Goal: Task Accomplishment & Management: Manage account settings

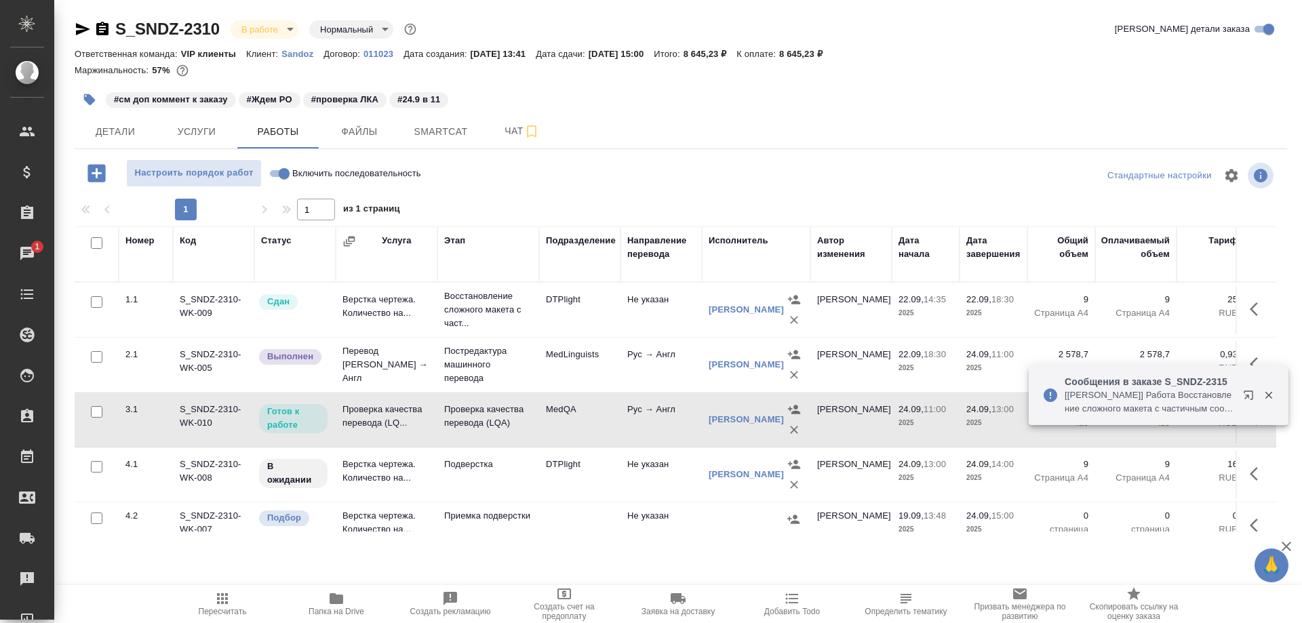
click at [387, 416] on td "Проверка качества перевода (LQ..." at bounding box center [387, 419] width 102 height 47
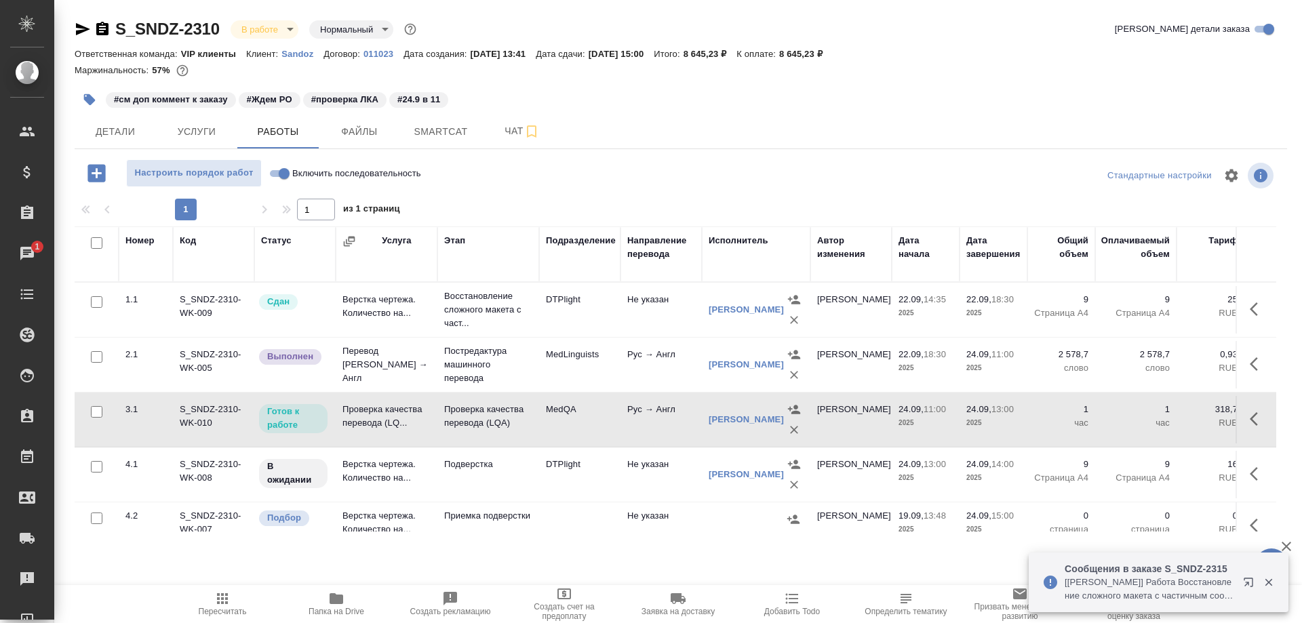
click at [387, 416] on td "Проверка качества перевода (LQ..." at bounding box center [387, 419] width 102 height 47
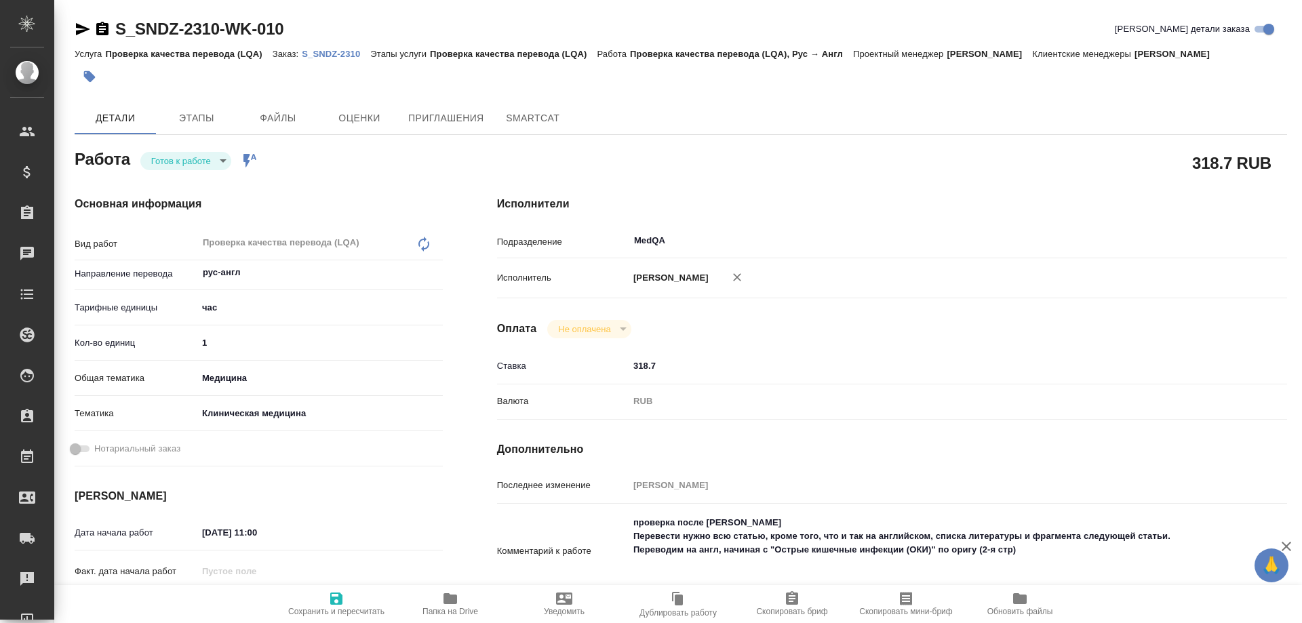
type textarea "x"
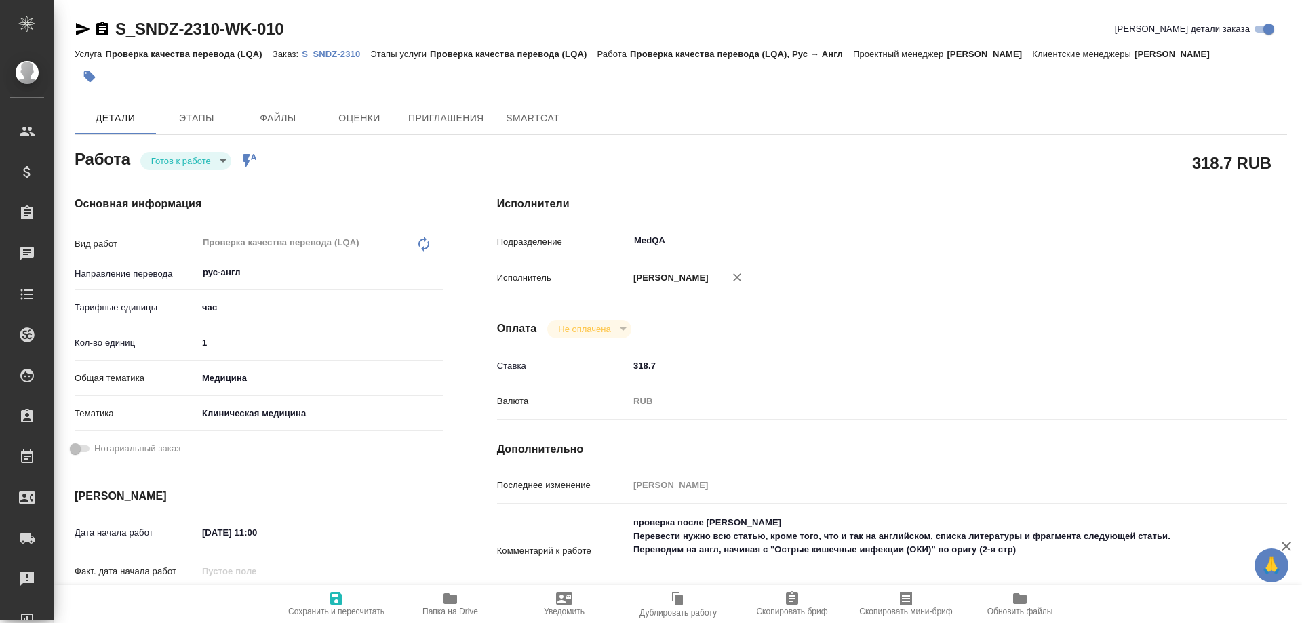
type textarea "x"
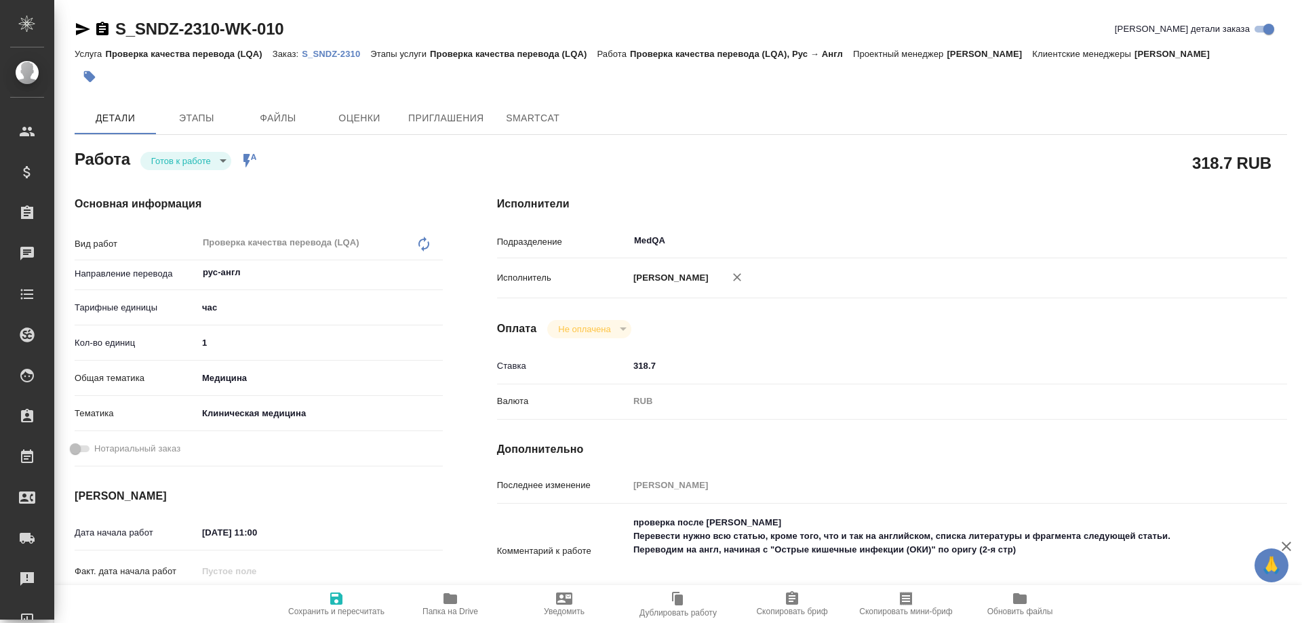
type textarea "x"
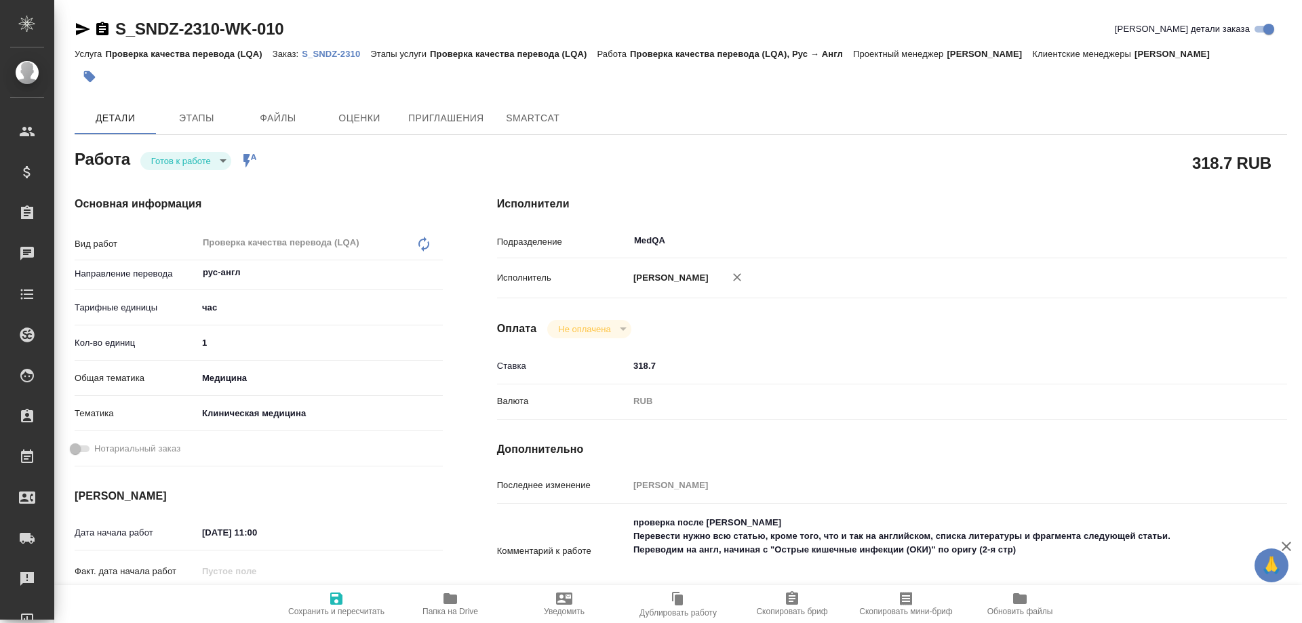
type textarea "x"
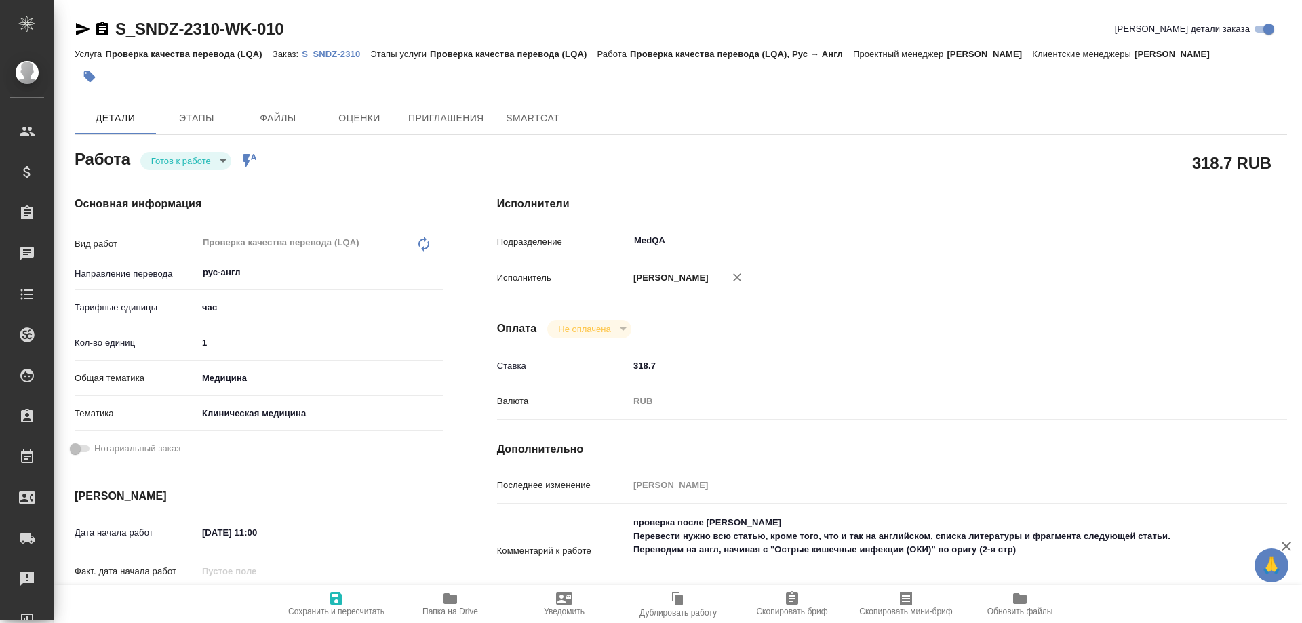
type textarea "x"
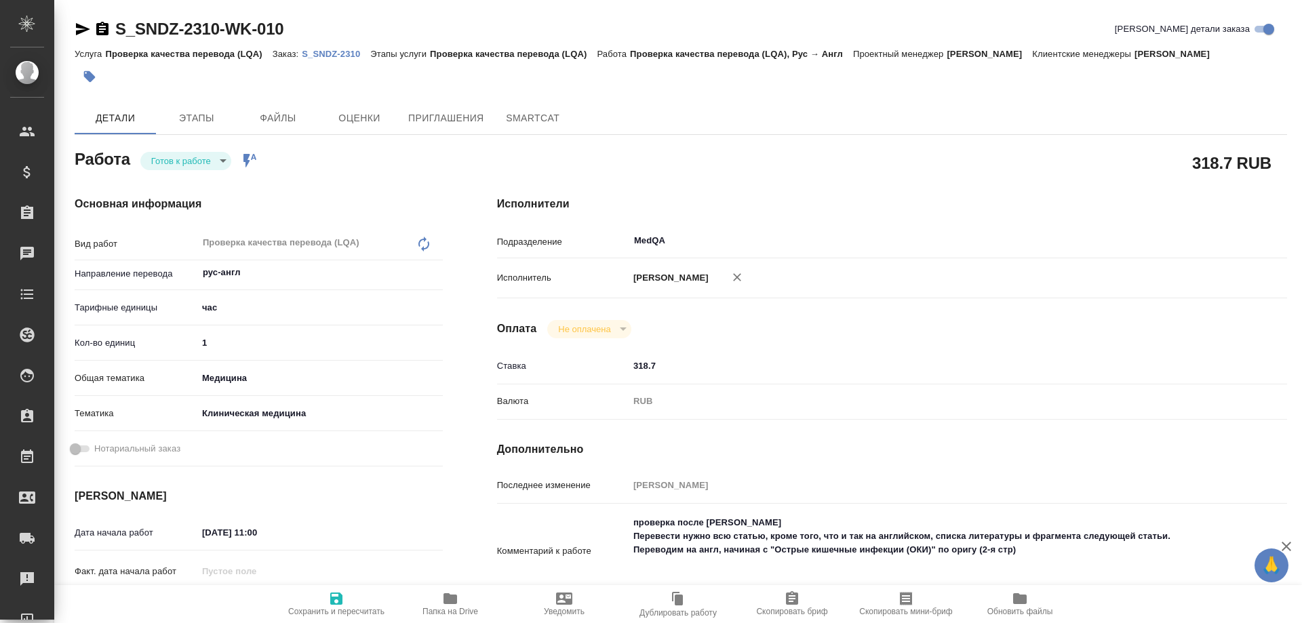
type textarea "x"
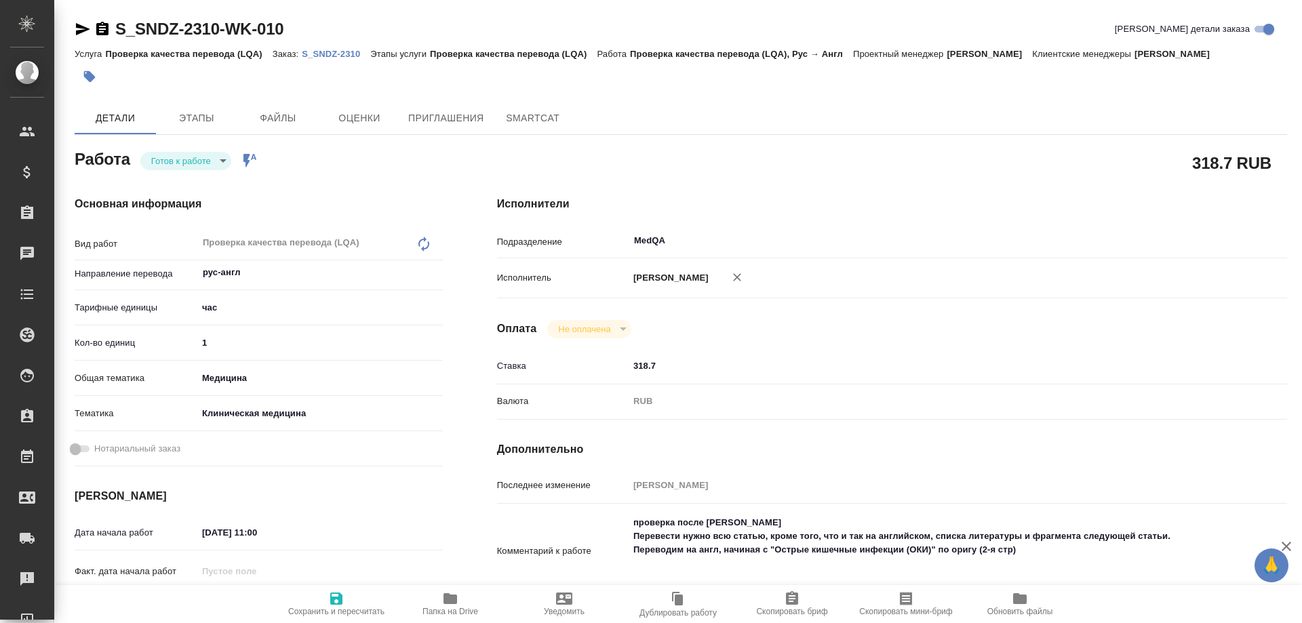
type textarea "x"
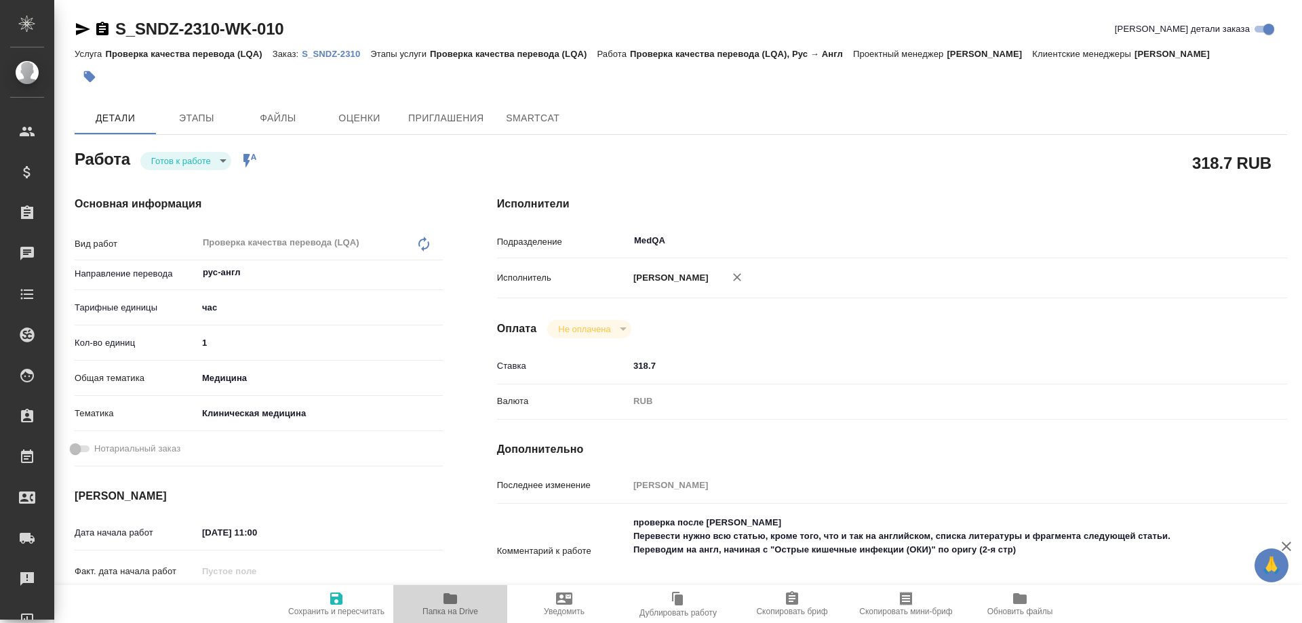
click at [438, 610] on span "Папка на Drive" at bounding box center [451, 611] width 56 height 9
type textarea "x"
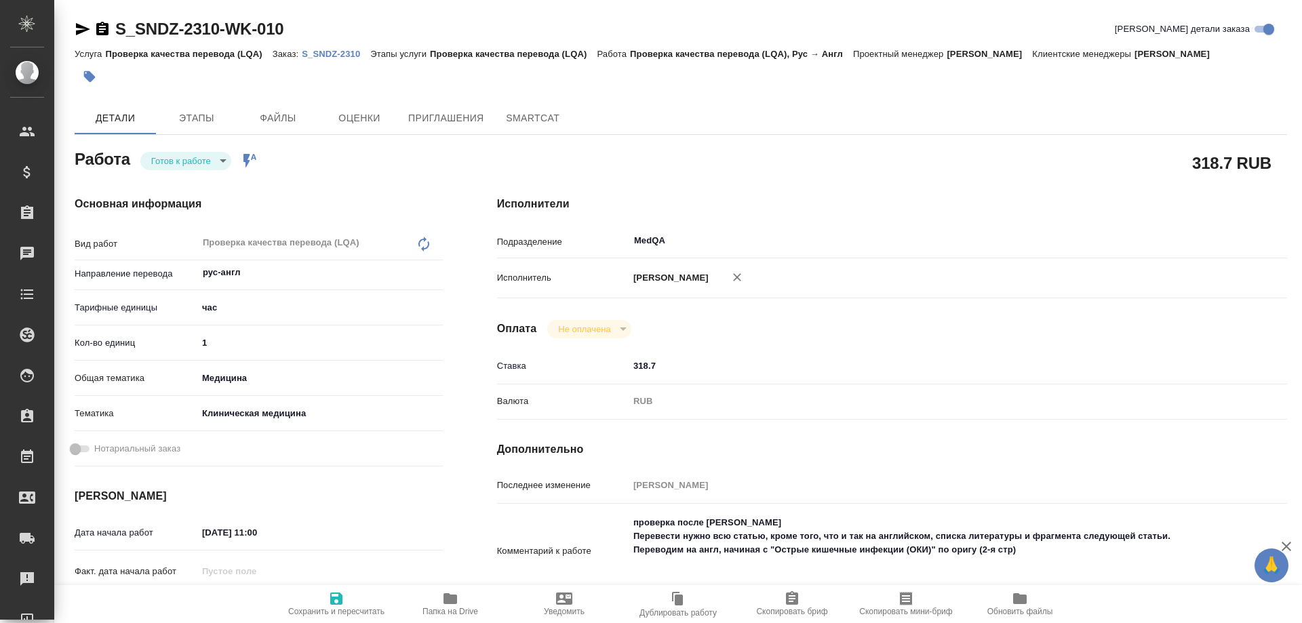
type textarea "x"
click at [208, 163] on body "🙏 .cls-1 fill:#fff; AWATERA Solovyova Elena Клиенты Спецификации Заказы 1 Чаты …" at bounding box center [651, 311] width 1302 height 623
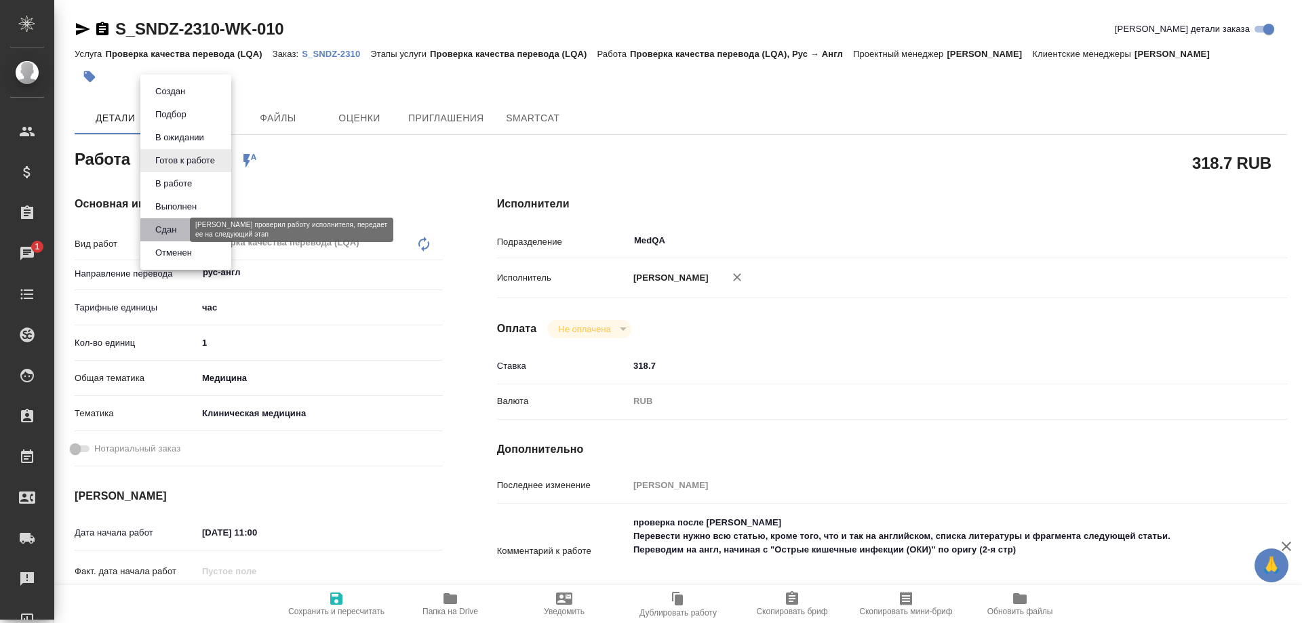
click at [170, 225] on button "Сдан" at bounding box center [165, 230] width 29 height 15
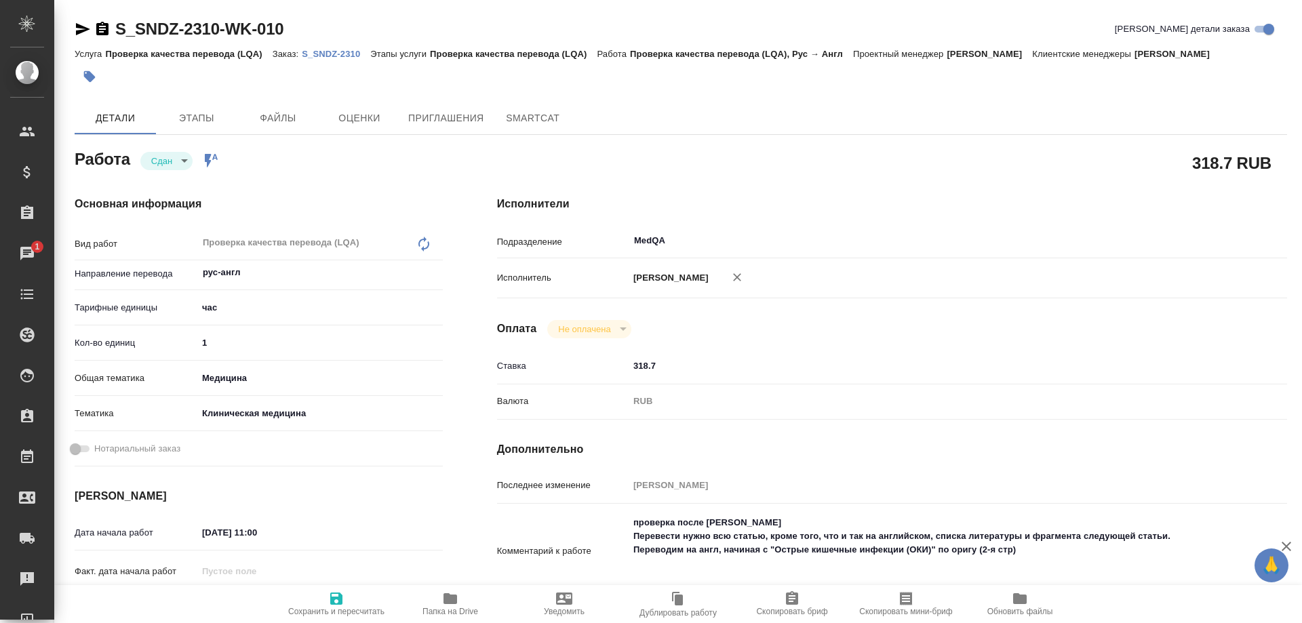
type textarea "x"
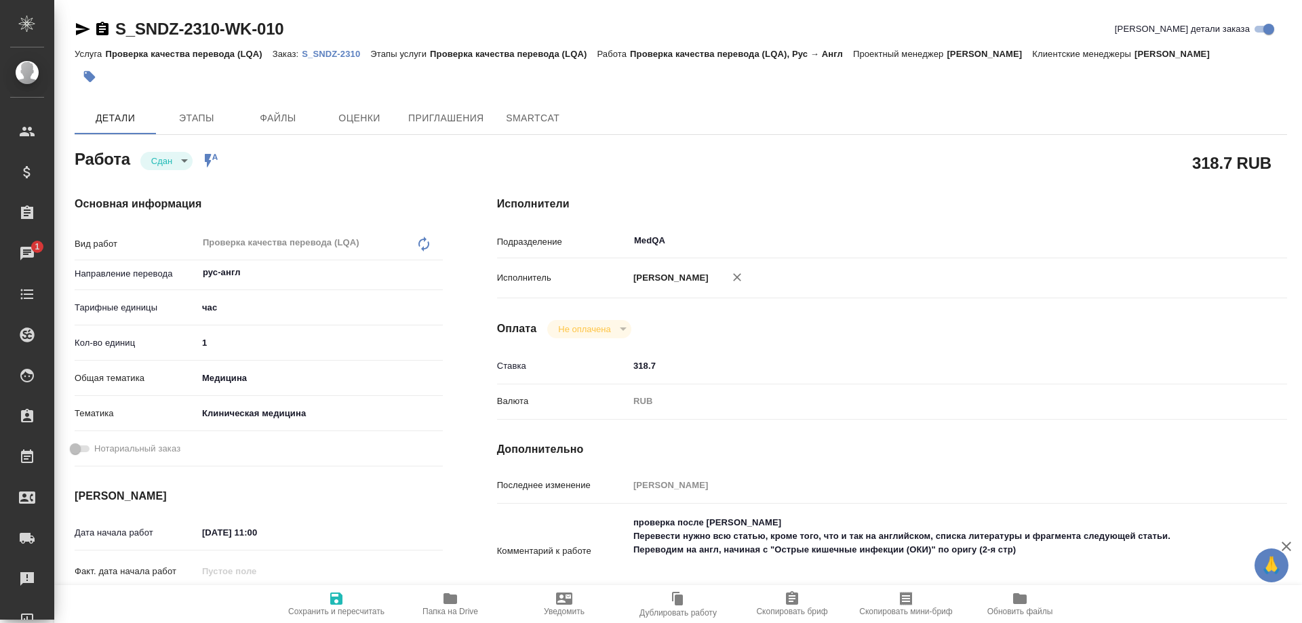
type textarea "x"
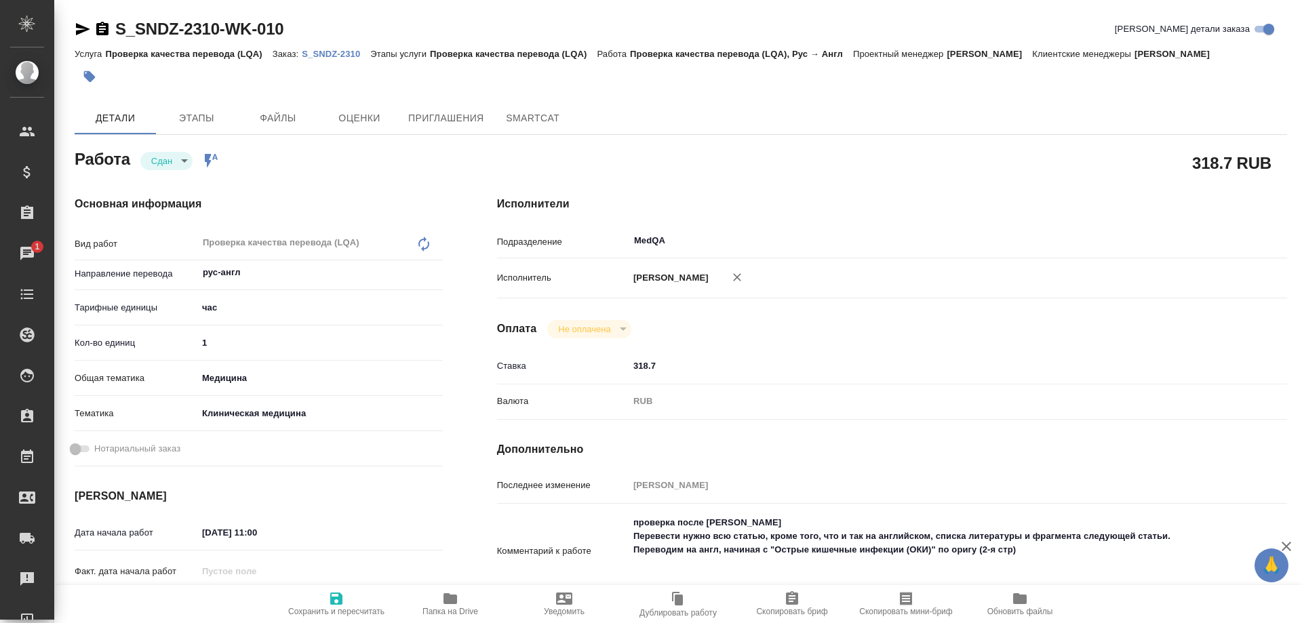
type textarea "x"
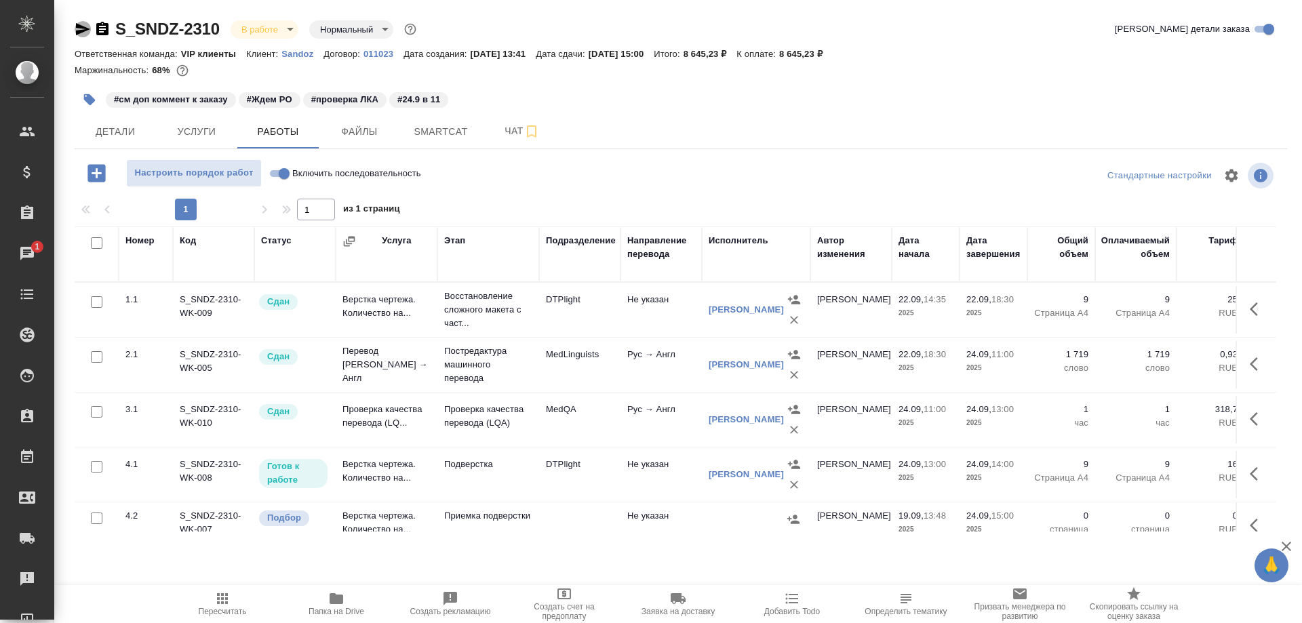
click at [88, 22] on icon "button" at bounding box center [83, 29] width 16 height 16
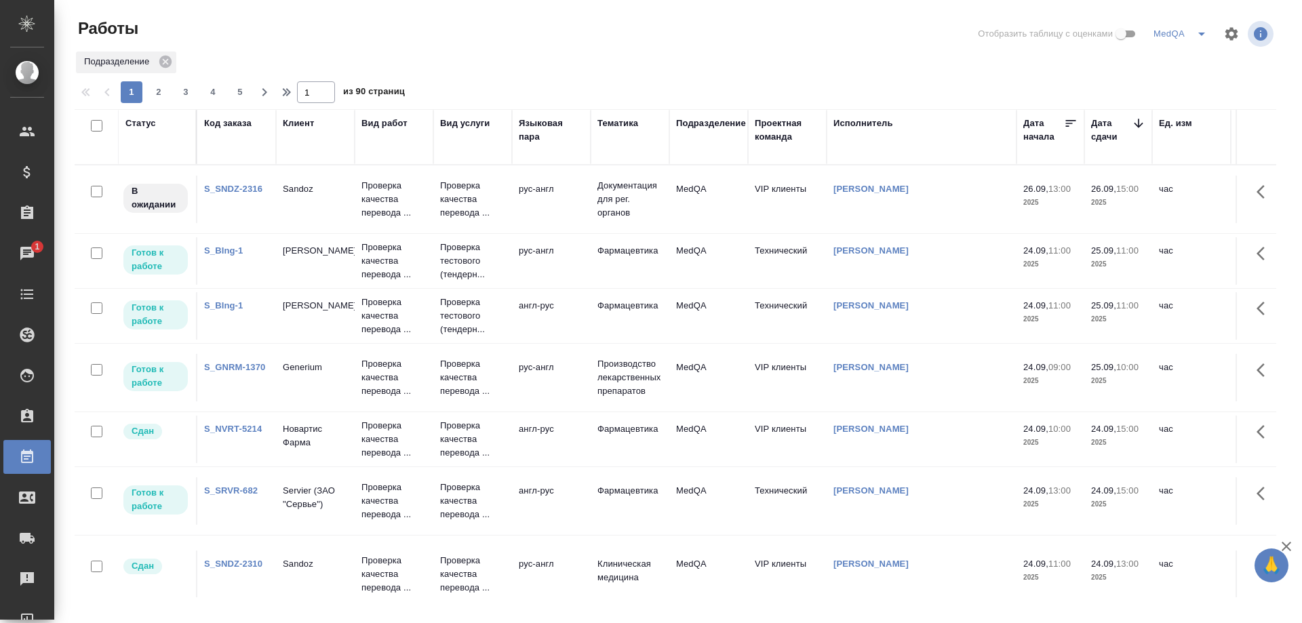
click at [231, 250] on link "S_BIng-1" at bounding box center [223, 251] width 39 height 10
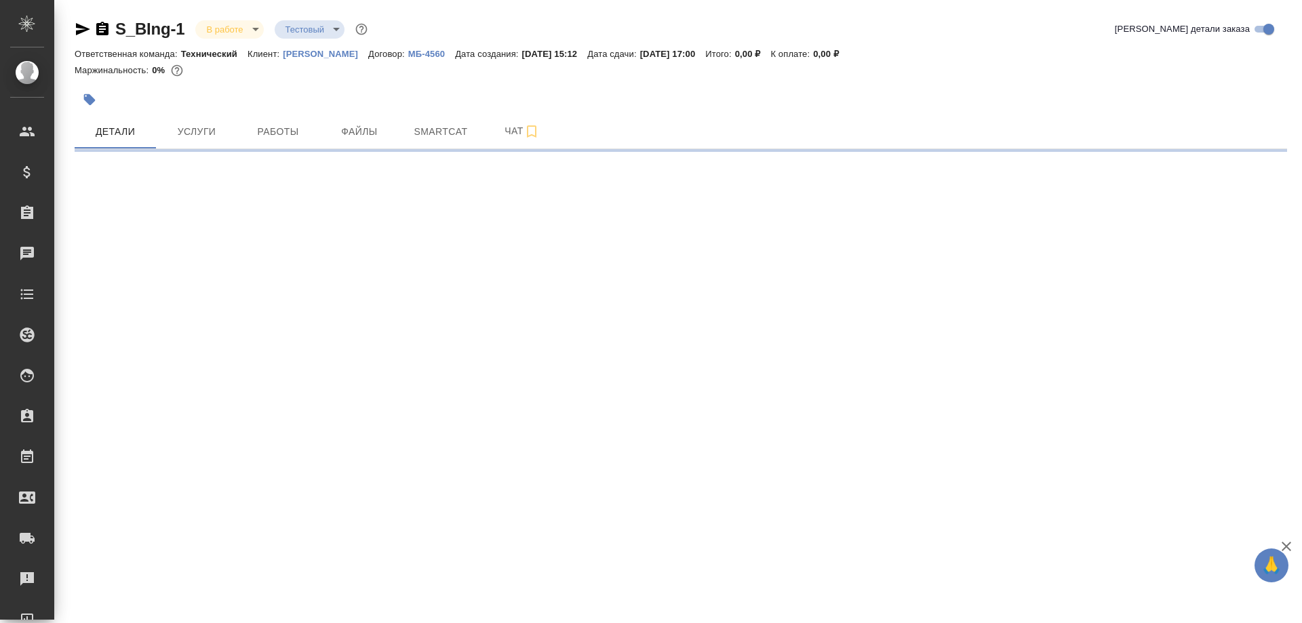
select select "RU"
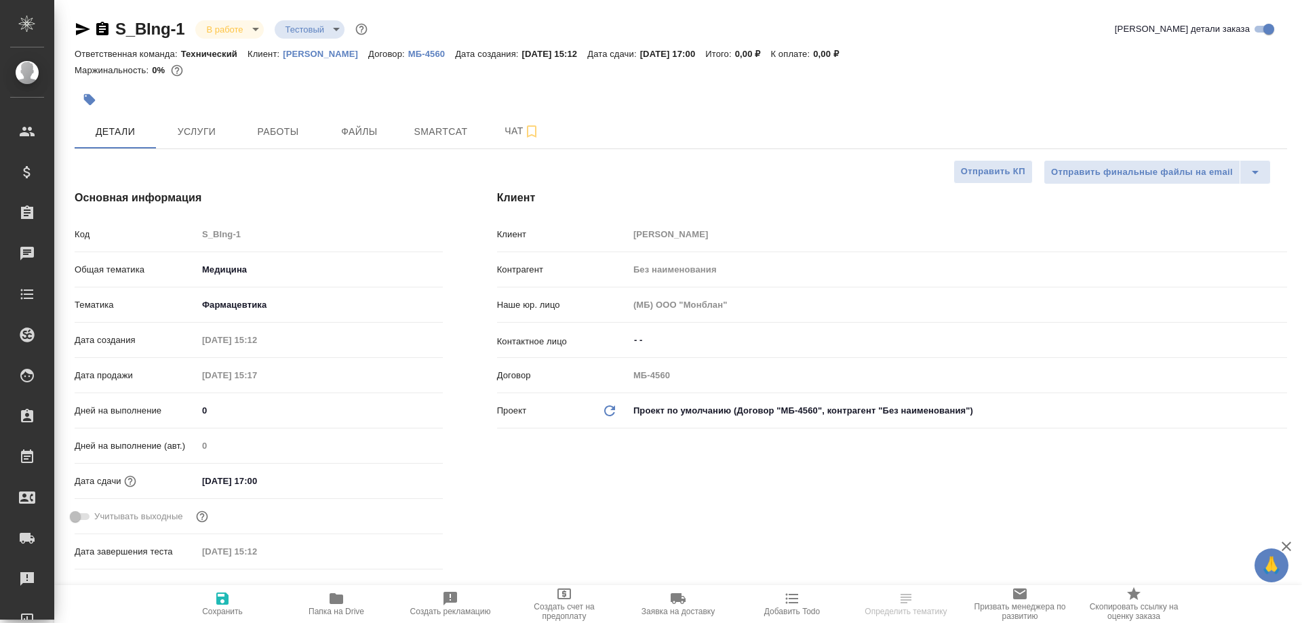
type textarea "x"
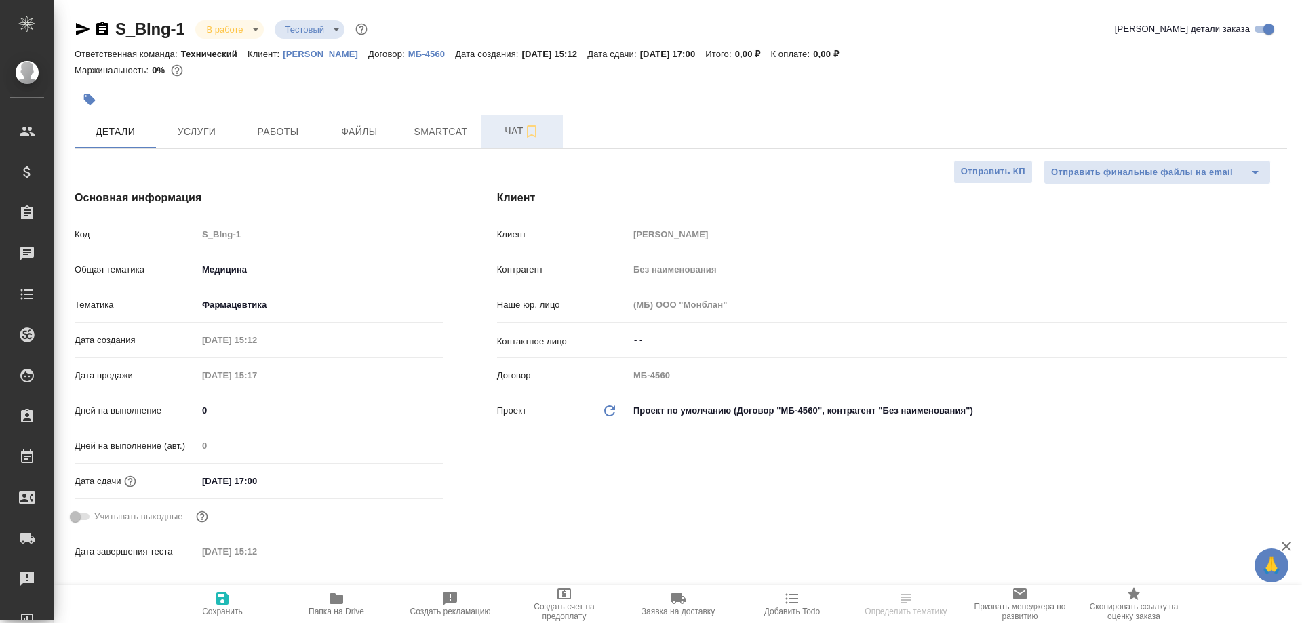
type textarea "x"
click at [435, 130] on span "Smartcat" at bounding box center [440, 131] width 65 height 17
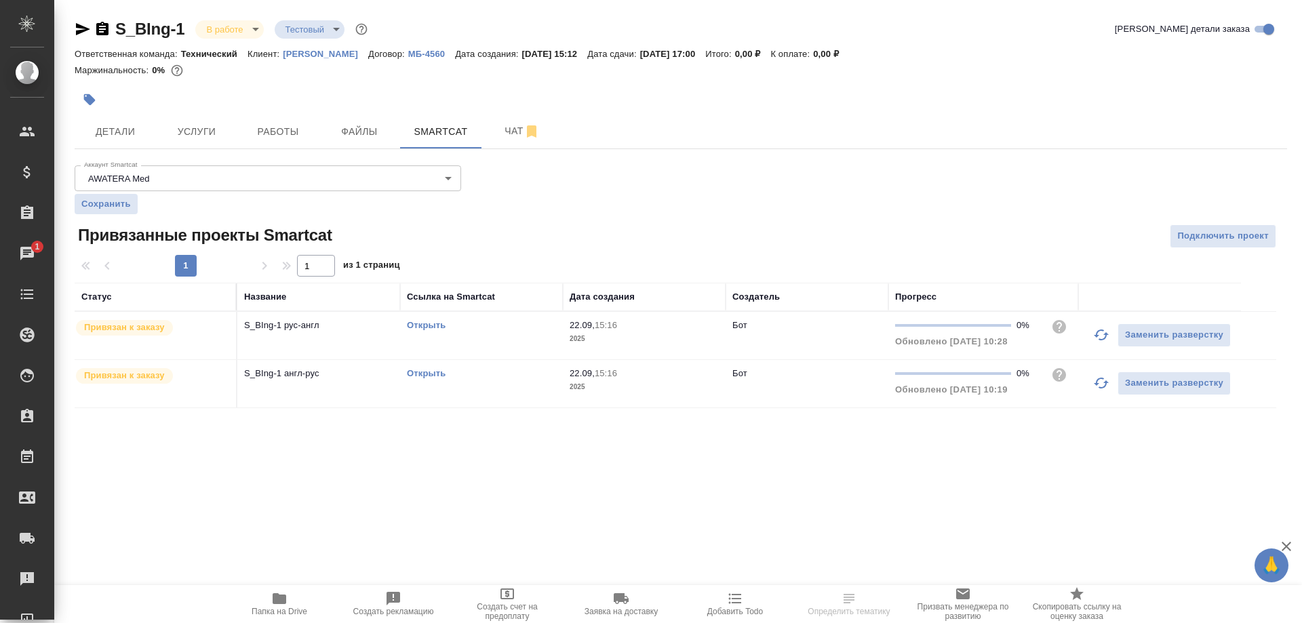
click at [425, 324] on link "Открыть" at bounding box center [426, 325] width 39 height 10
click at [102, 24] on icon "button" at bounding box center [102, 29] width 12 height 14
click at [355, 53] on p "[PERSON_NAME]" at bounding box center [325, 54] width 85 height 10
click at [75, 31] on icon "button" at bounding box center [83, 29] width 16 height 16
click at [437, 326] on link "Открыть" at bounding box center [426, 325] width 39 height 10
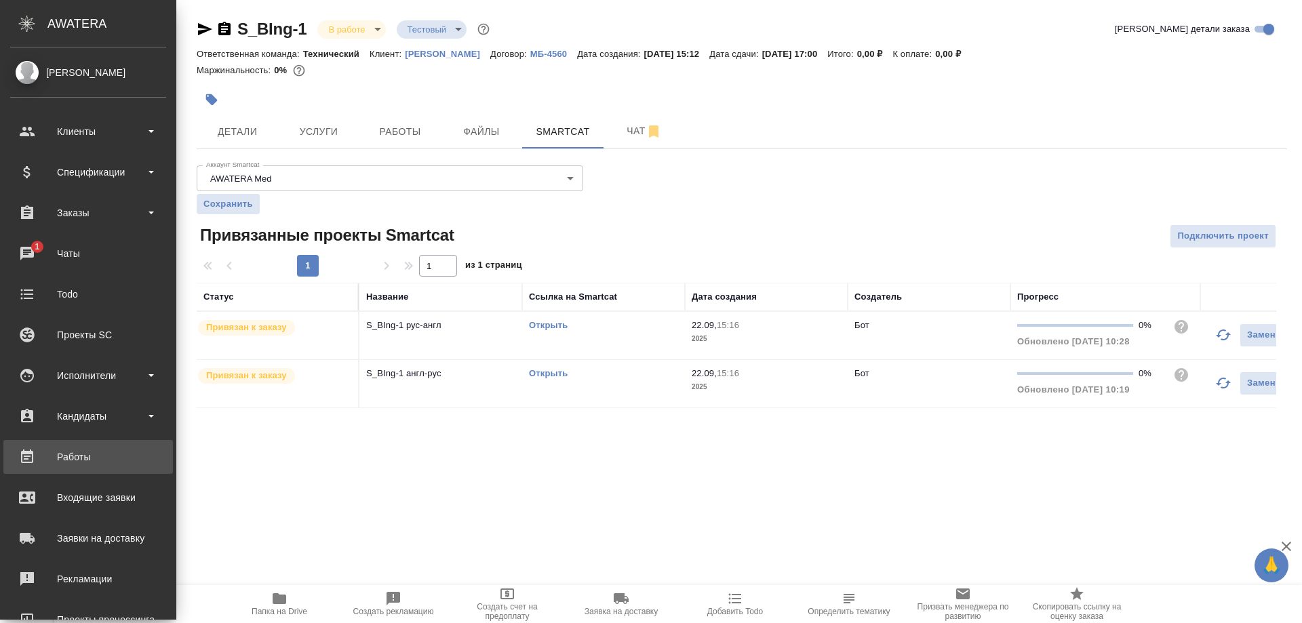
click at [83, 457] on div "Работы" at bounding box center [88, 457] width 156 height 20
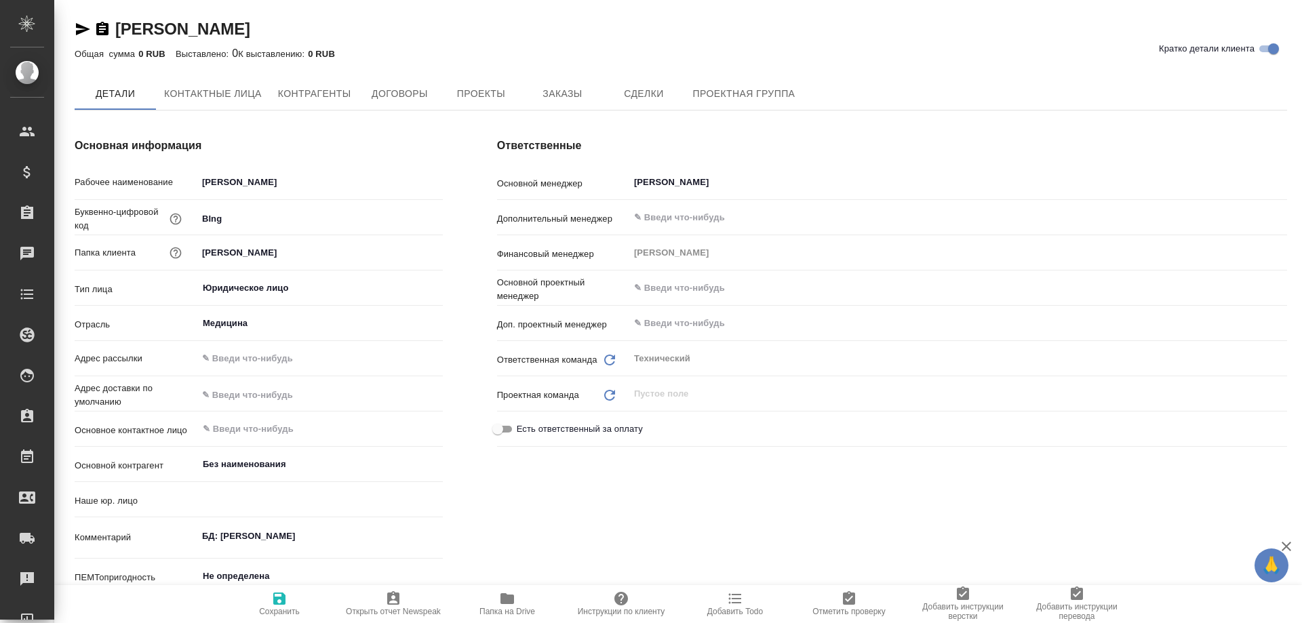
type input "(МБ) ООО "Монблан""
type textarea "x"
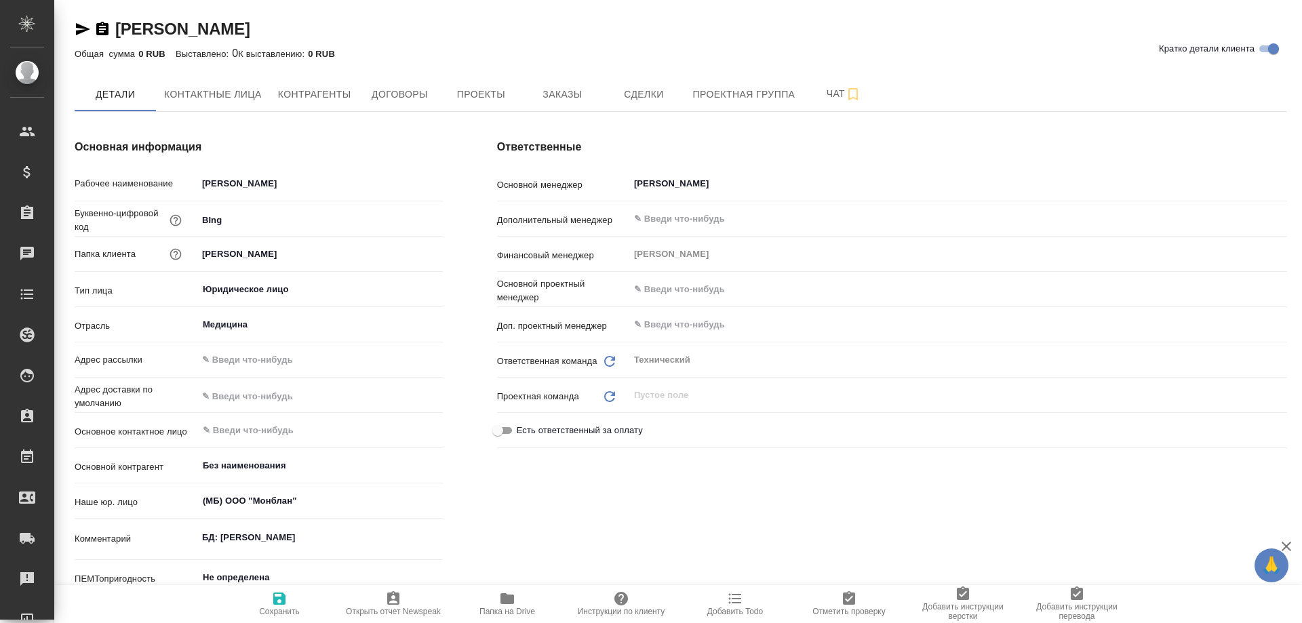
type textarea "x"
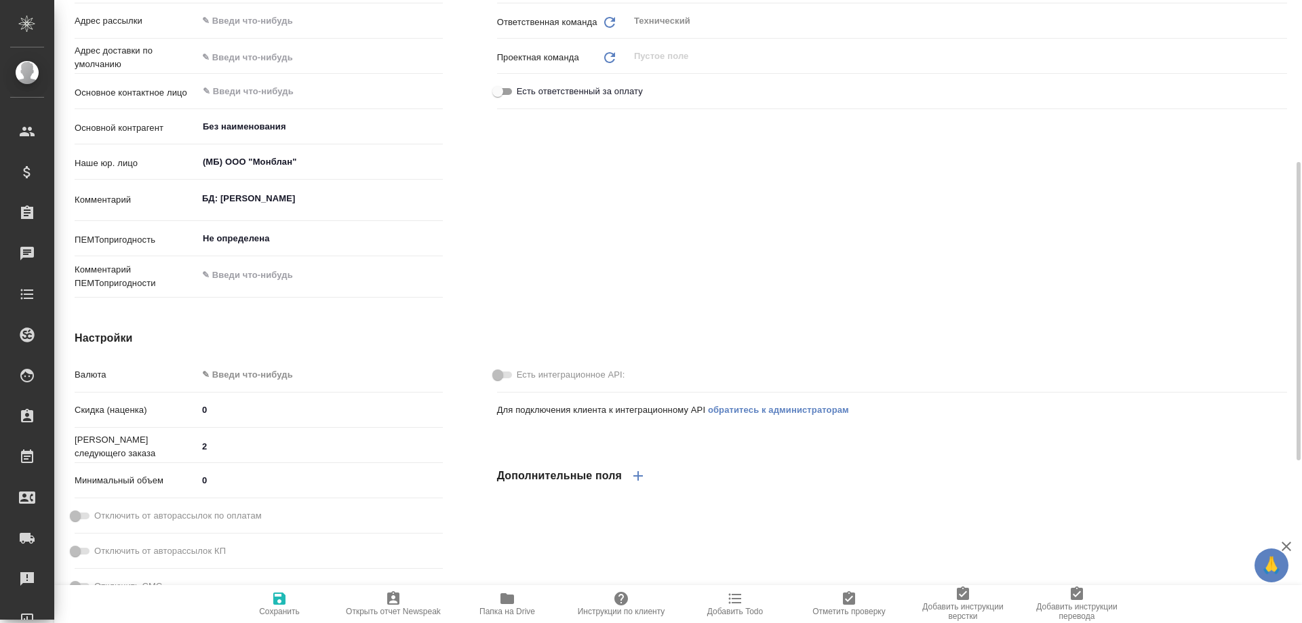
scroll to position [678, 0]
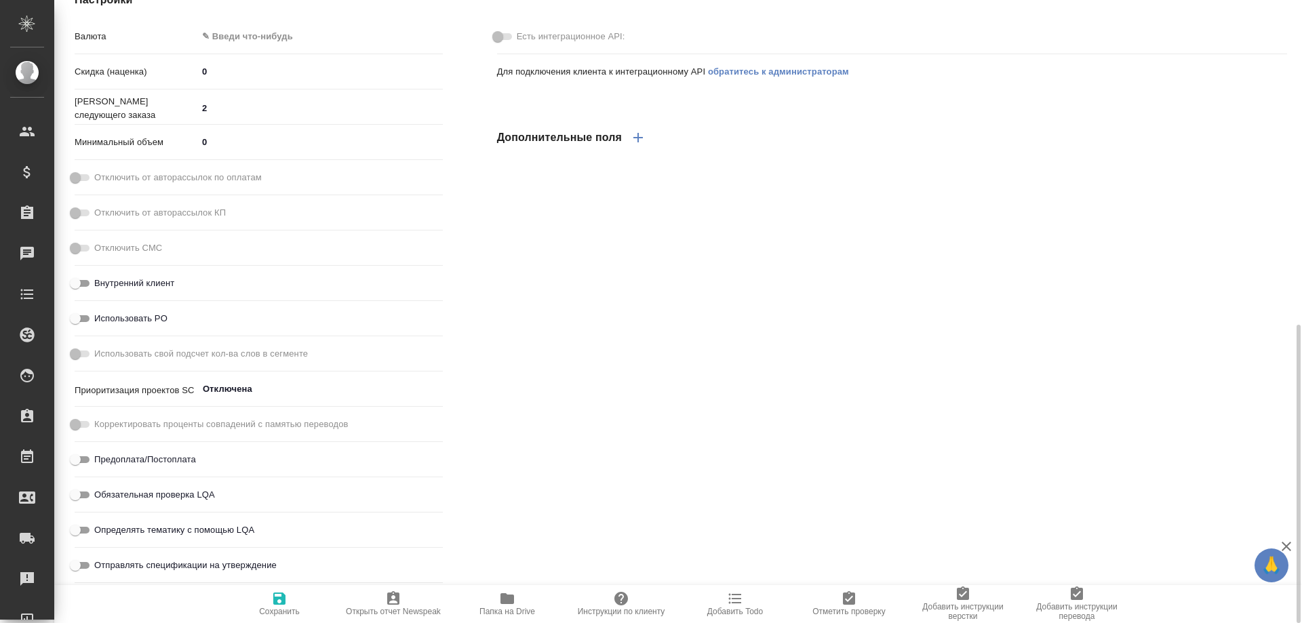
type textarea "x"
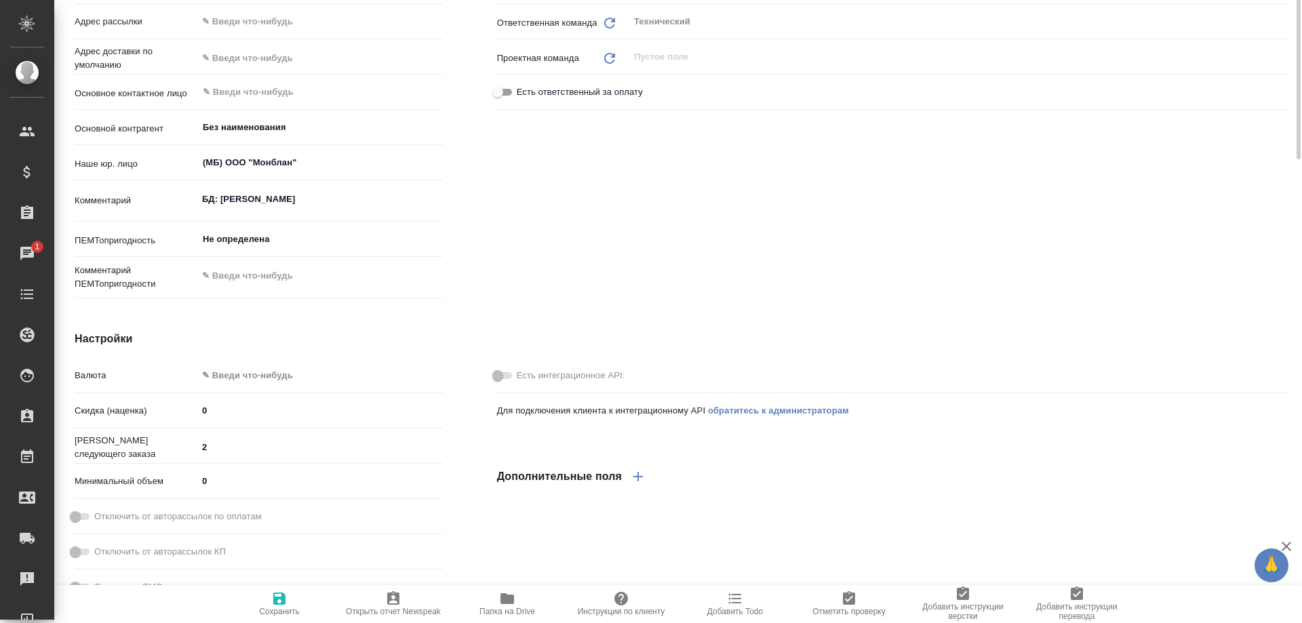
scroll to position [0, 0]
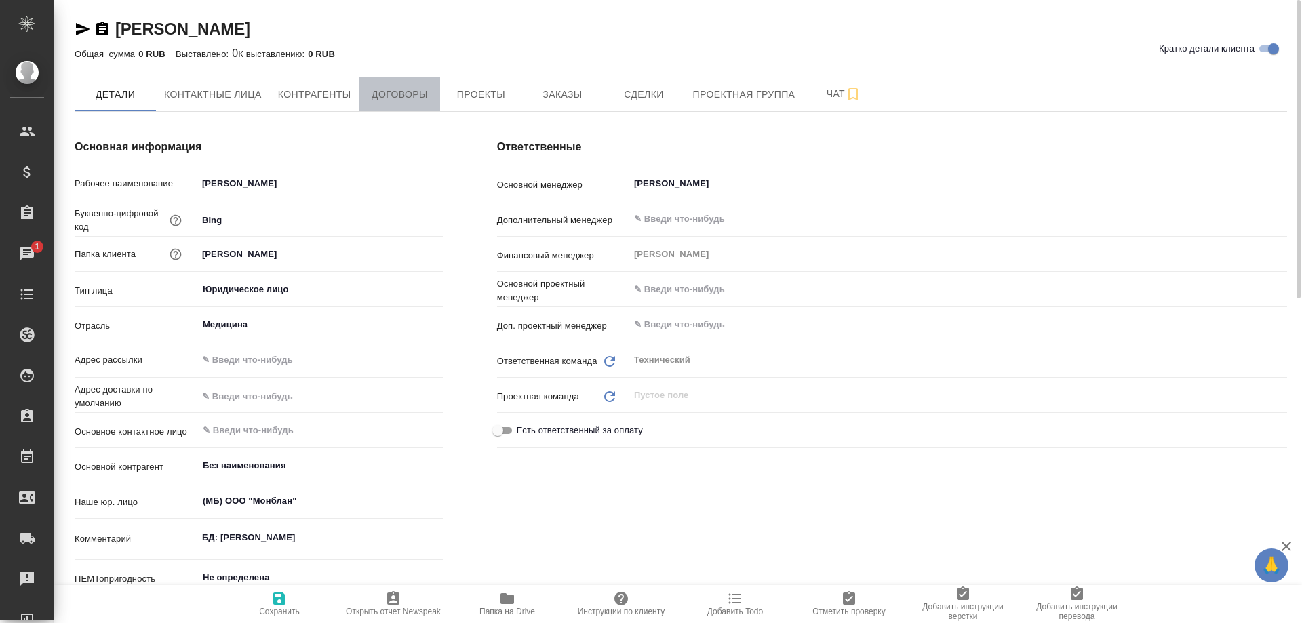
click at [389, 100] on span "Договоры" at bounding box center [399, 94] width 65 height 17
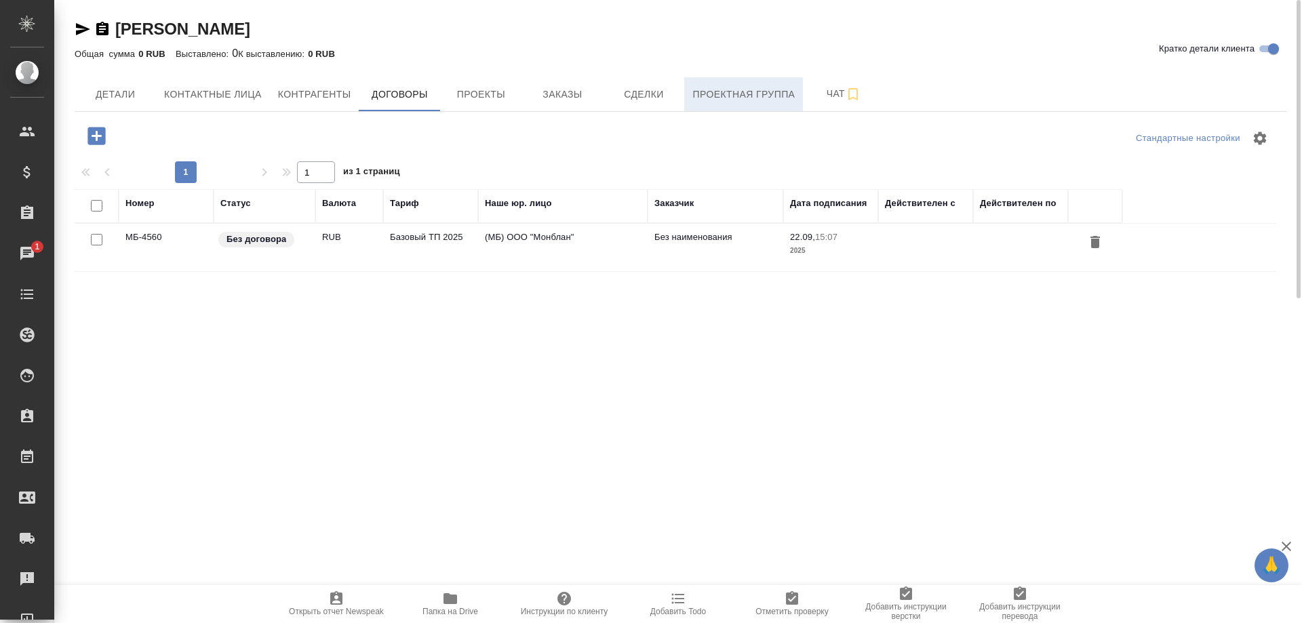
click at [732, 98] on span "Проектная группа" at bounding box center [744, 94] width 102 height 17
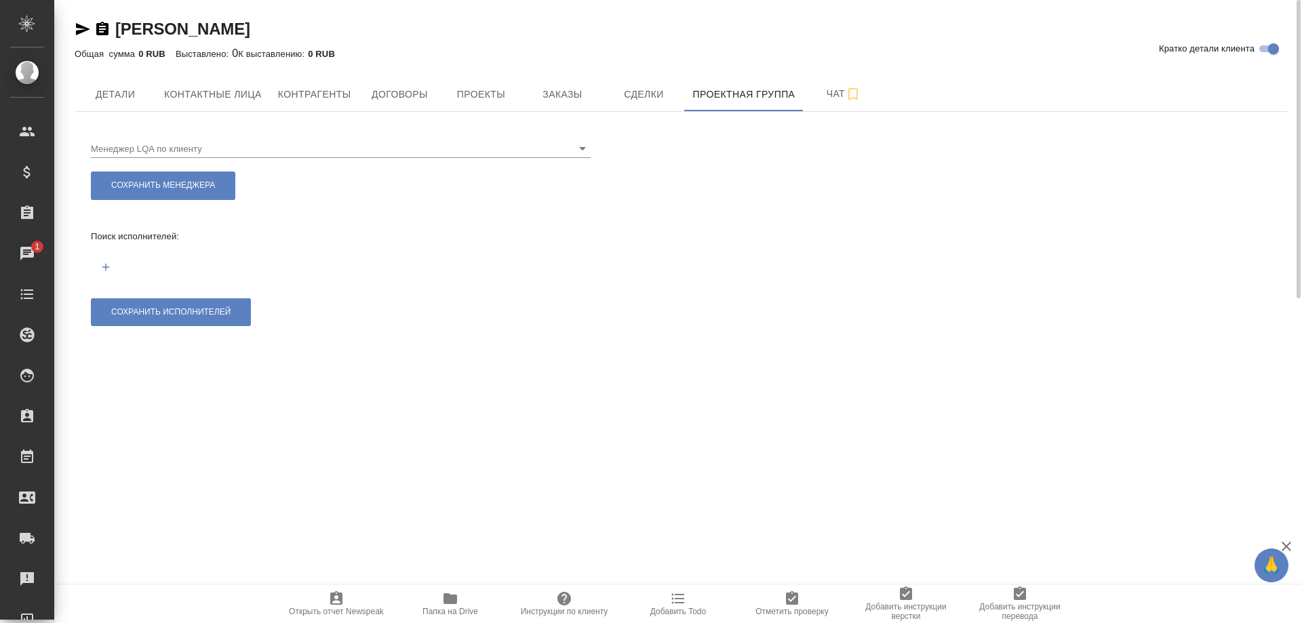
drag, startPoint x: 303, startPoint y: 28, endPoint x: 113, endPoint y: 28, distance: 189.3
click at [113, 28] on div "Берингер Ингельхайм Кратко детали клиента" at bounding box center [681, 29] width 1213 height 22
copy link "Берингер Ингельхайм"
click at [83, 28] on icon "button" at bounding box center [83, 29] width 14 height 12
copy link "Берингер Ингельхайм"
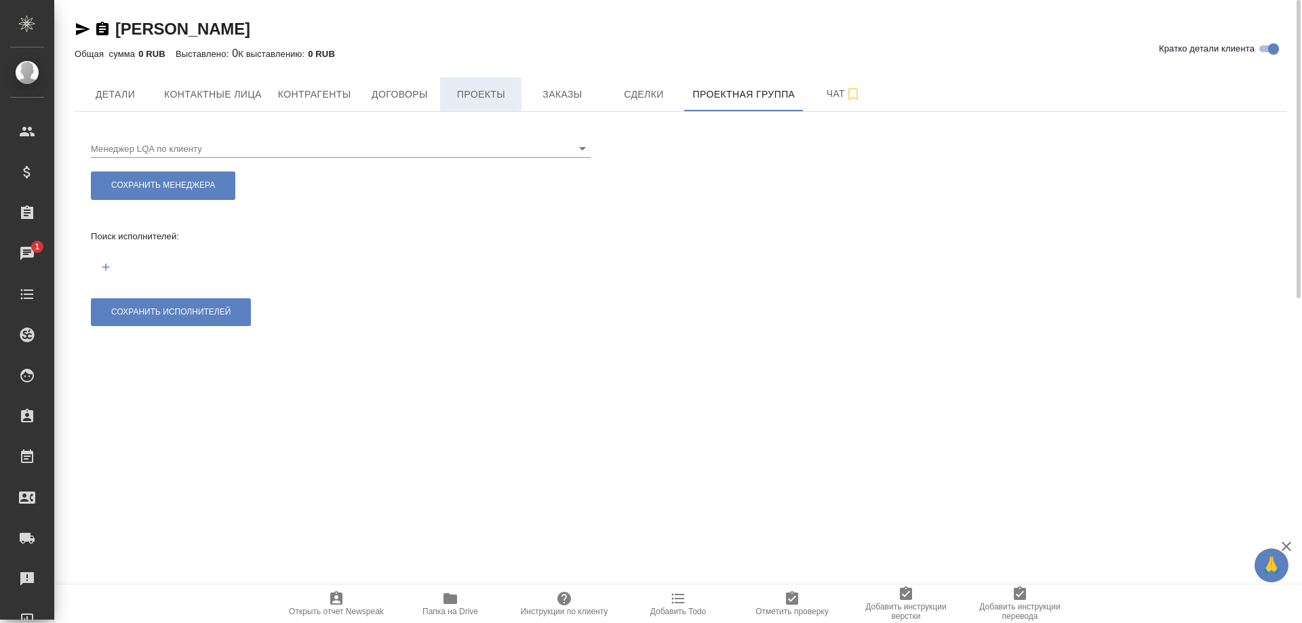
click at [476, 91] on span "Проекты" at bounding box center [480, 94] width 65 height 17
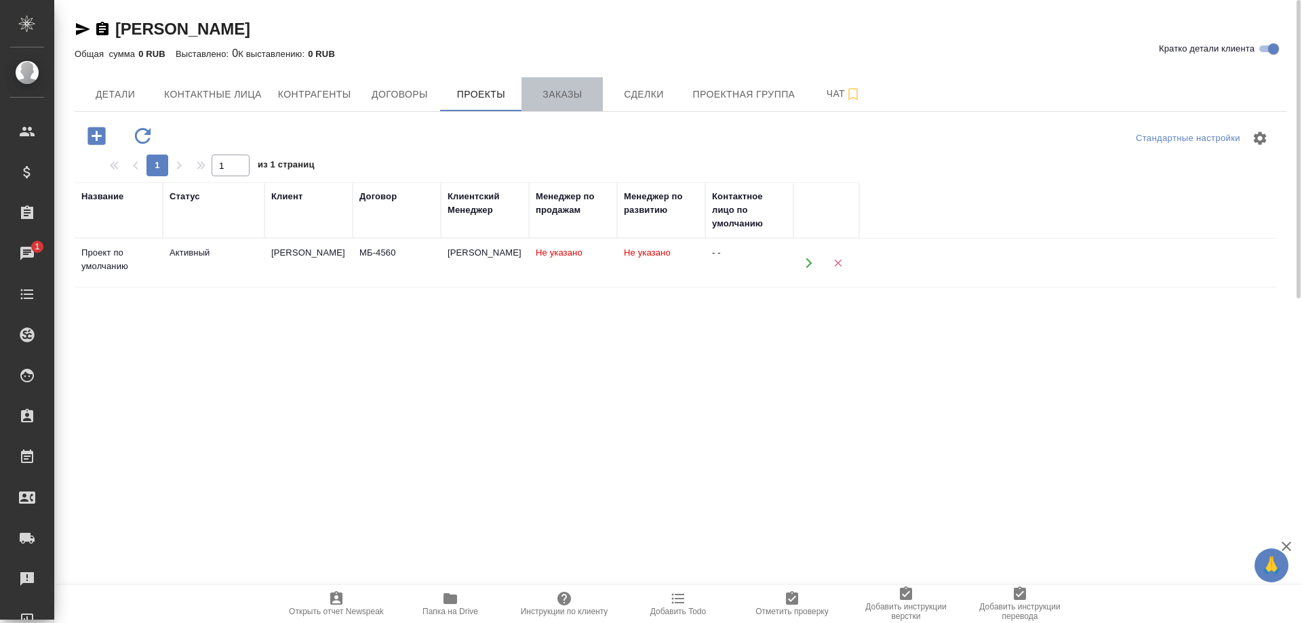
click at [575, 92] on span "Заказы" at bounding box center [562, 94] width 65 height 17
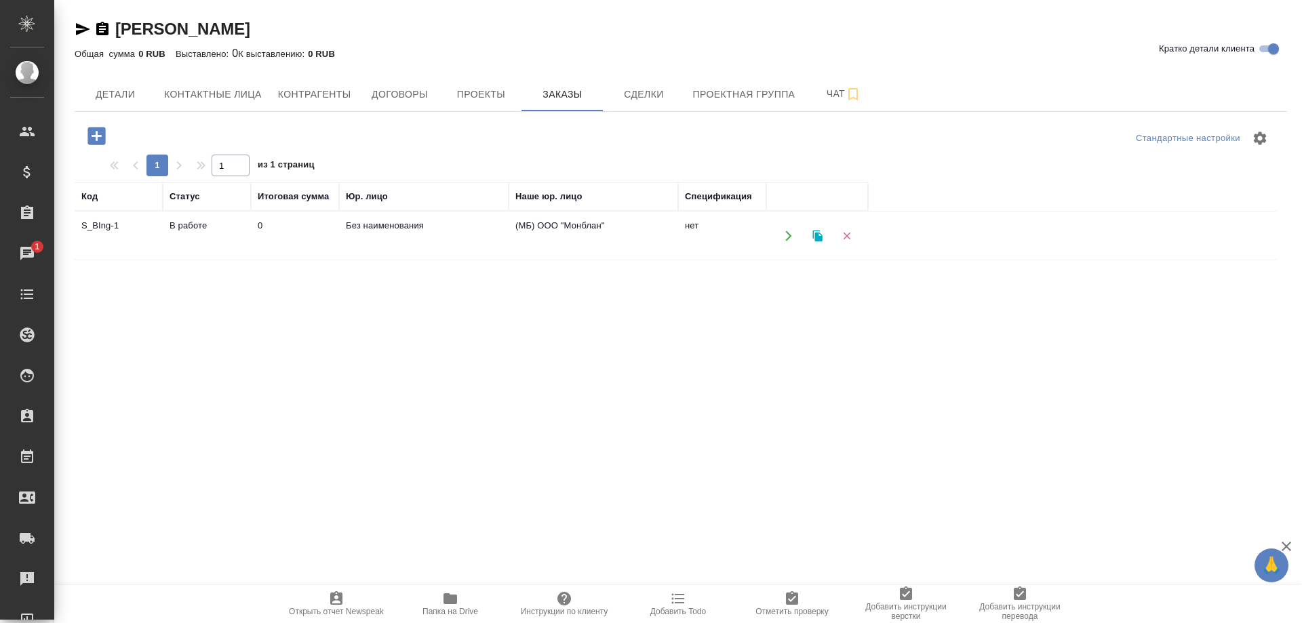
drag, startPoint x: 294, startPoint y: 28, endPoint x: 119, endPoint y: 35, distance: 175.9
click at [119, 35] on div "Берингер Ингельхайм Кратко детали клиента" at bounding box center [681, 29] width 1213 height 22
copy link "Берингер Ингельхайм"
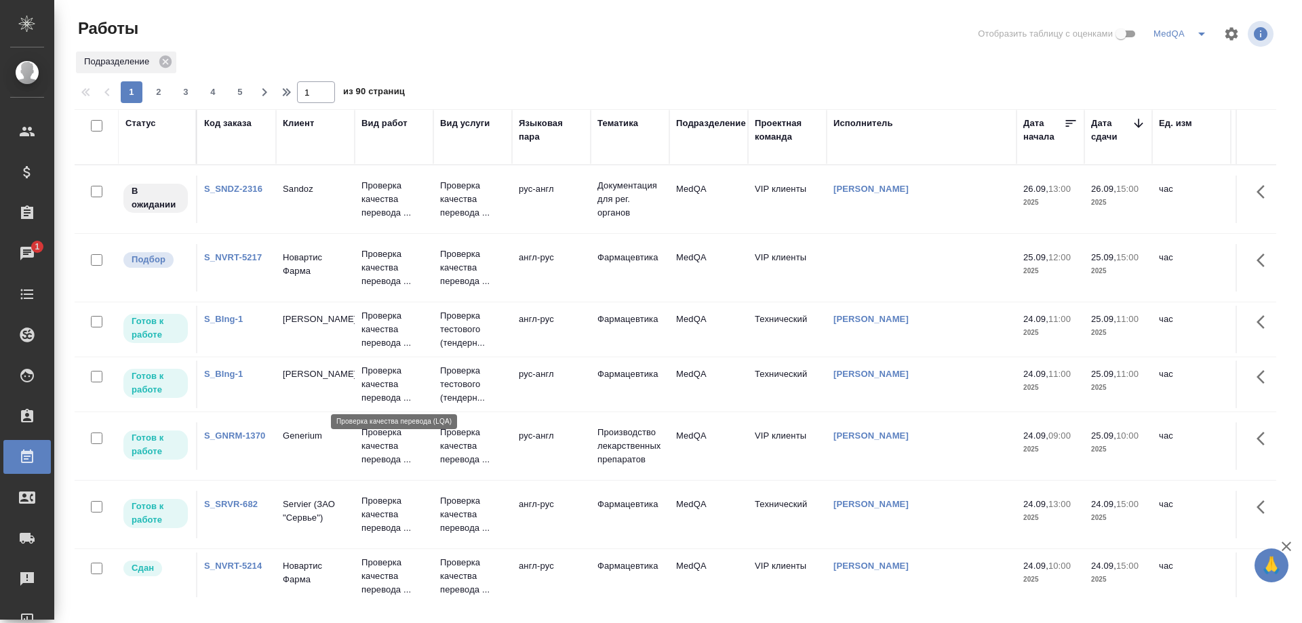
click at [384, 381] on p "Проверка качества перевода ..." at bounding box center [394, 384] width 65 height 41
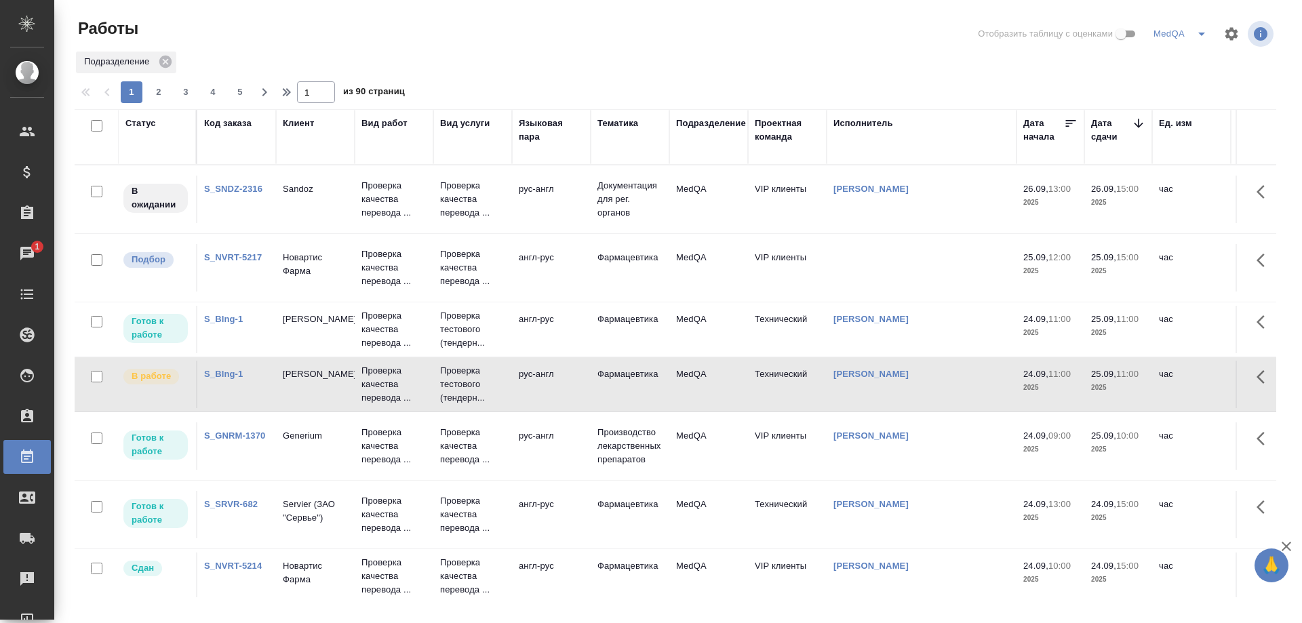
click at [229, 433] on link "S_GNRM-1370" at bounding box center [234, 436] width 61 height 10
click at [227, 372] on link "S_BIng-1" at bounding box center [223, 374] width 39 height 10
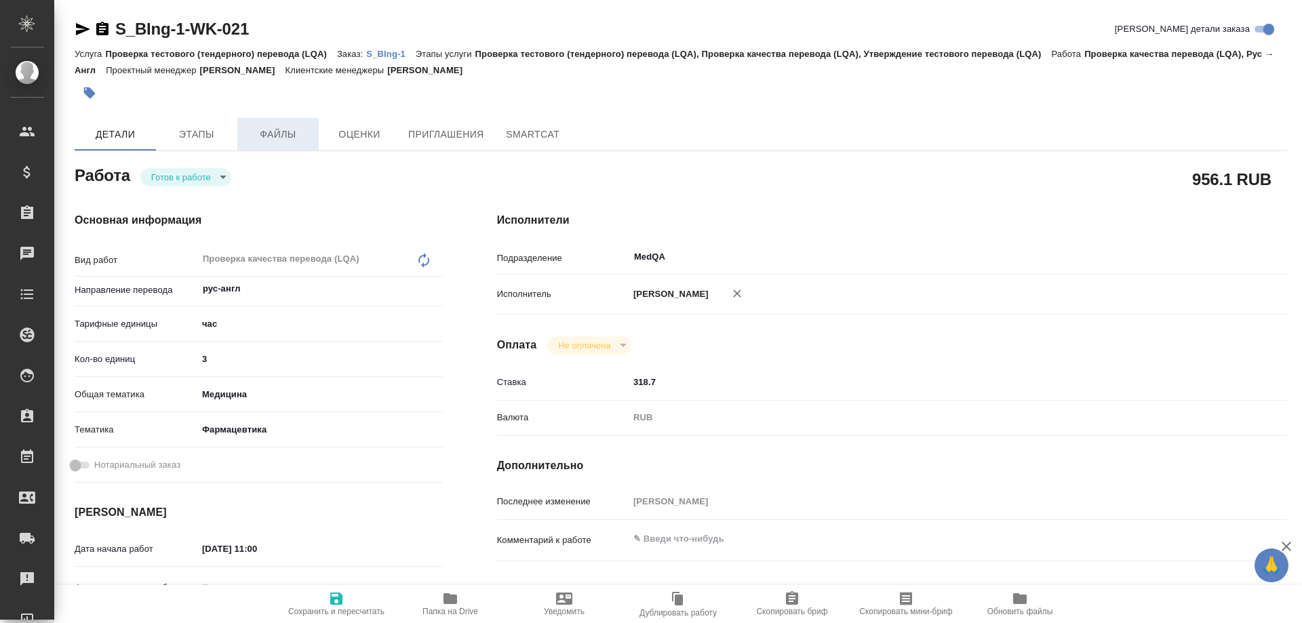
type textarea "x"
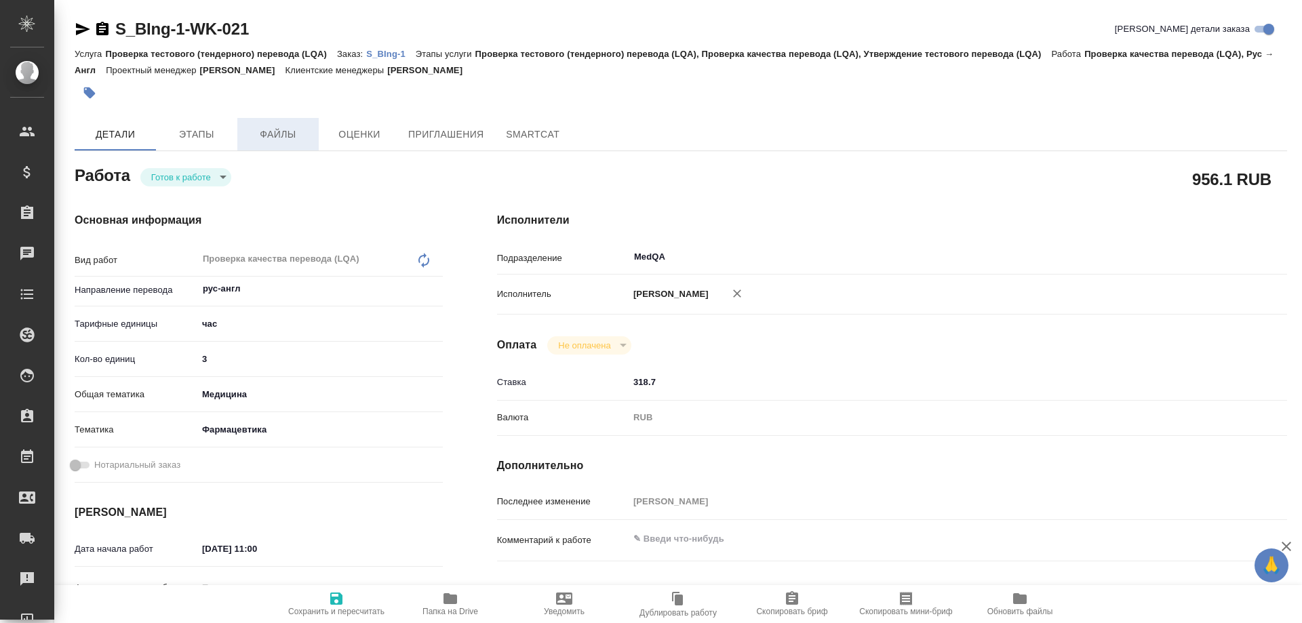
type textarea "x"
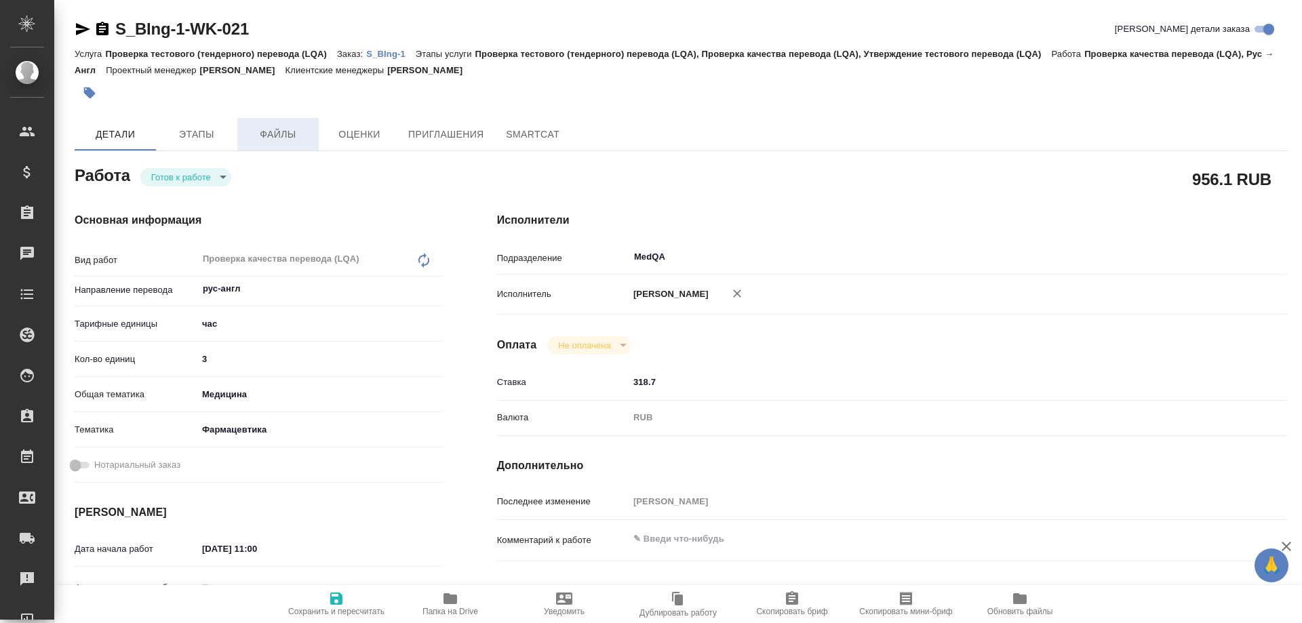
type textarea "x"
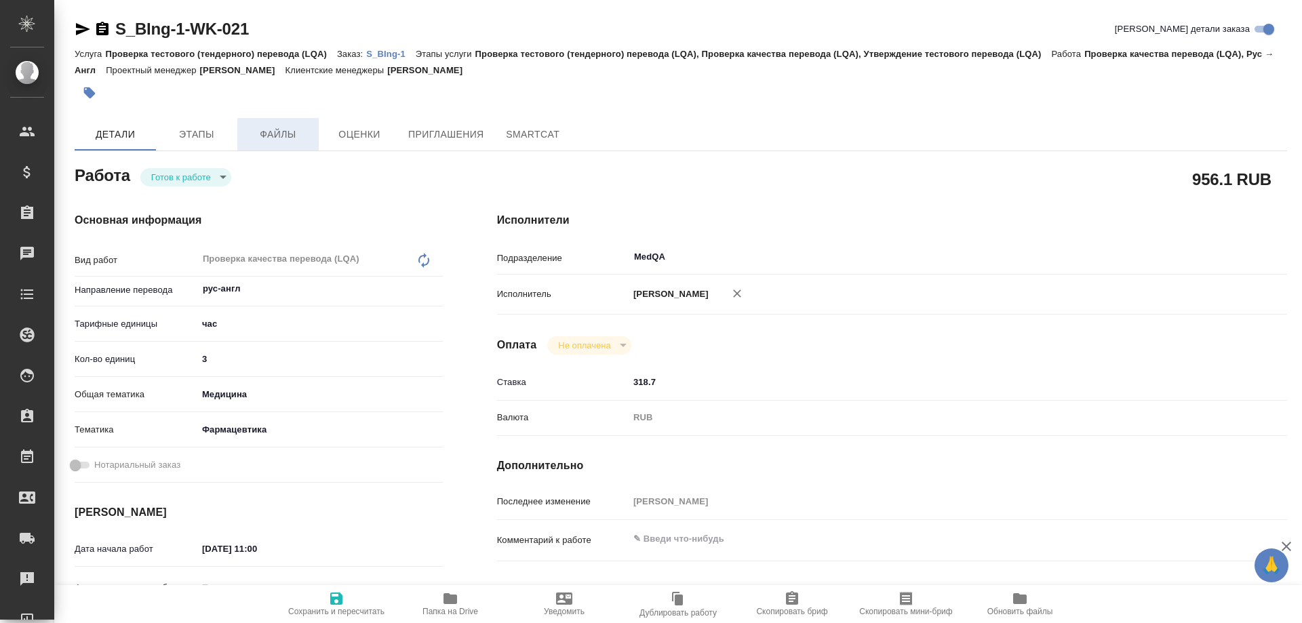
type textarea "x"
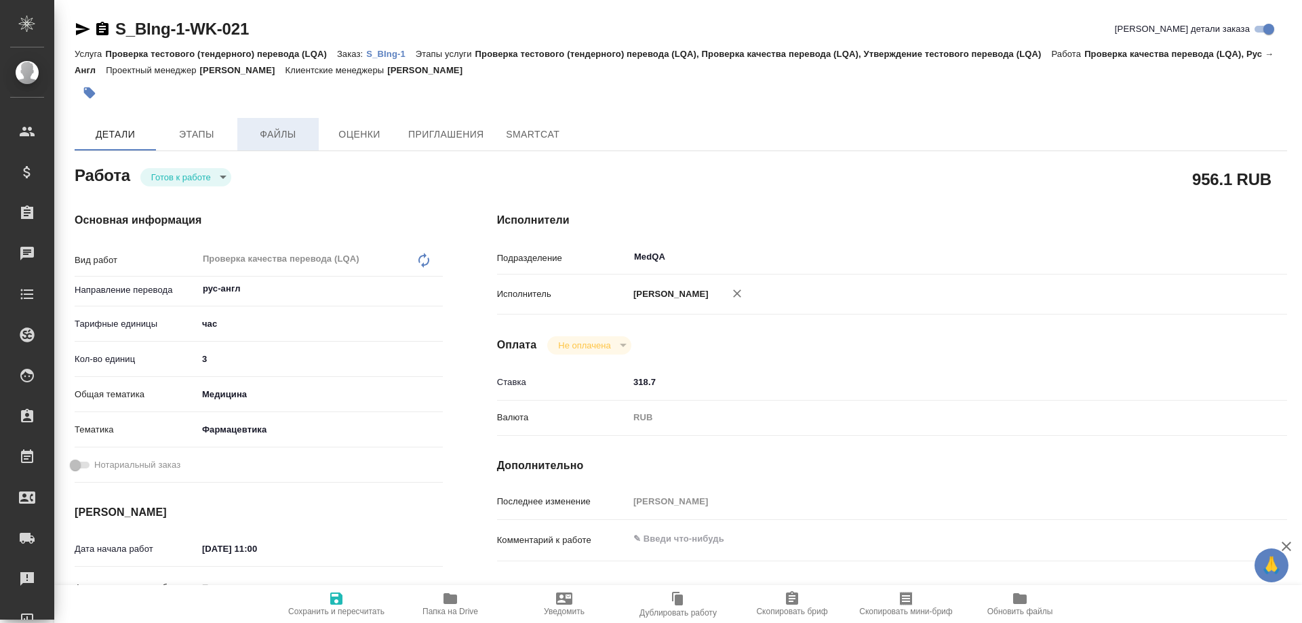
type textarea "x"
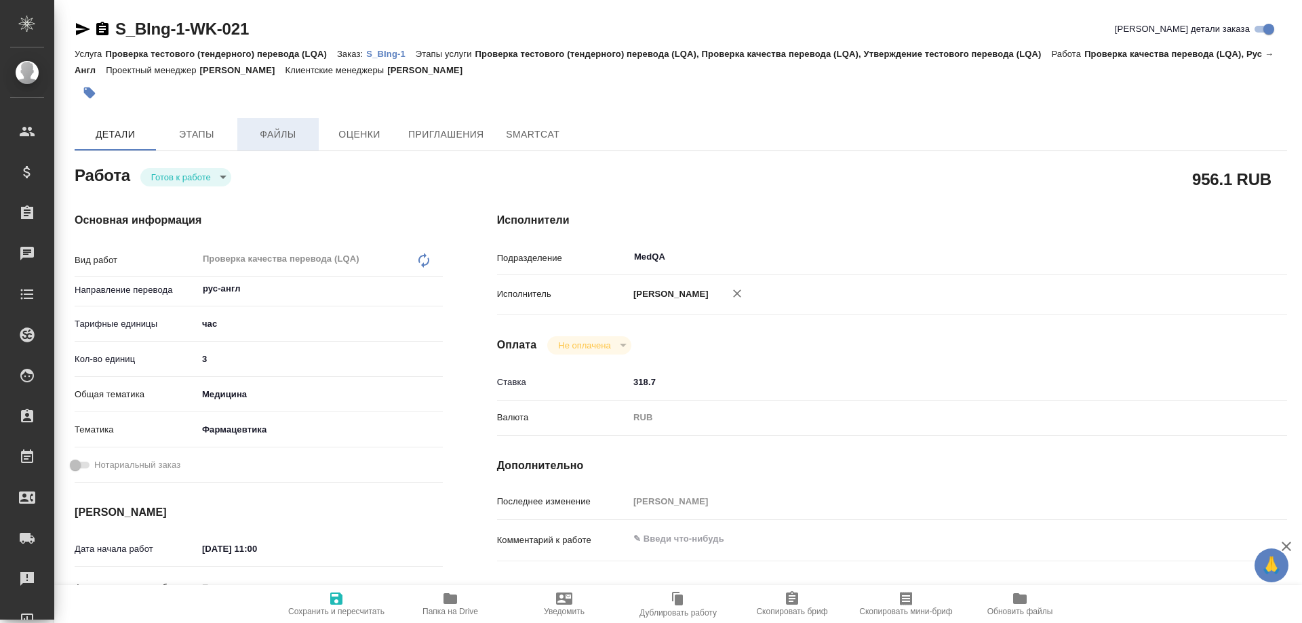
type textarea "x"
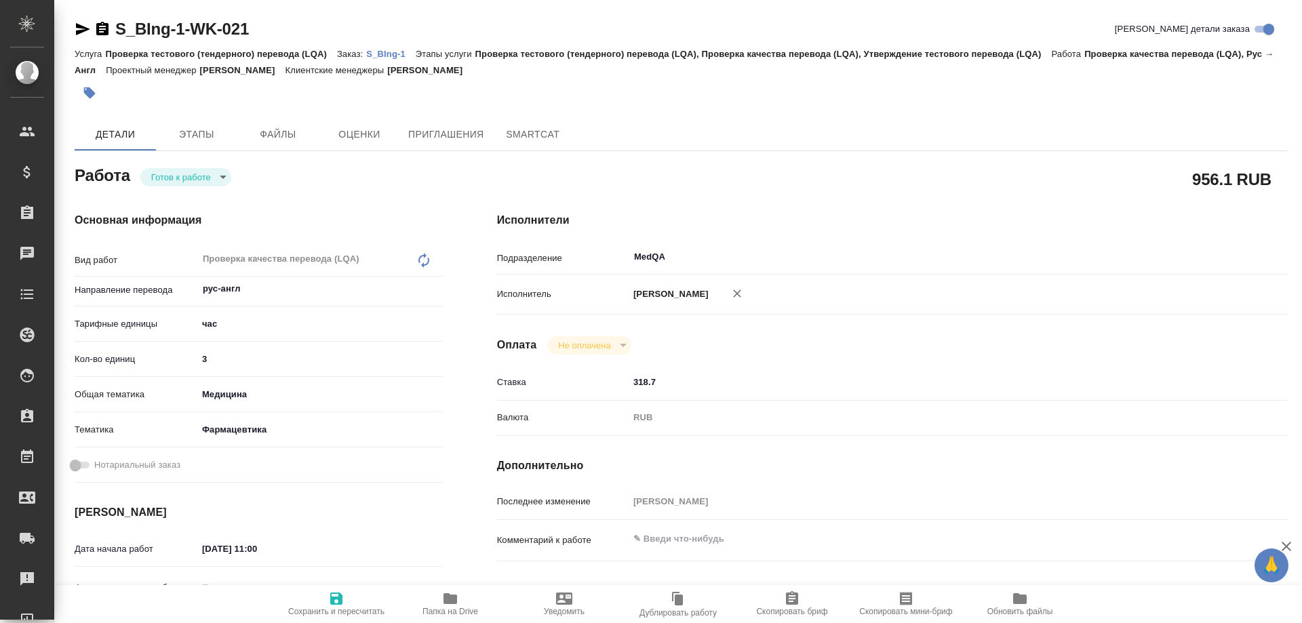
type textarea "x"
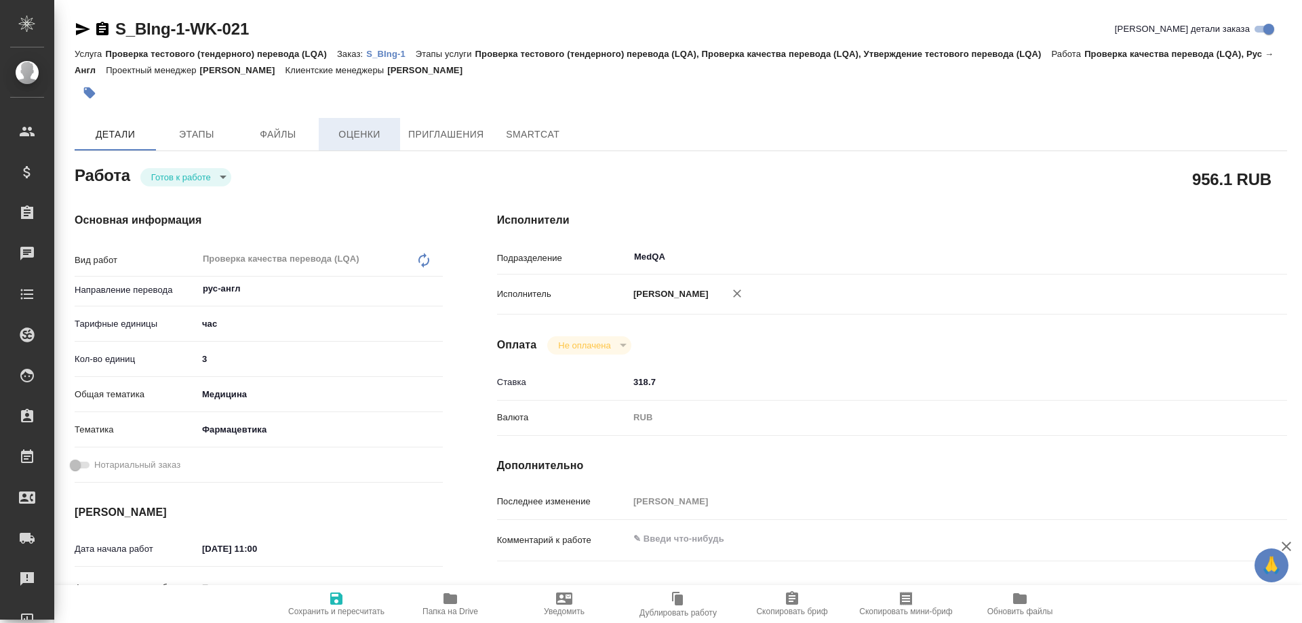
type textarea "x"
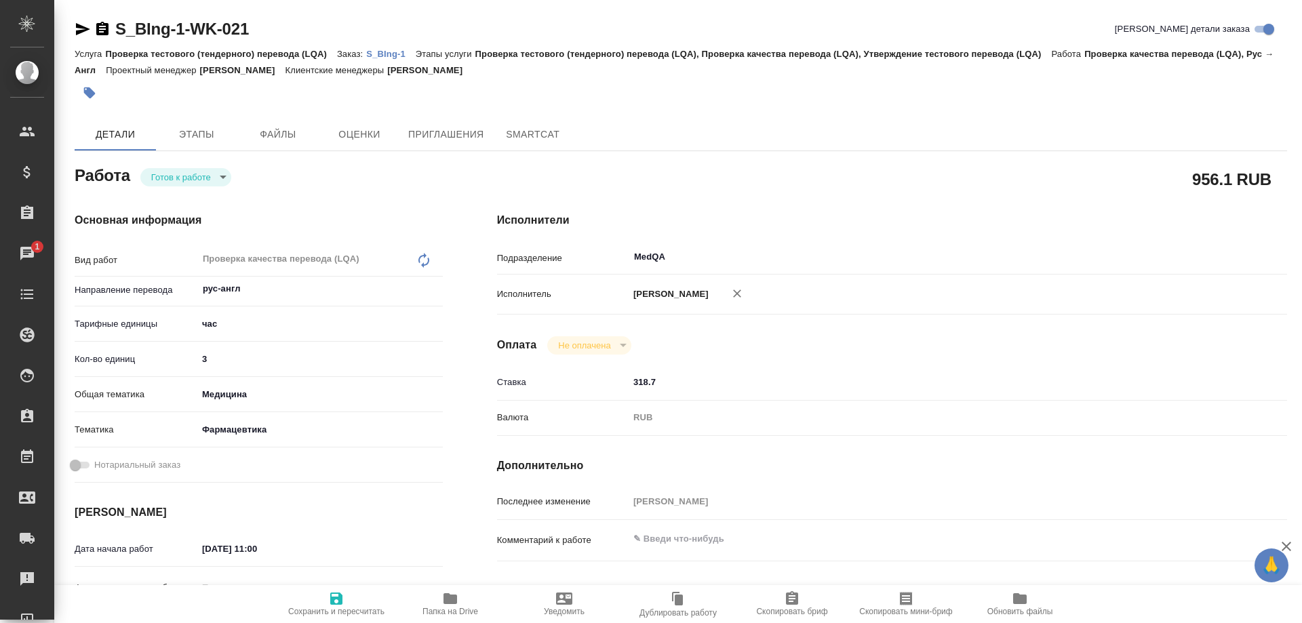
click at [391, 55] on p "S_BIng-1" at bounding box center [390, 54] width 49 height 10
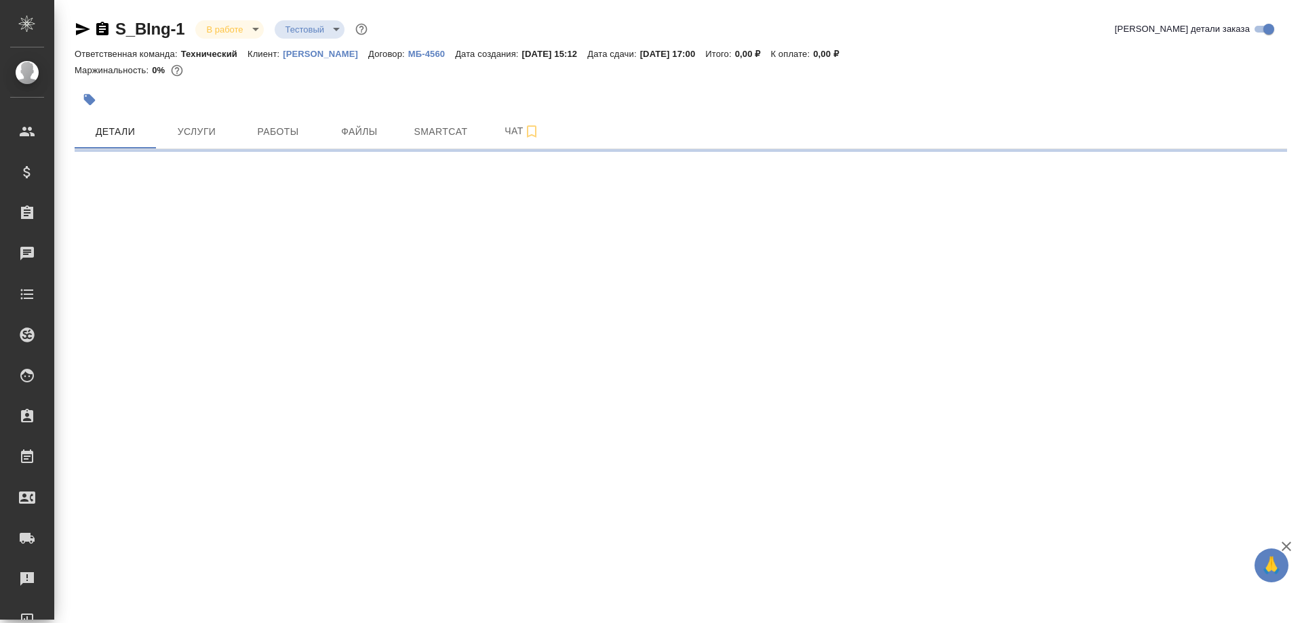
select select "RU"
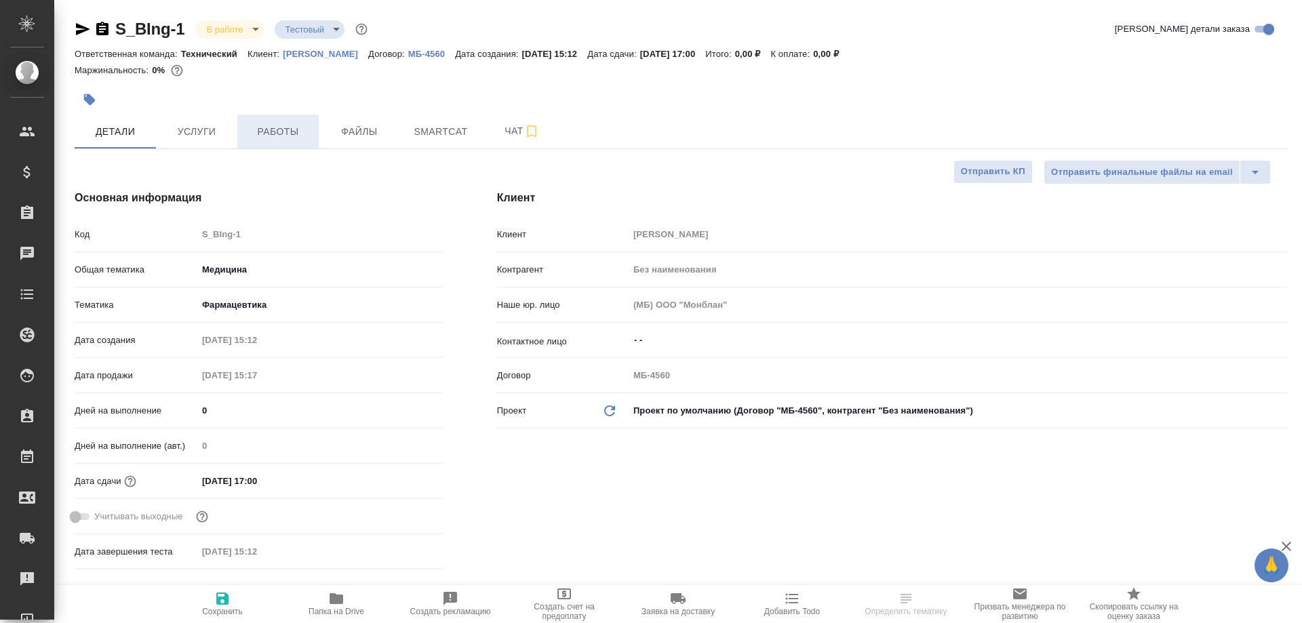
type textarea "x"
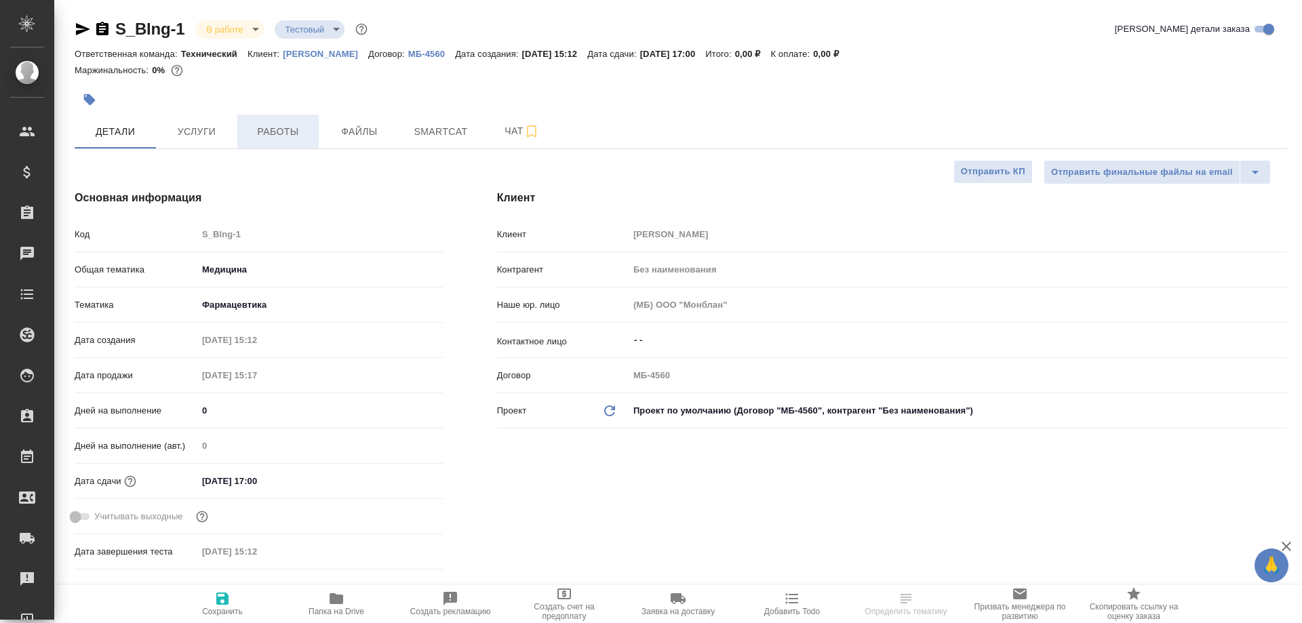
type textarea "x"
click at [264, 135] on span "Работы" at bounding box center [278, 131] width 65 height 17
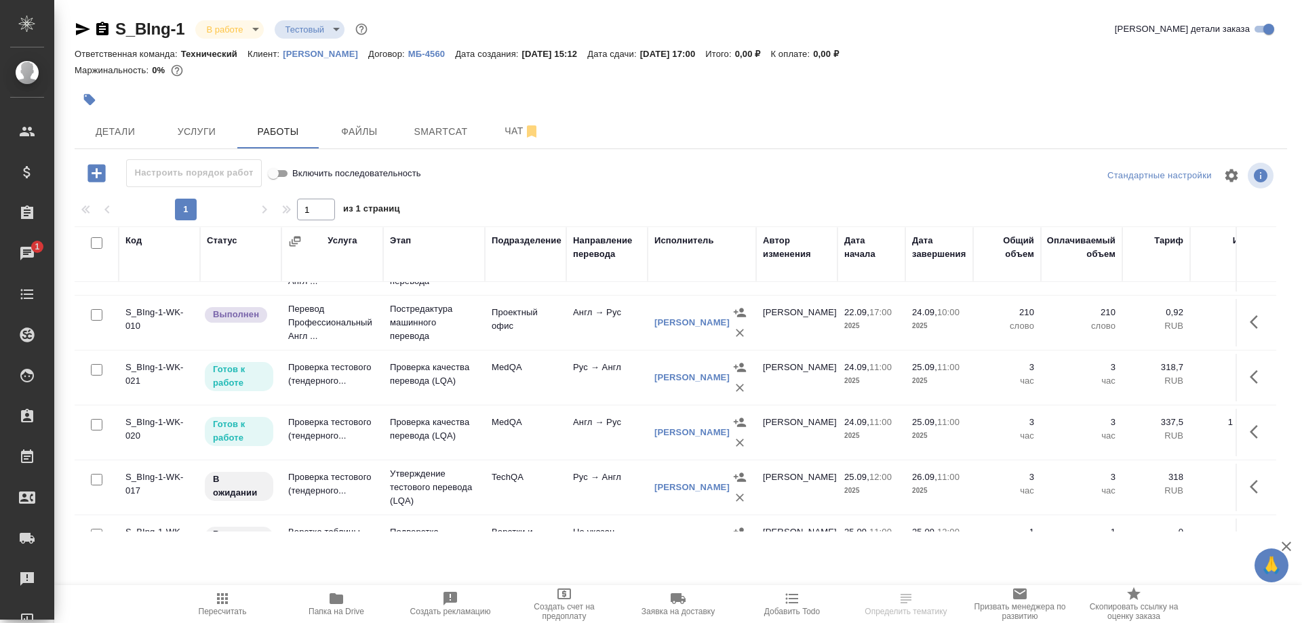
scroll to position [256, 0]
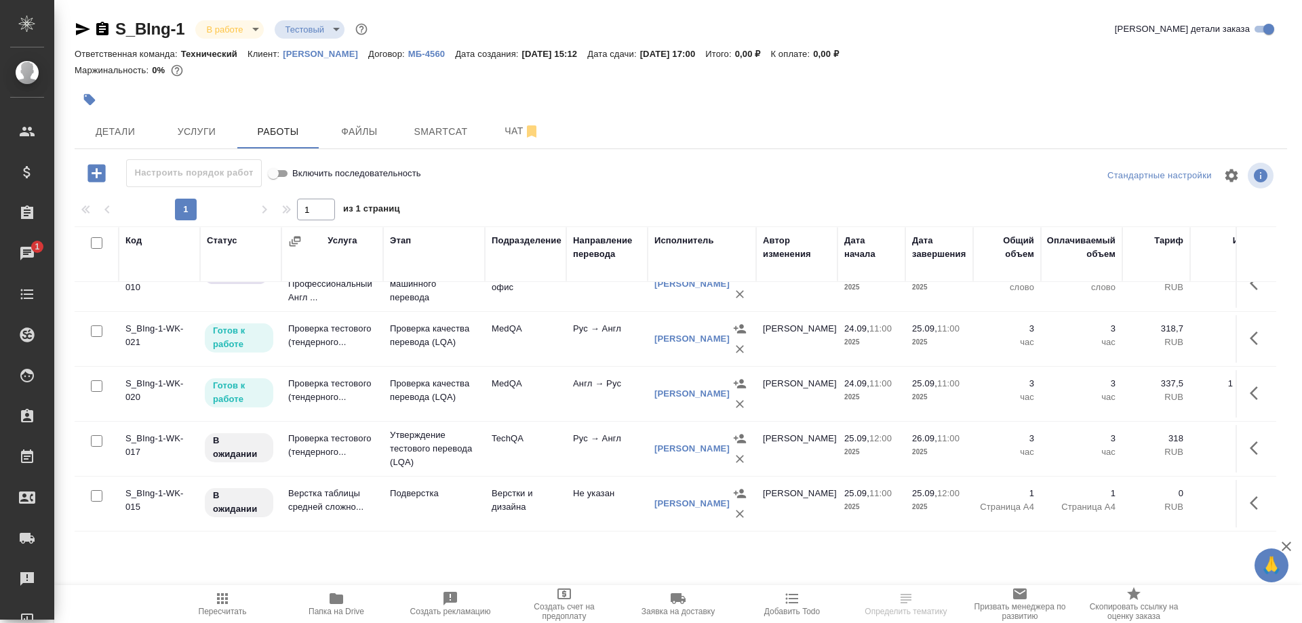
click at [303, 320] on td "Проверка тестового (тендерного..." at bounding box center [333, 338] width 102 height 47
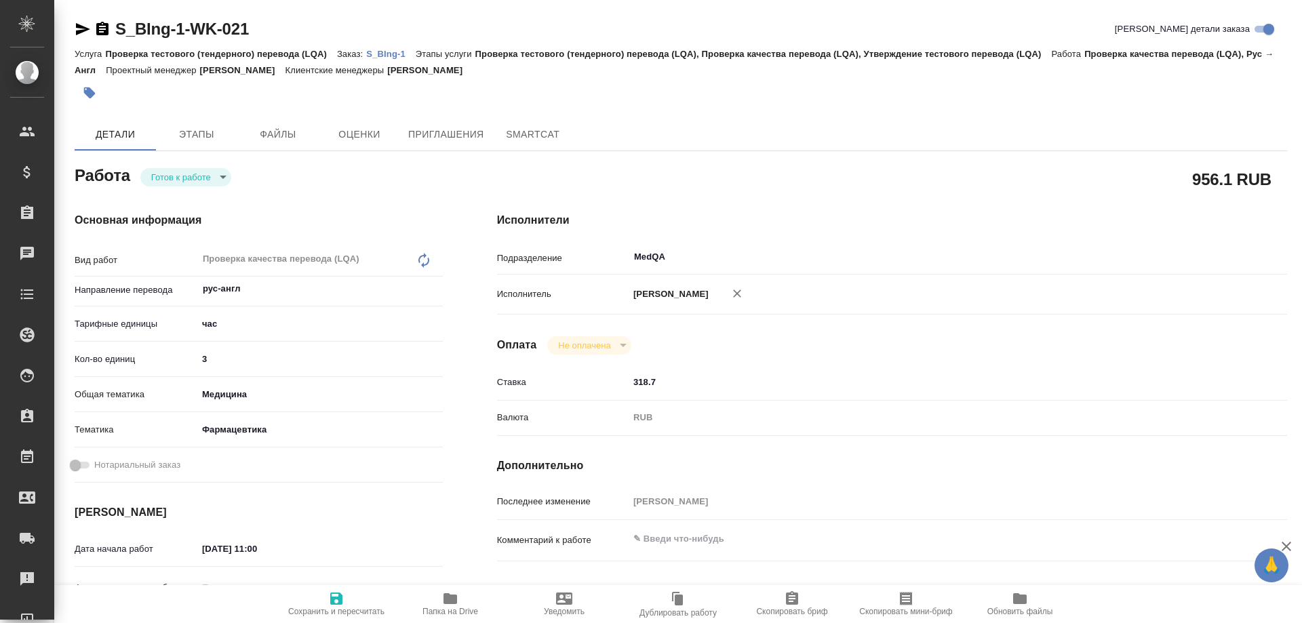
type textarea "x"
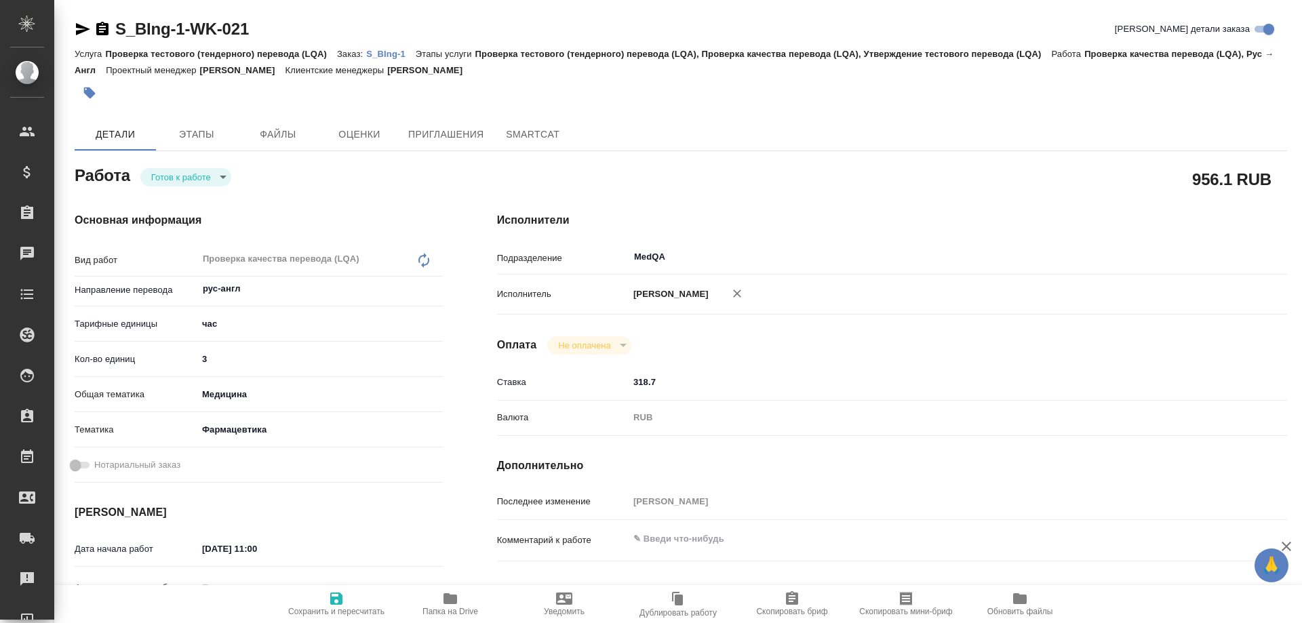
type textarea "x"
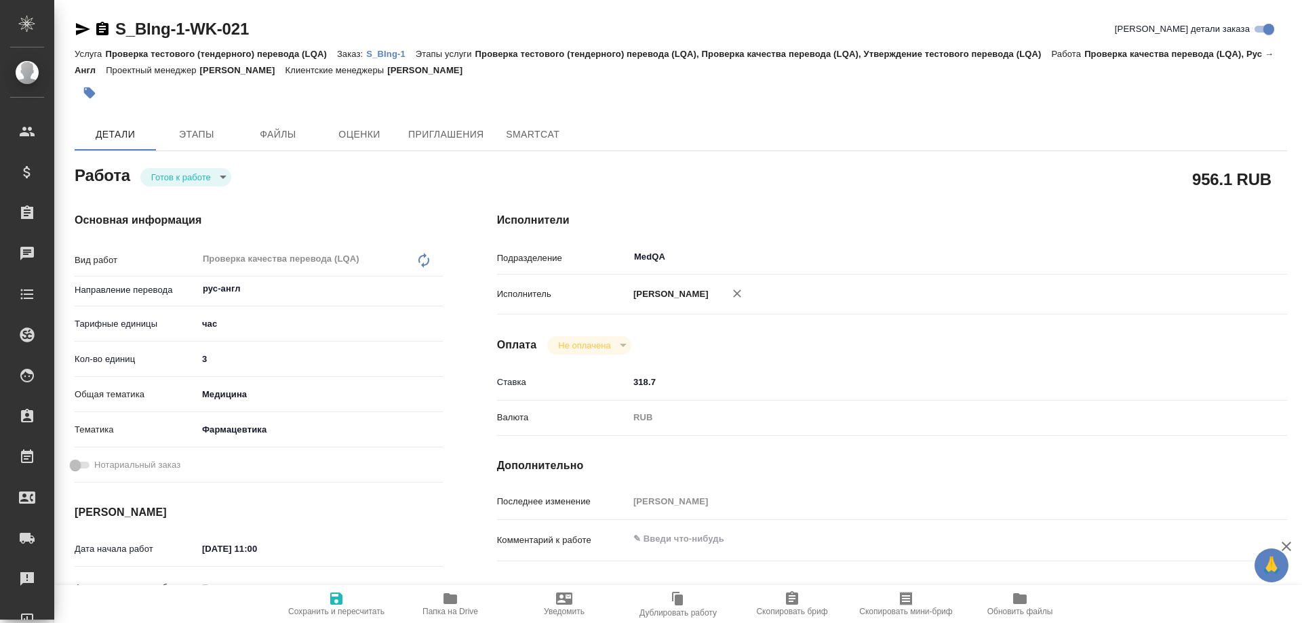
type textarea "x"
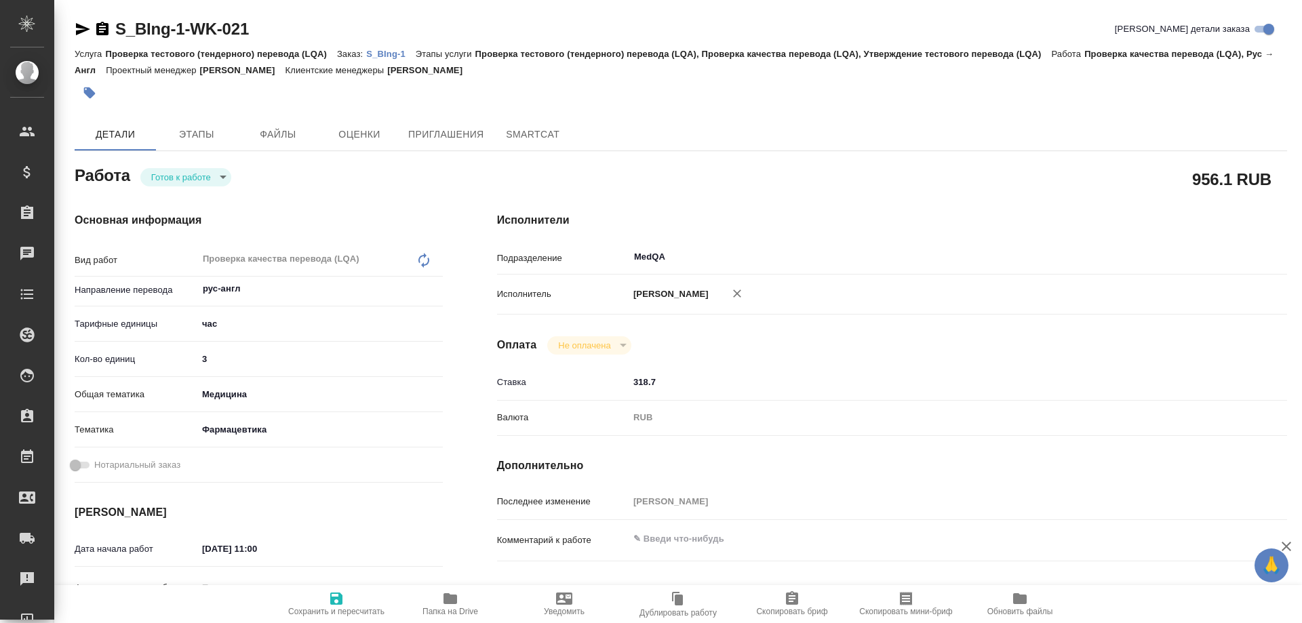
type textarea "x"
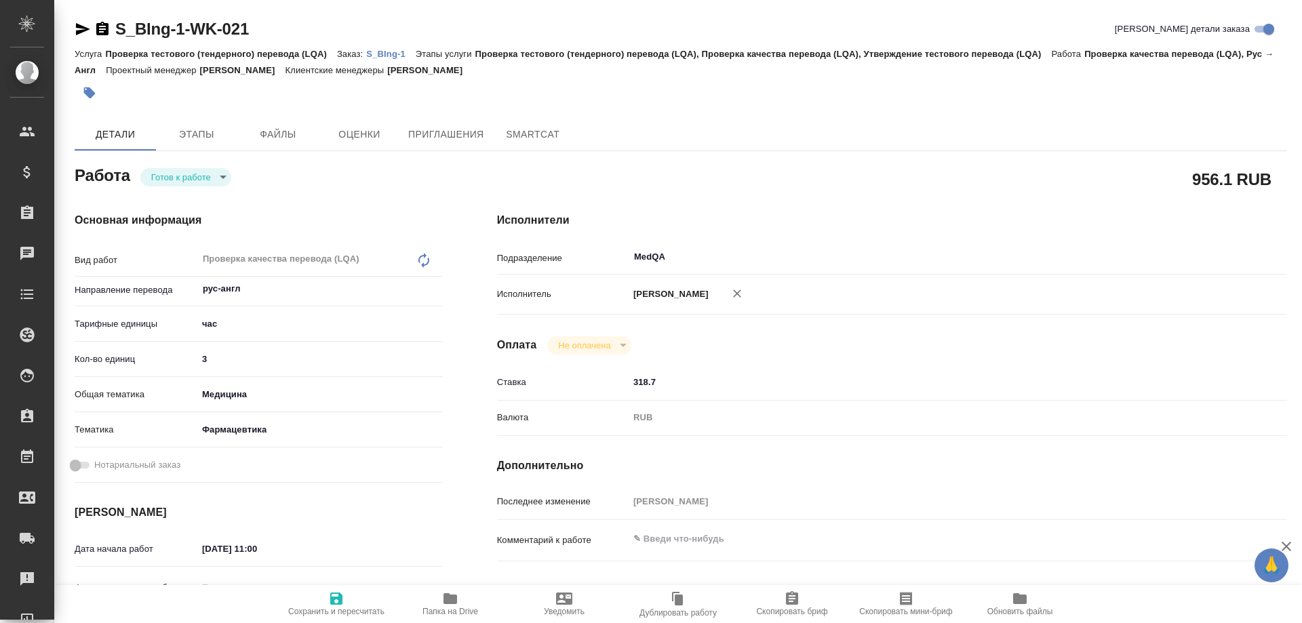
type textarea "x"
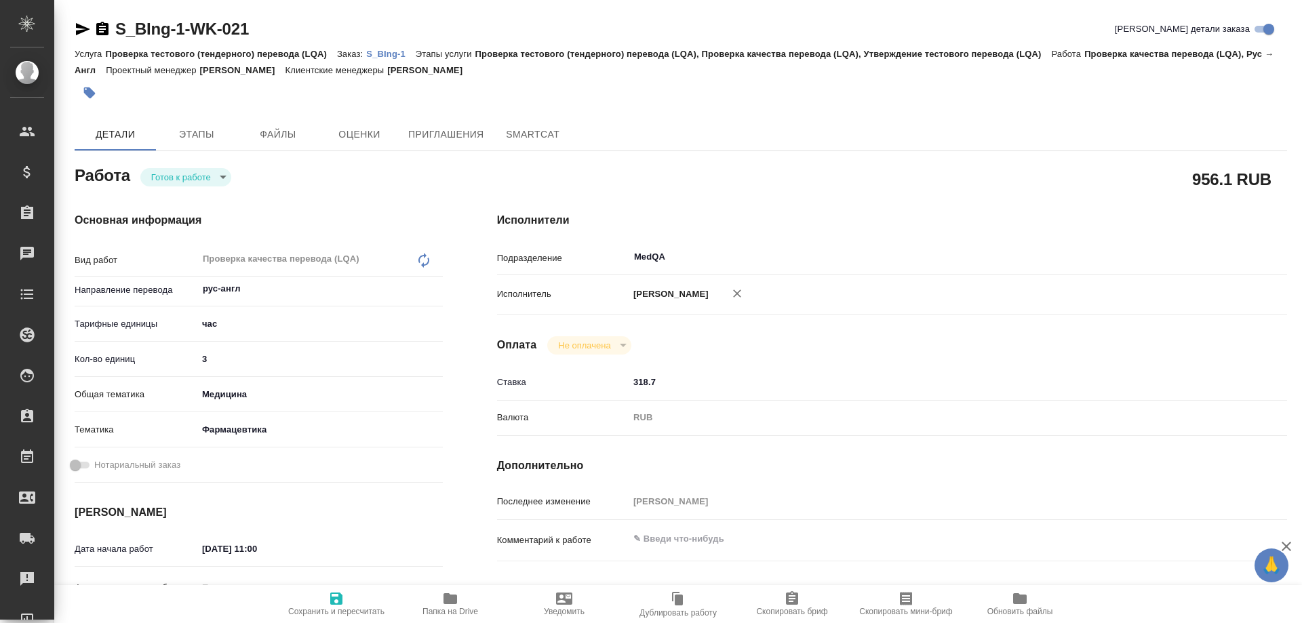
click at [223, 176] on body "🙏 .cls-1 fill:#fff; AWATERA [PERSON_NAME] Спецификации Заказы Чаты Todo Проекты…" at bounding box center [651, 311] width 1302 height 623
type textarea "x"
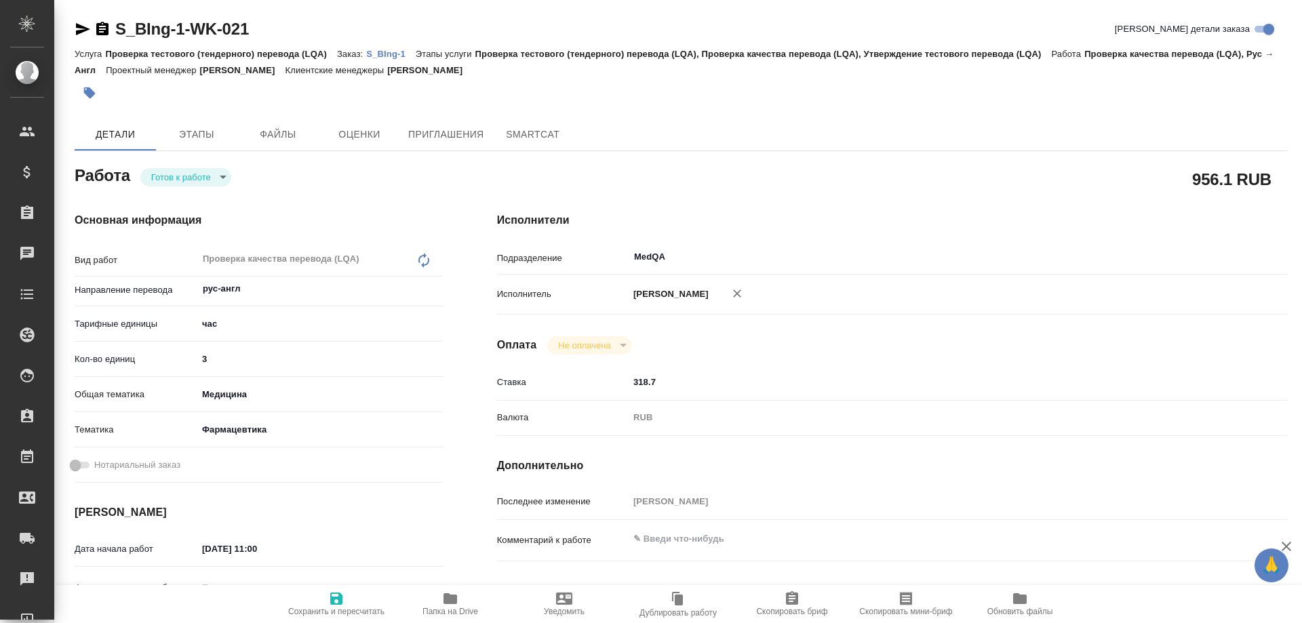
type textarea "x"
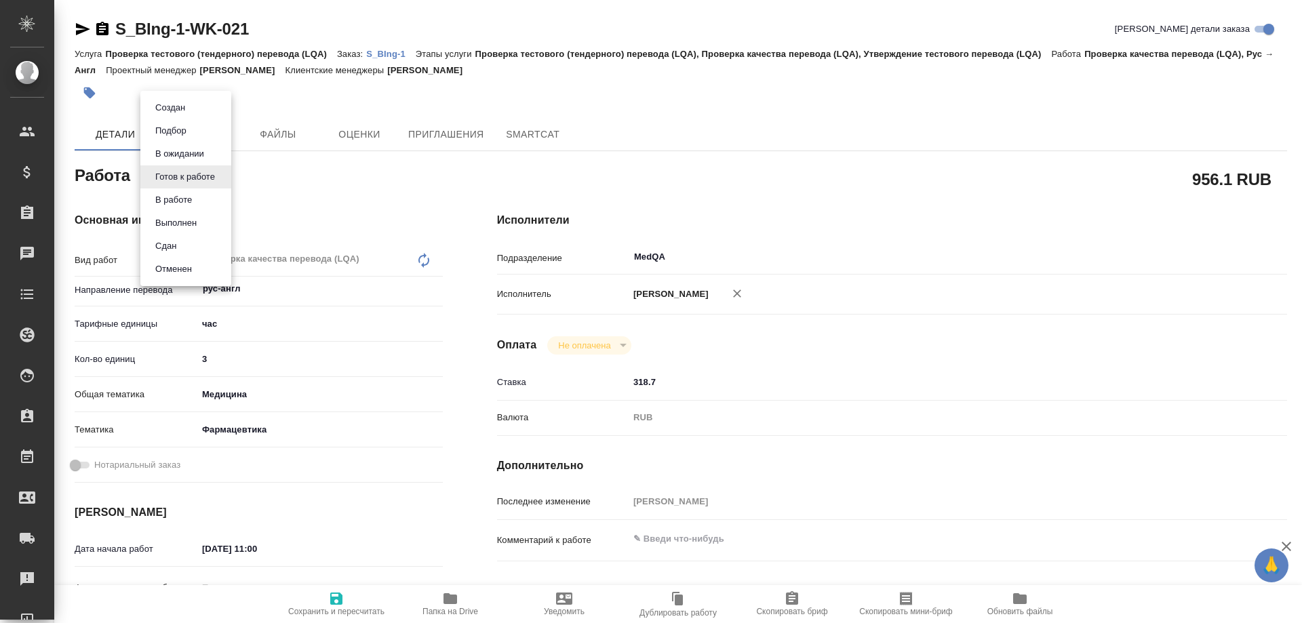
type textarea "x"
click at [193, 199] on button "В работе" at bounding box center [173, 200] width 45 height 15
type textarea "x"
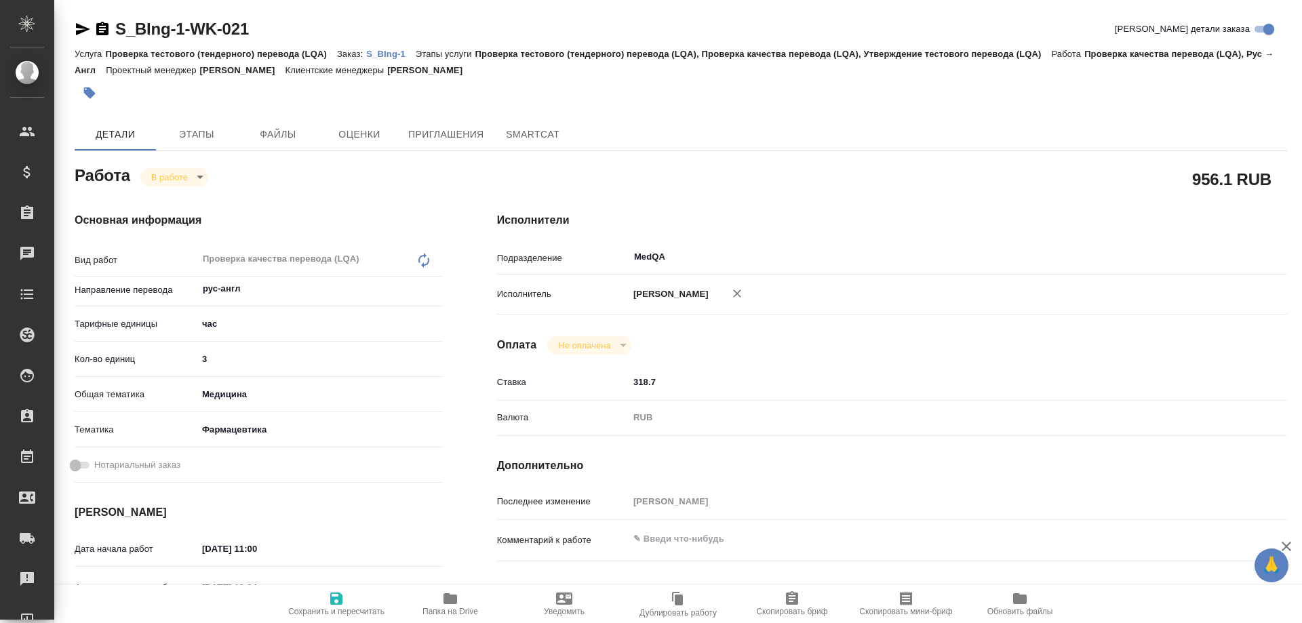
type textarea "x"
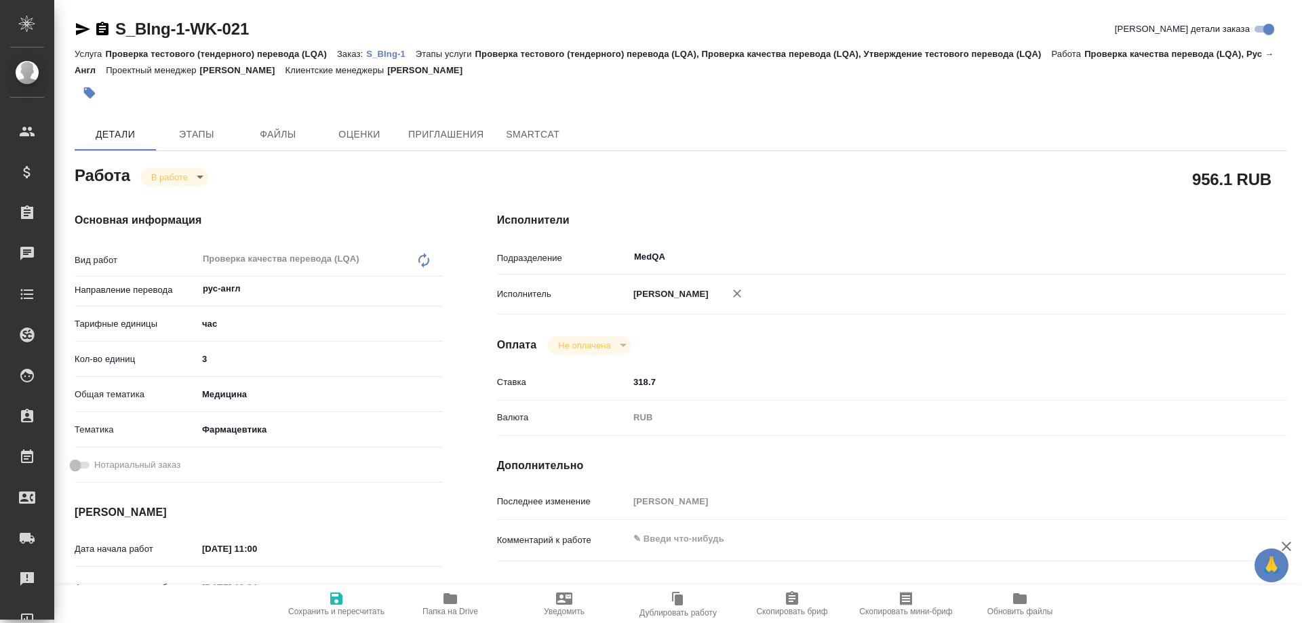
type textarea "x"
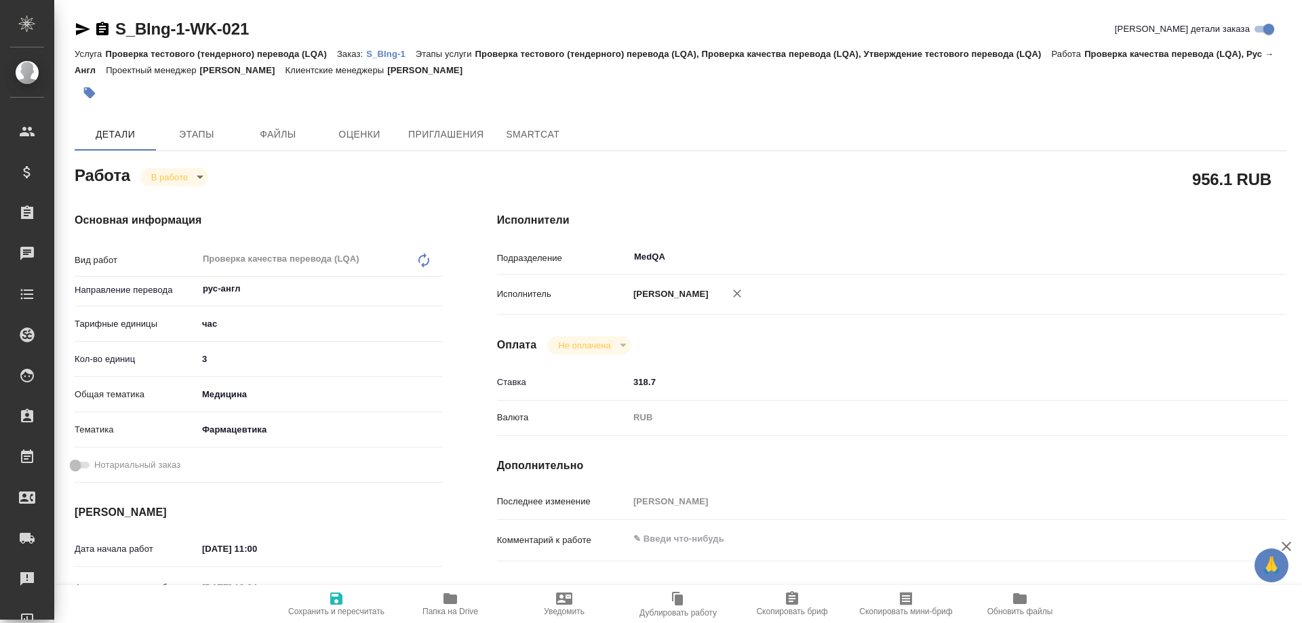
type textarea "x"
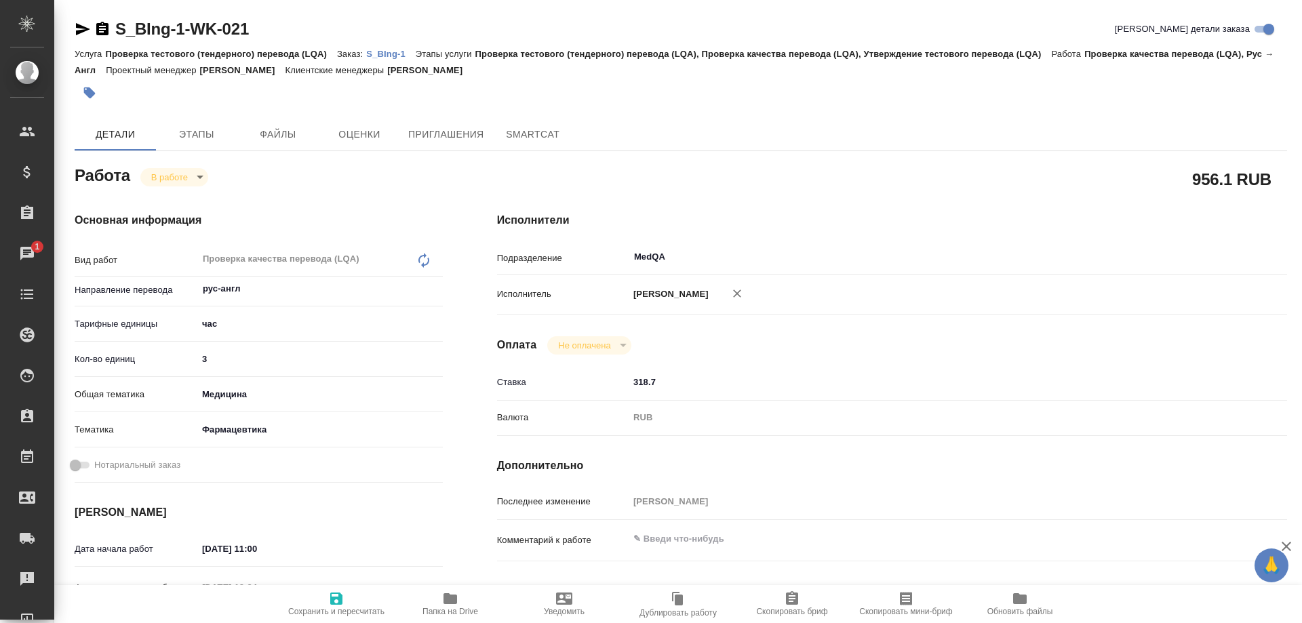
type textarea "x"
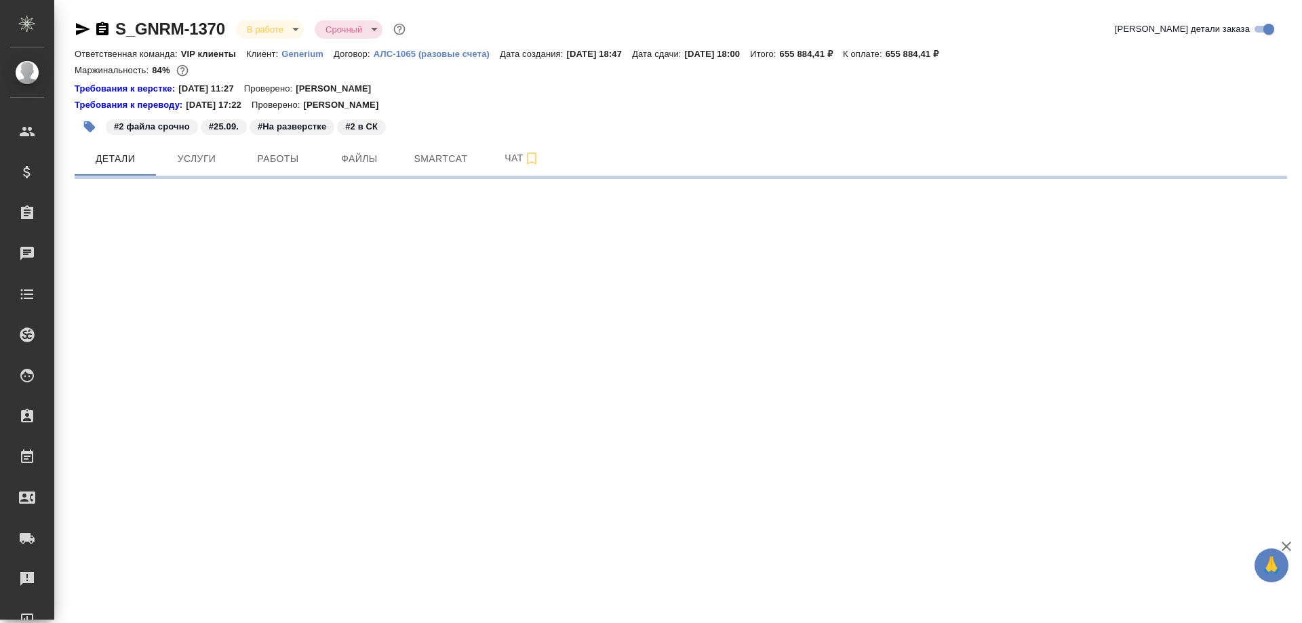
select select "RU"
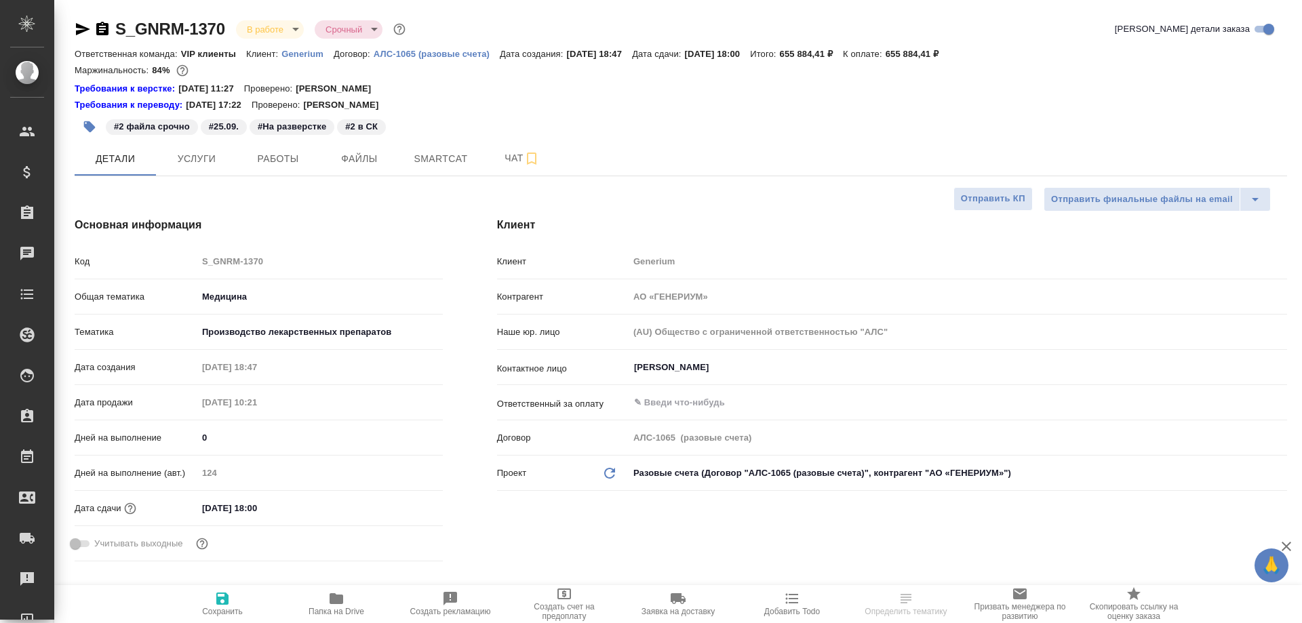
type textarea "x"
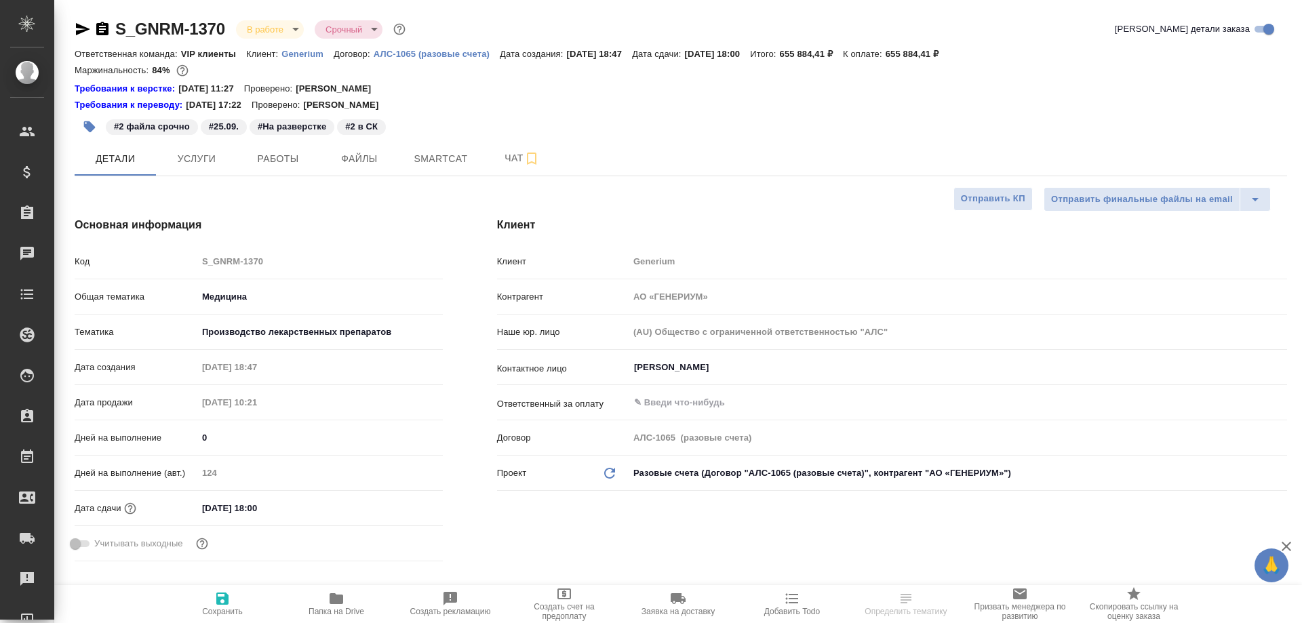
type textarea "x"
click at [267, 161] on span "Работы" at bounding box center [278, 159] width 65 height 17
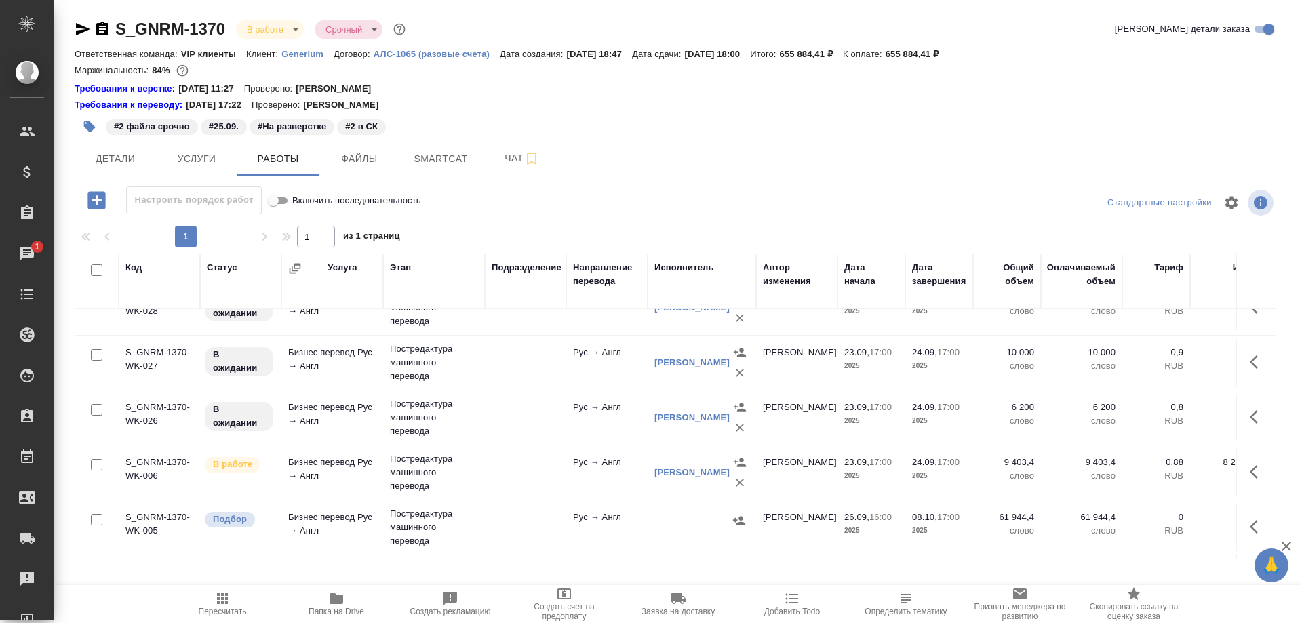
scroll to position [475, 0]
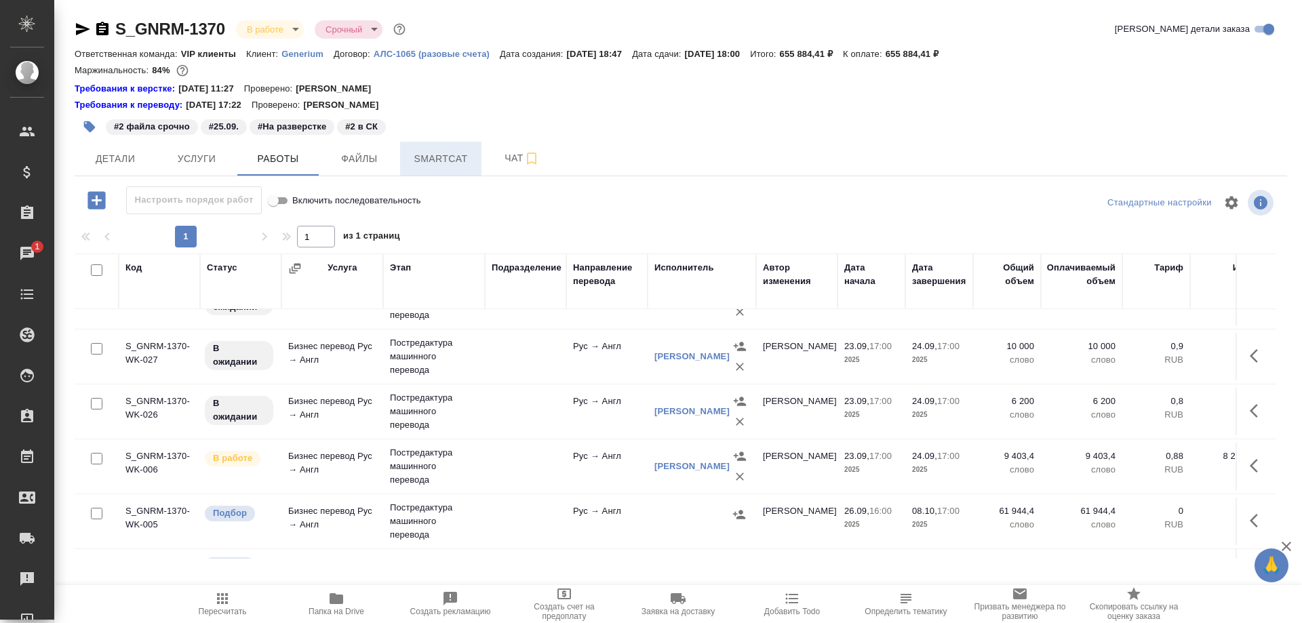
click at [427, 166] on span "Smartcat" at bounding box center [440, 159] width 65 height 17
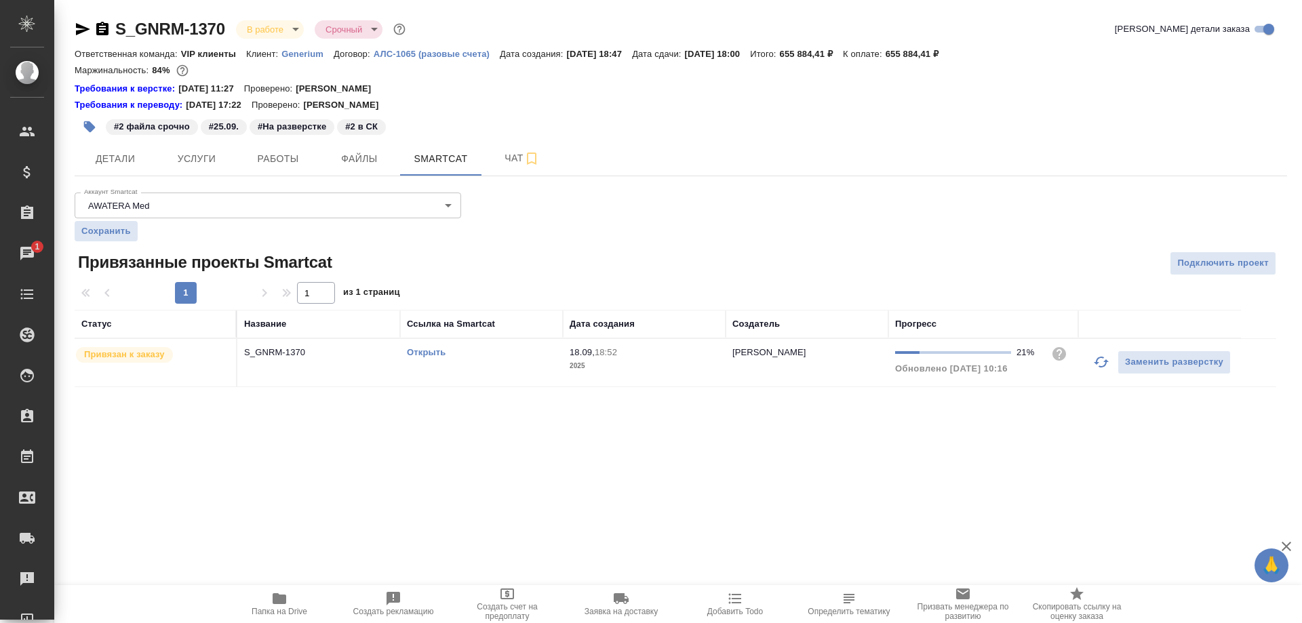
click at [426, 351] on link "Открыть" at bounding box center [426, 352] width 39 height 10
click at [294, 159] on span "Работы" at bounding box center [278, 159] width 65 height 17
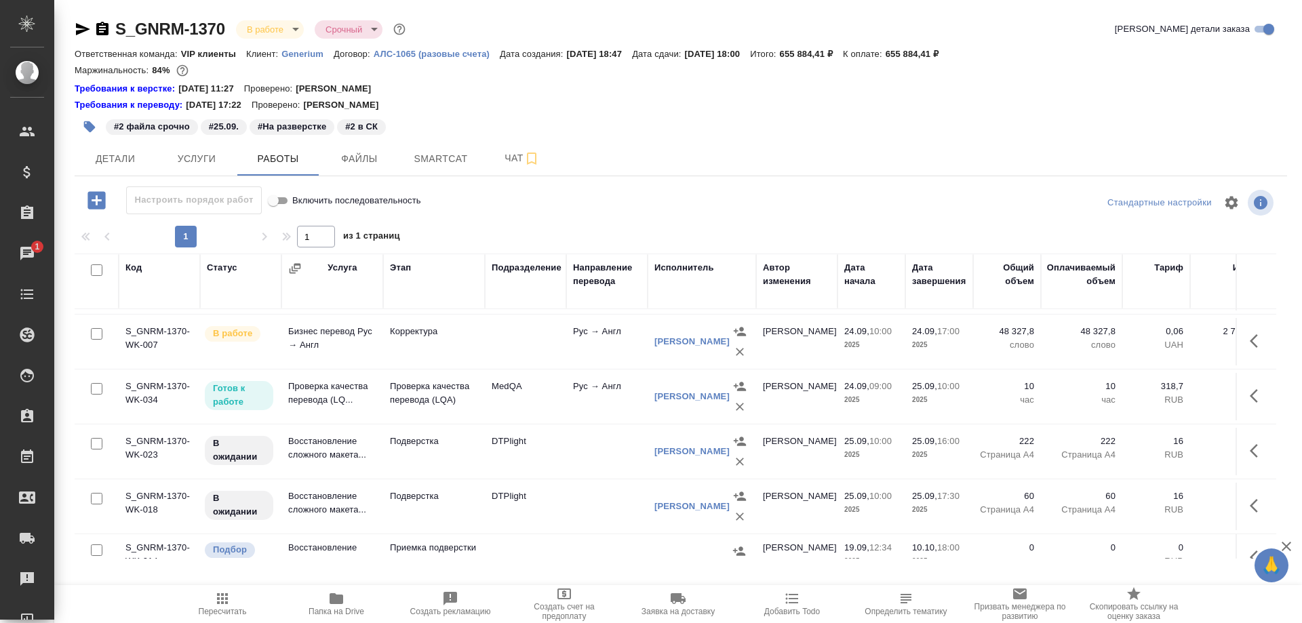
scroll to position [814, 0]
click at [297, 391] on td "Проверка качества перевода (LQ..." at bounding box center [333, 395] width 102 height 47
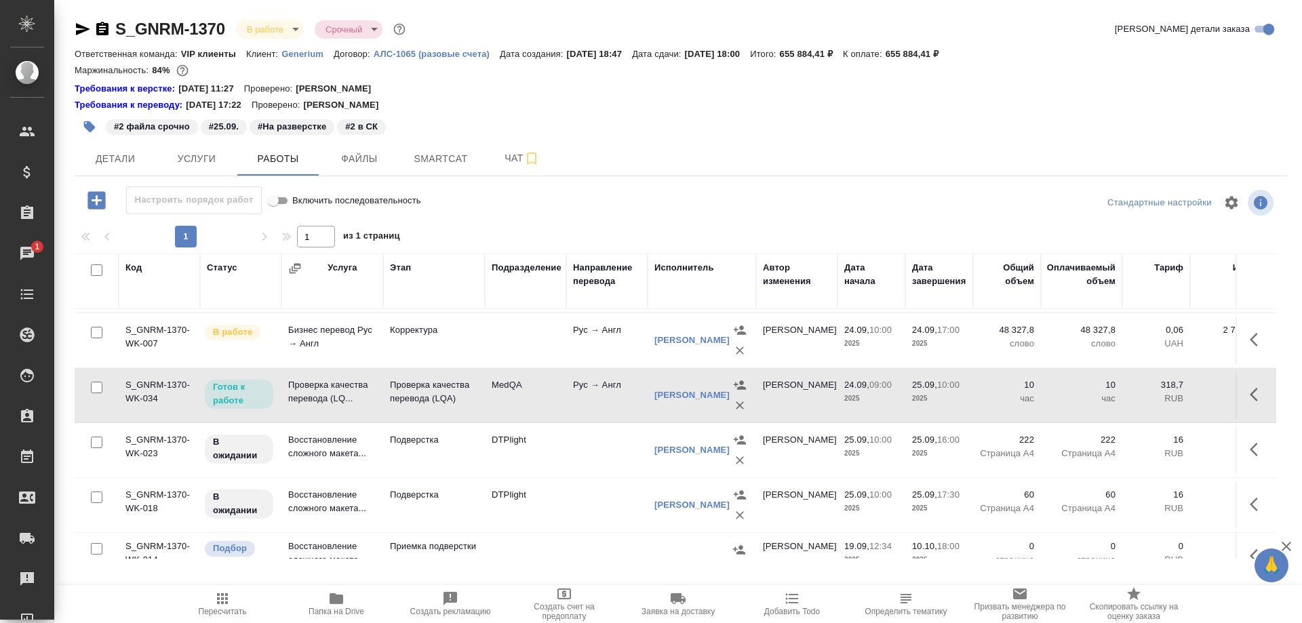
click at [297, 391] on td "Проверка качества перевода (LQ..." at bounding box center [333, 395] width 102 height 47
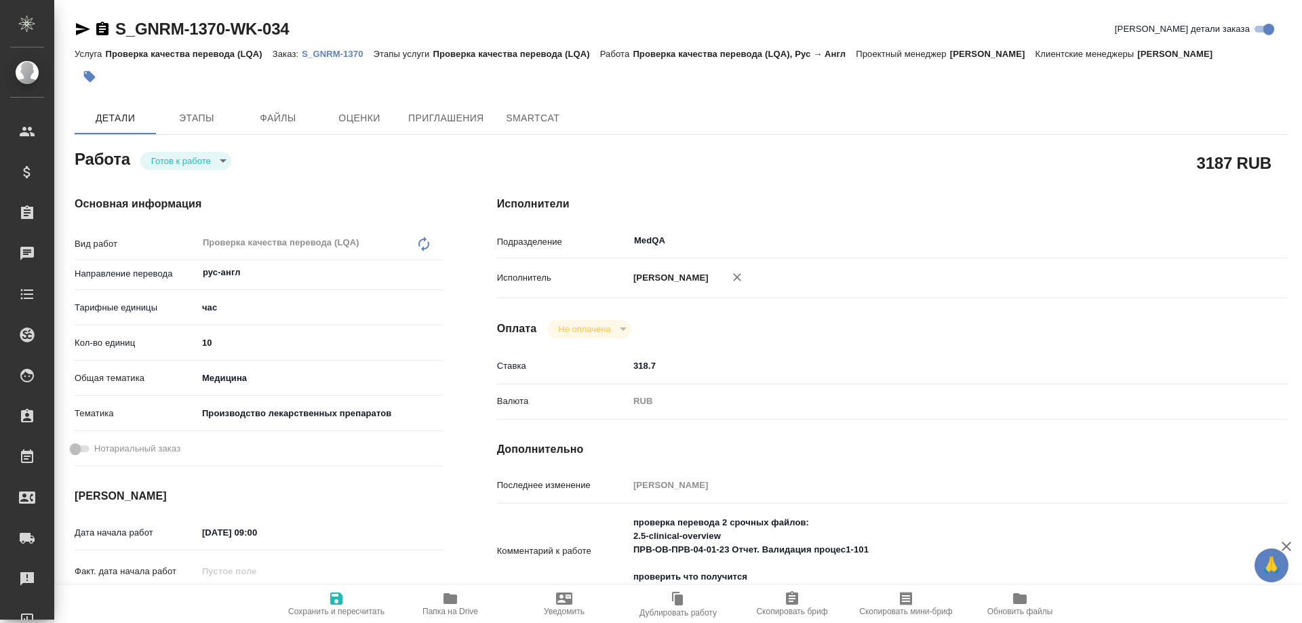
type textarea "x"
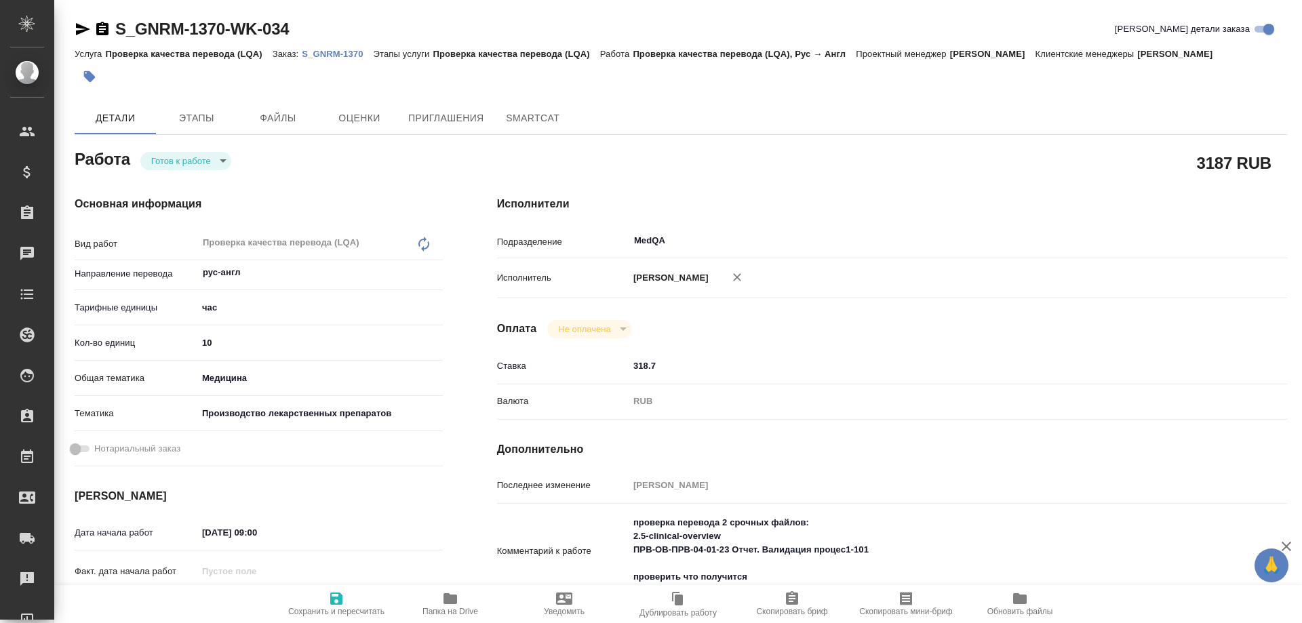
type textarea "x"
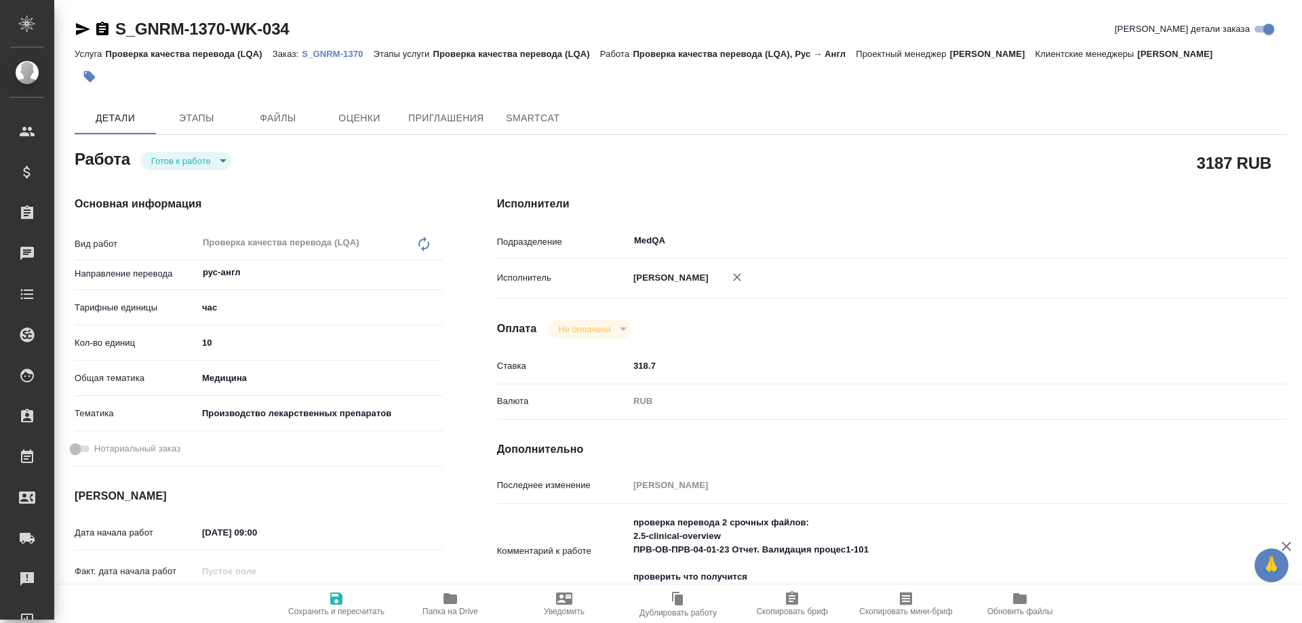
type textarea "x"
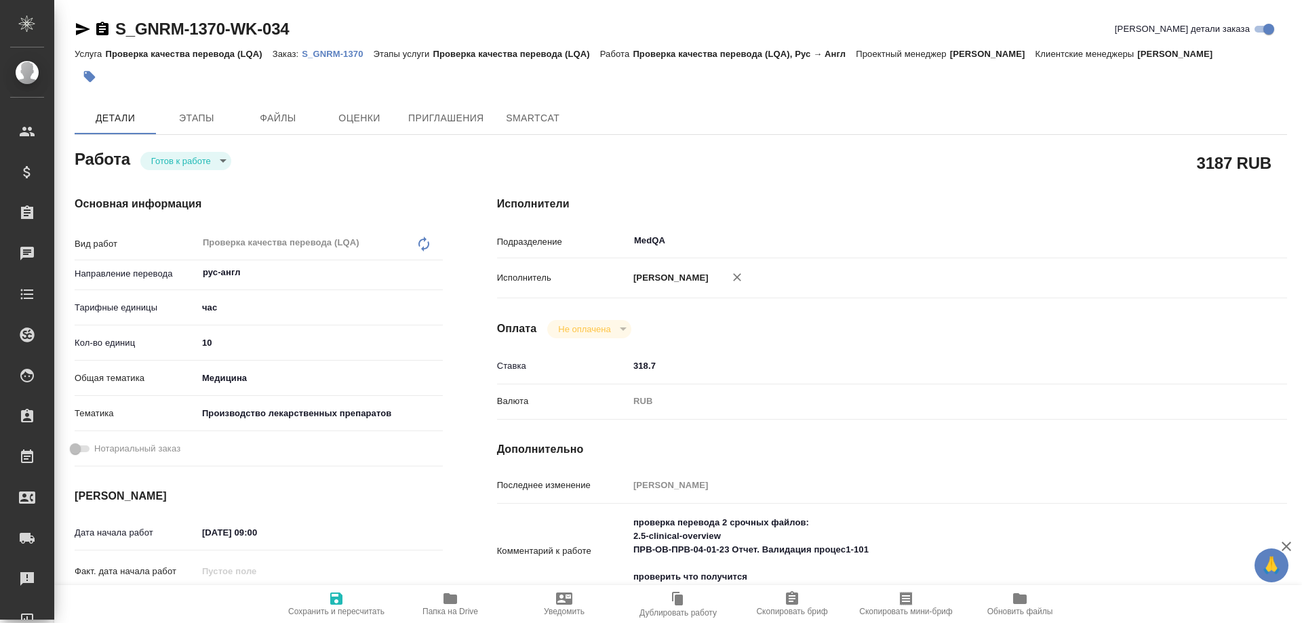
type textarea "x"
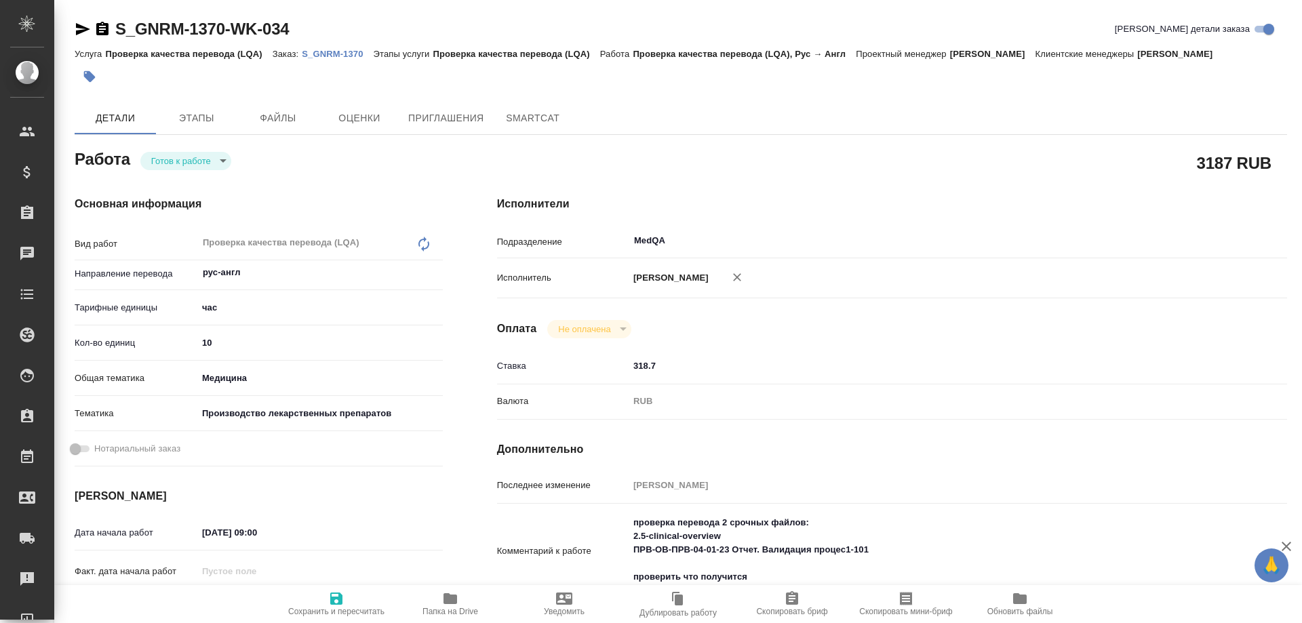
type textarea "x"
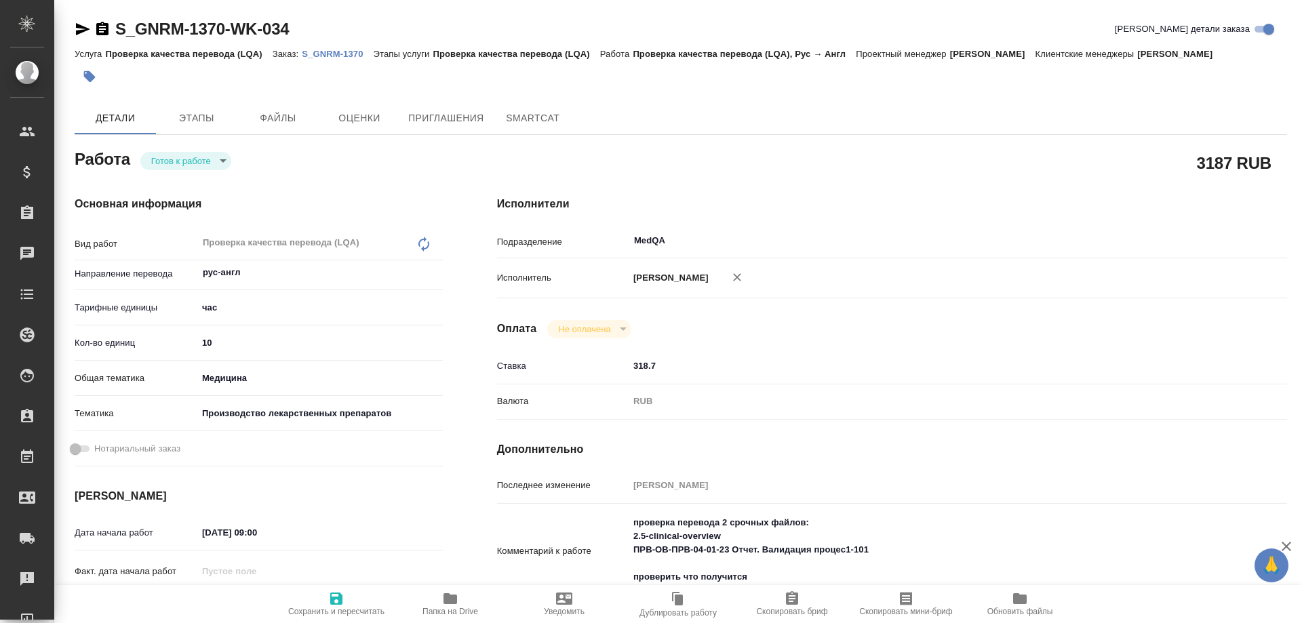
type textarea "x"
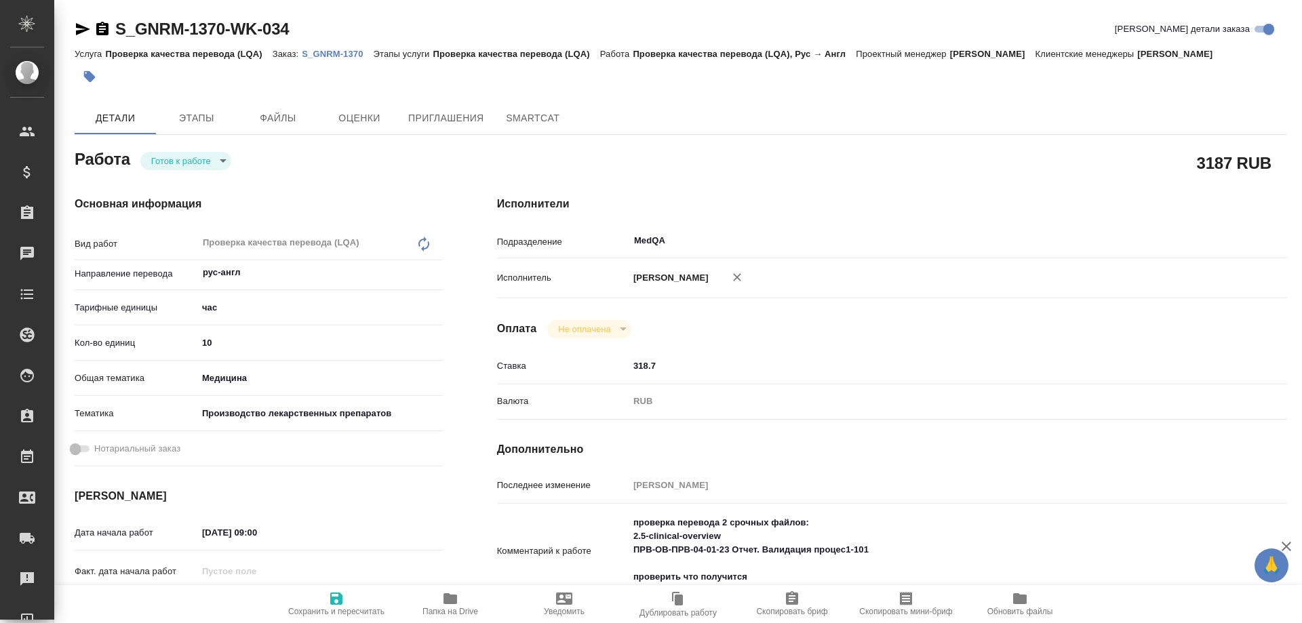
type textarea "x"
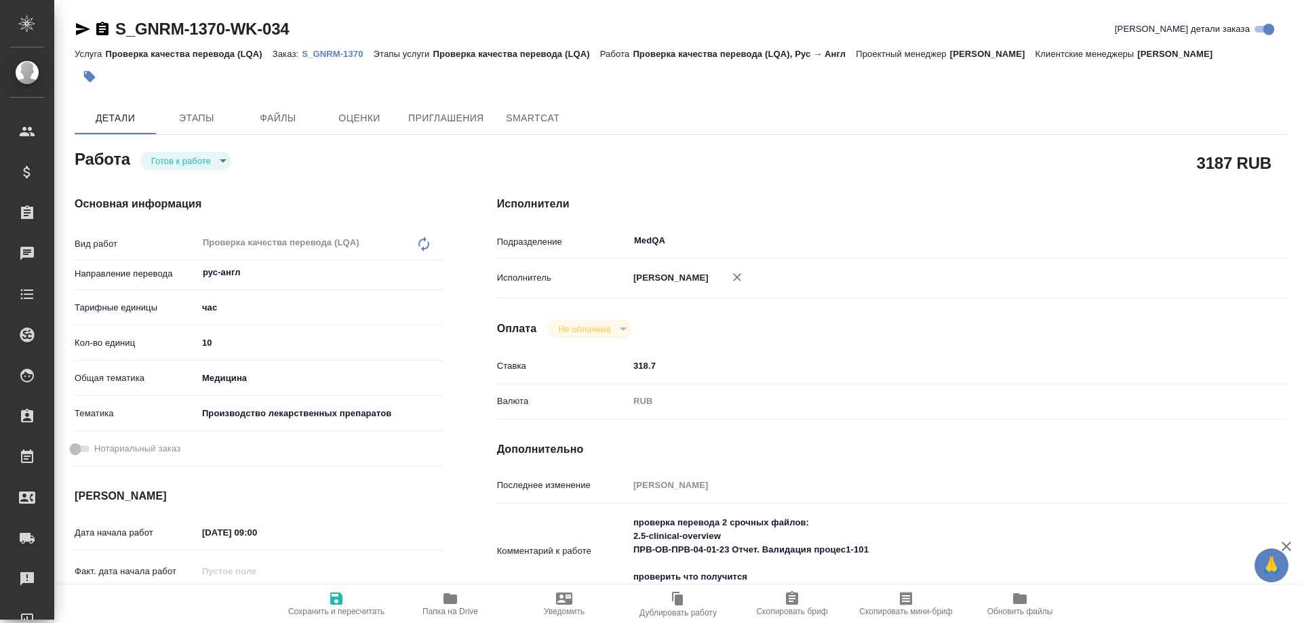
scroll to position [136, 0]
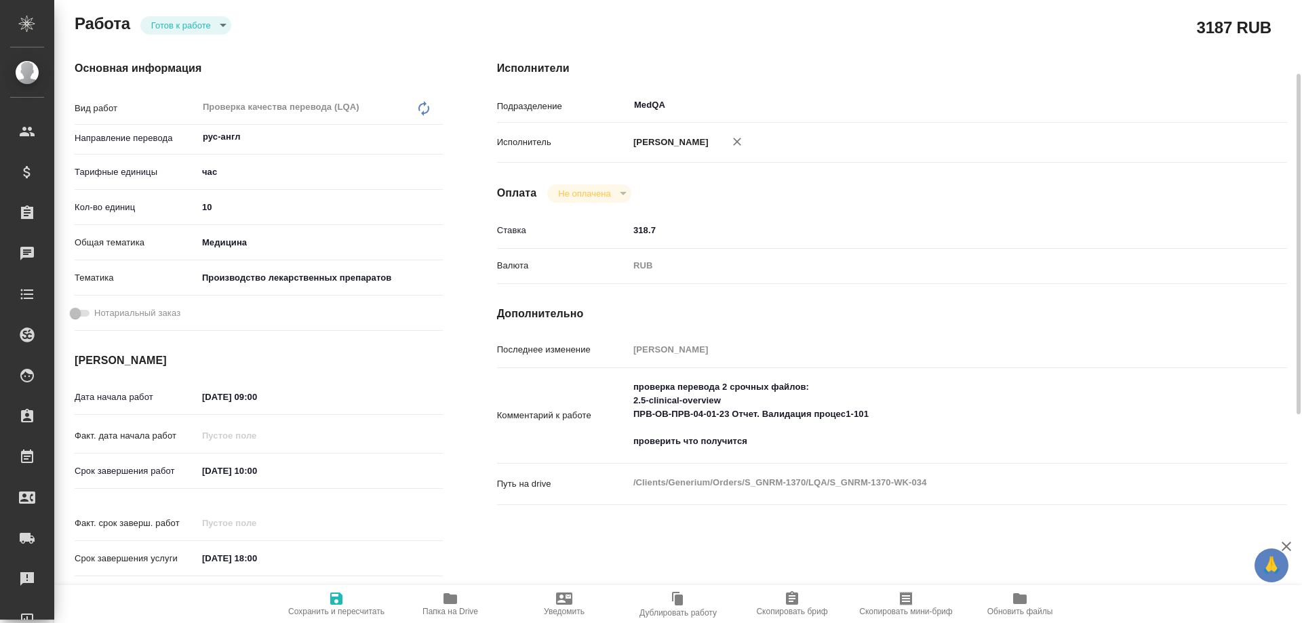
type textarea "x"
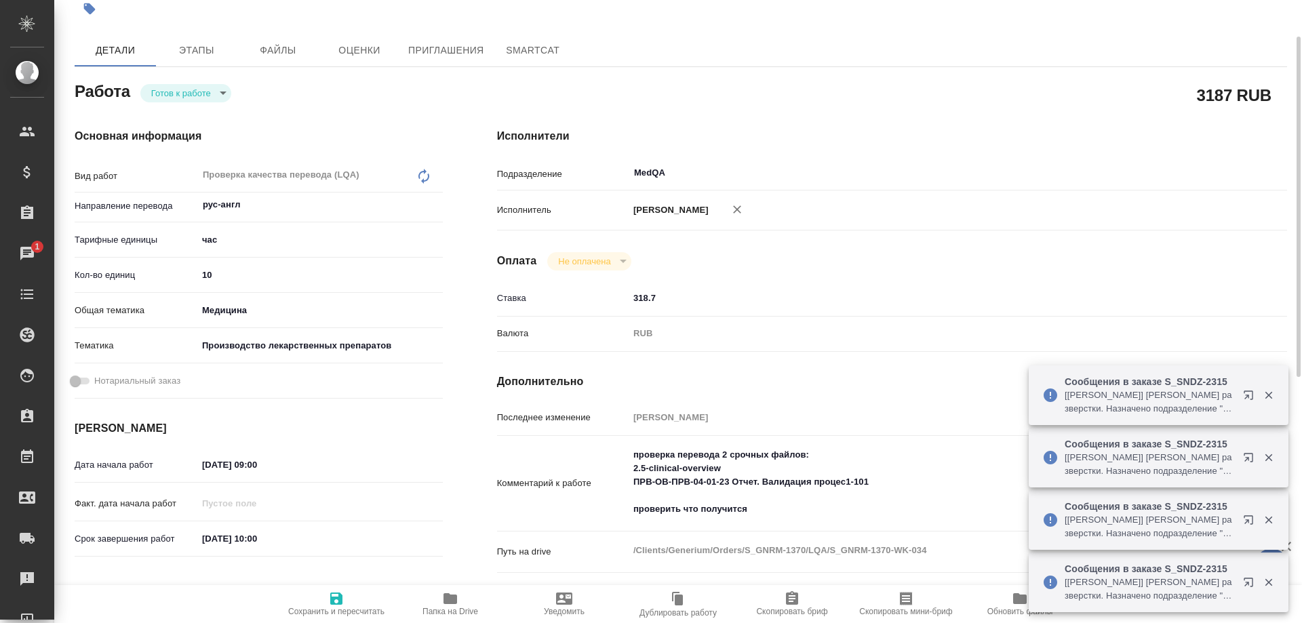
scroll to position [0, 0]
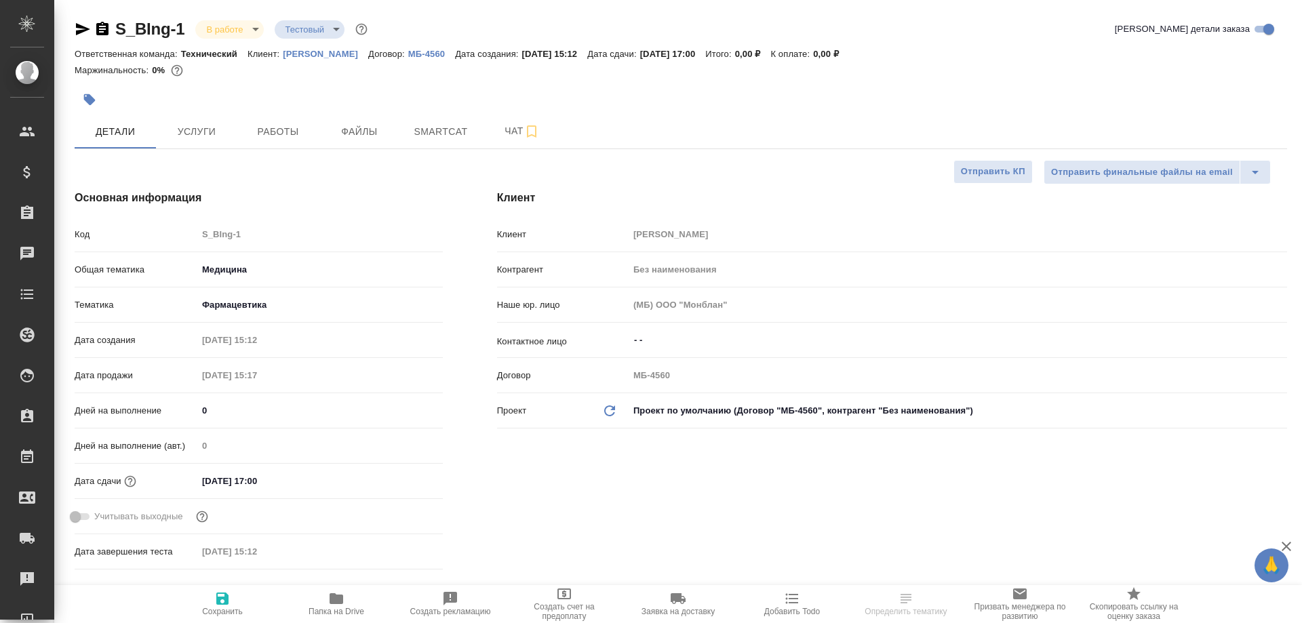
select select "RU"
type input "[PERSON_NAME]"
click at [423, 132] on span "Smartcat" at bounding box center [440, 131] width 65 height 17
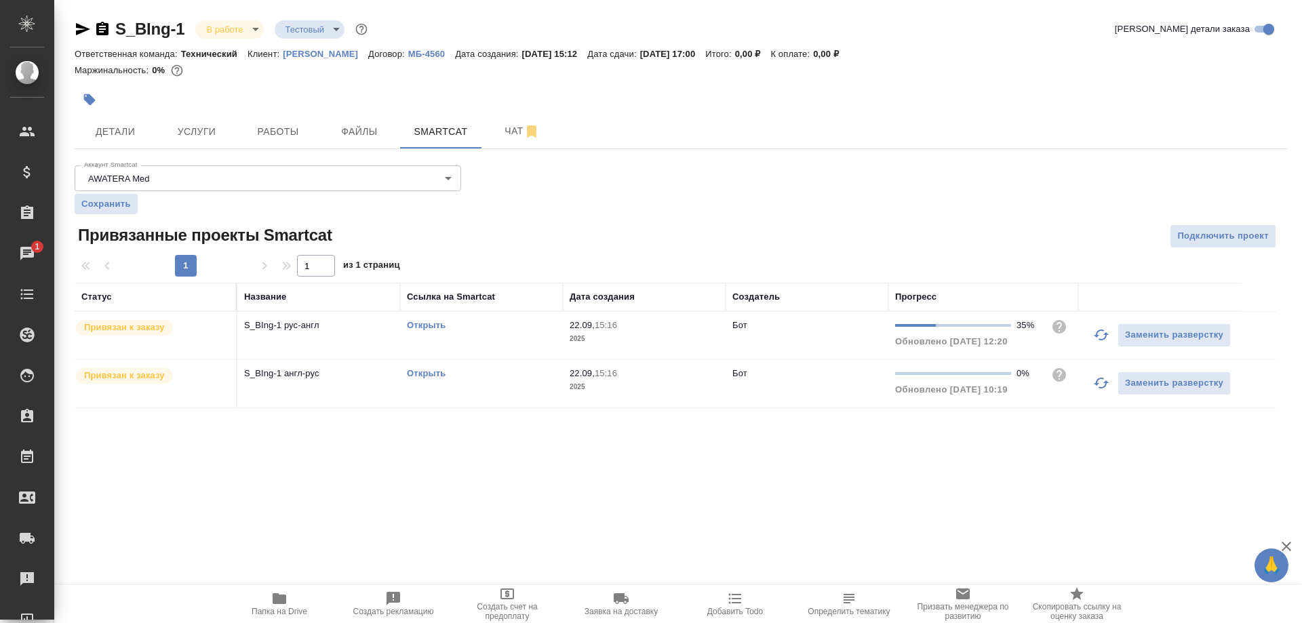
click at [433, 324] on link "Открыть" at bounding box center [426, 325] width 39 height 10
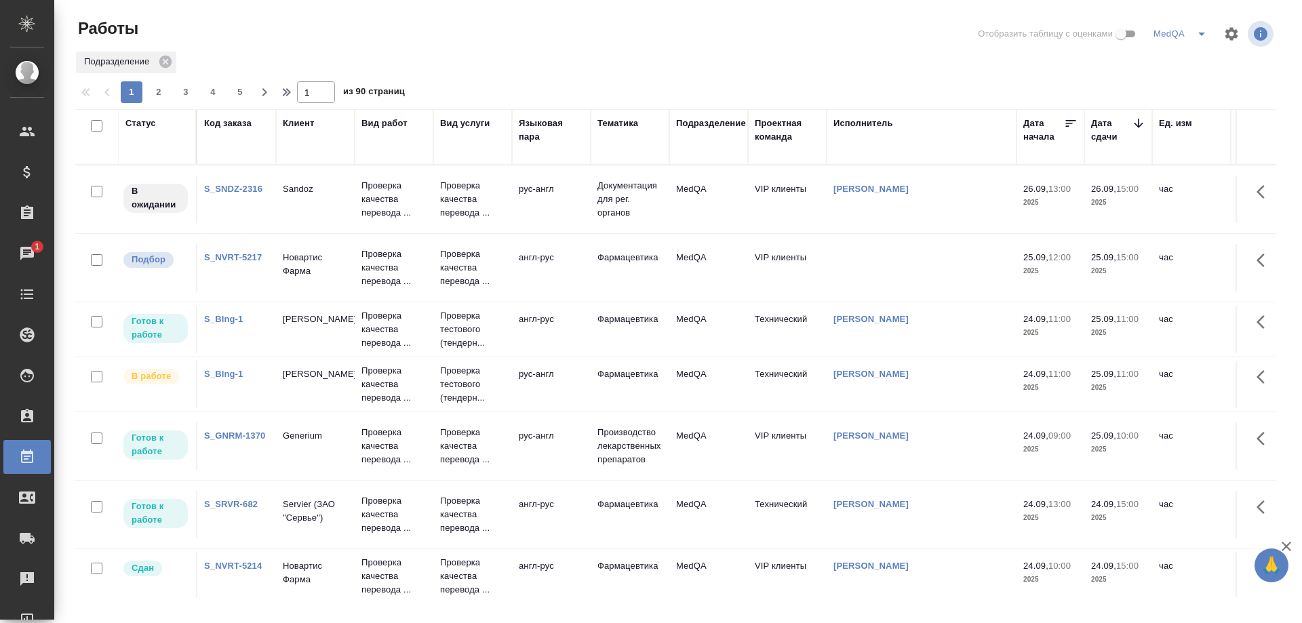
scroll to position [136, 0]
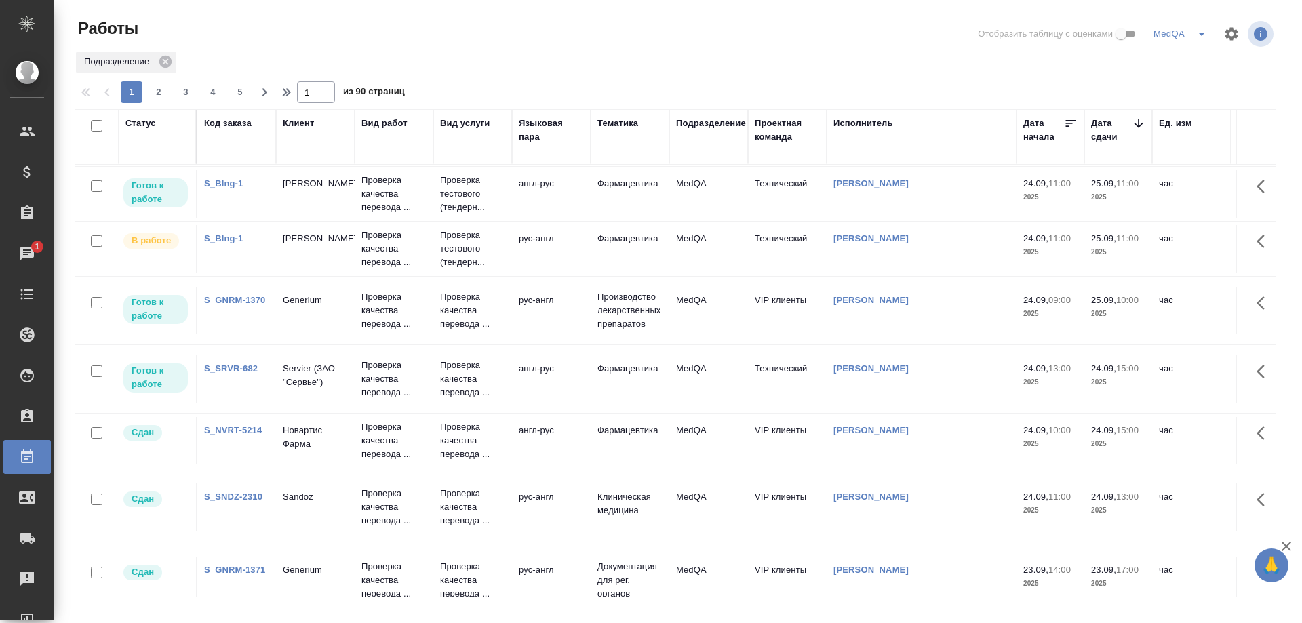
click at [217, 370] on link "S_SRVR-682" at bounding box center [231, 369] width 54 height 10
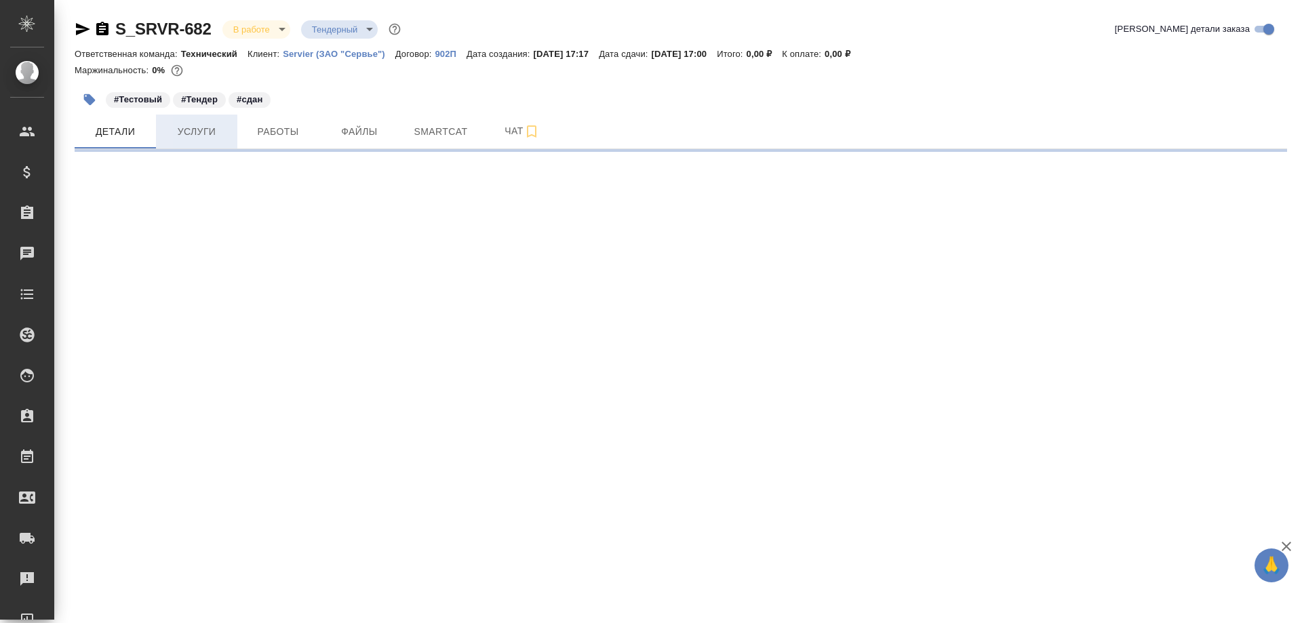
select select "RU"
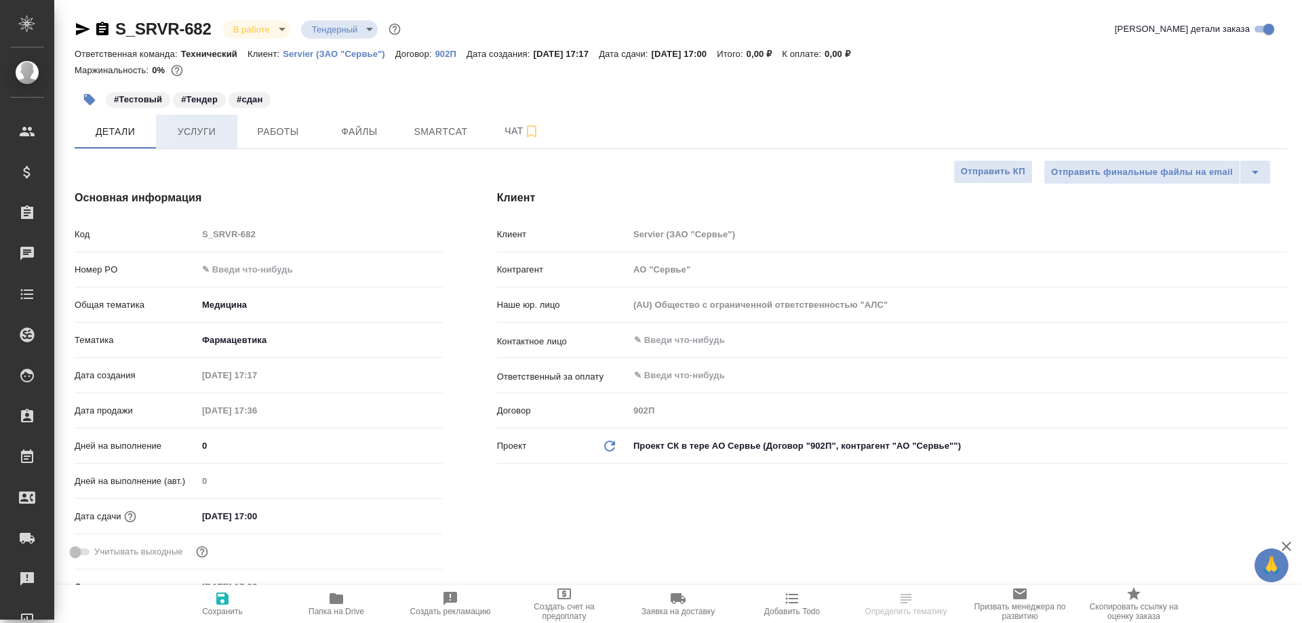
type textarea "x"
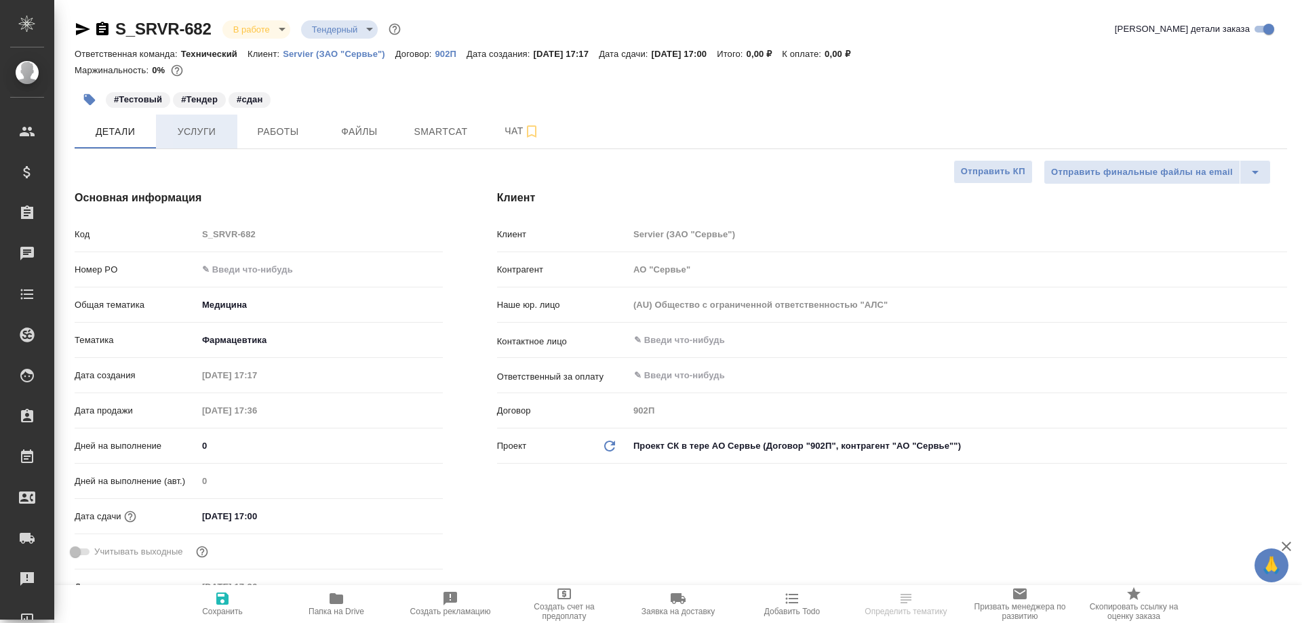
type textarea "x"
click at [188, 130] on span "Услуги" at bounding box center [196, 131] width 65 height 17
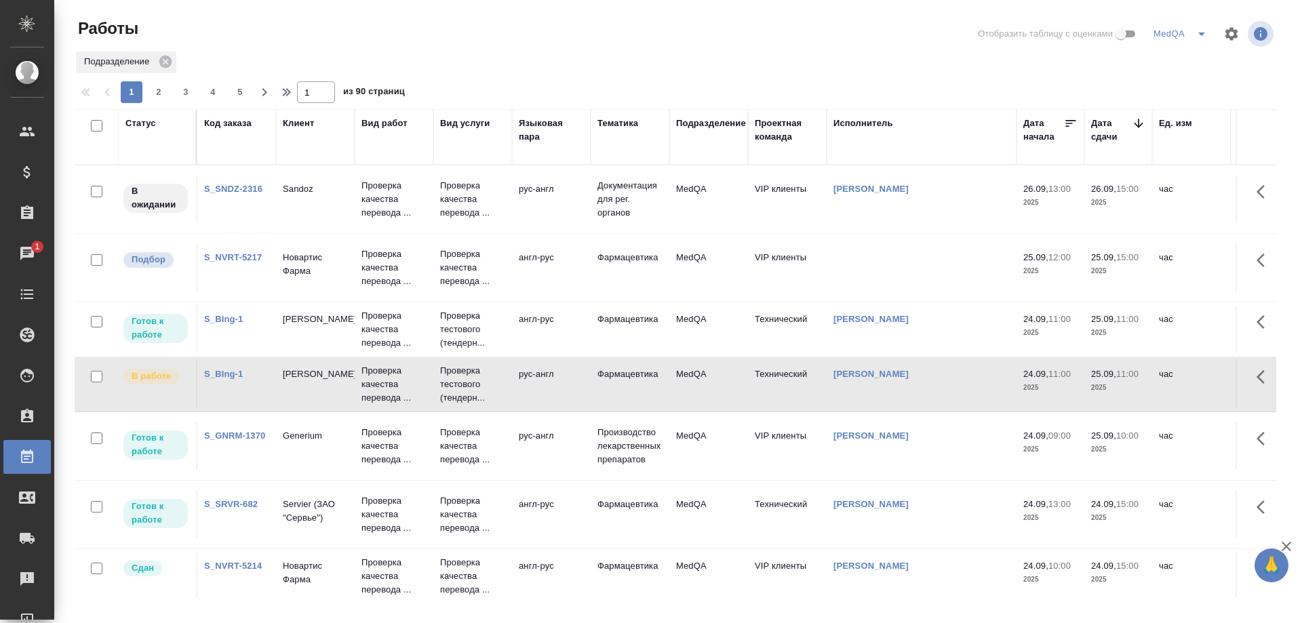
click at [241, 434] on link "S_GNRM-1370" at bounding box center [234, 436] width 61 height 10
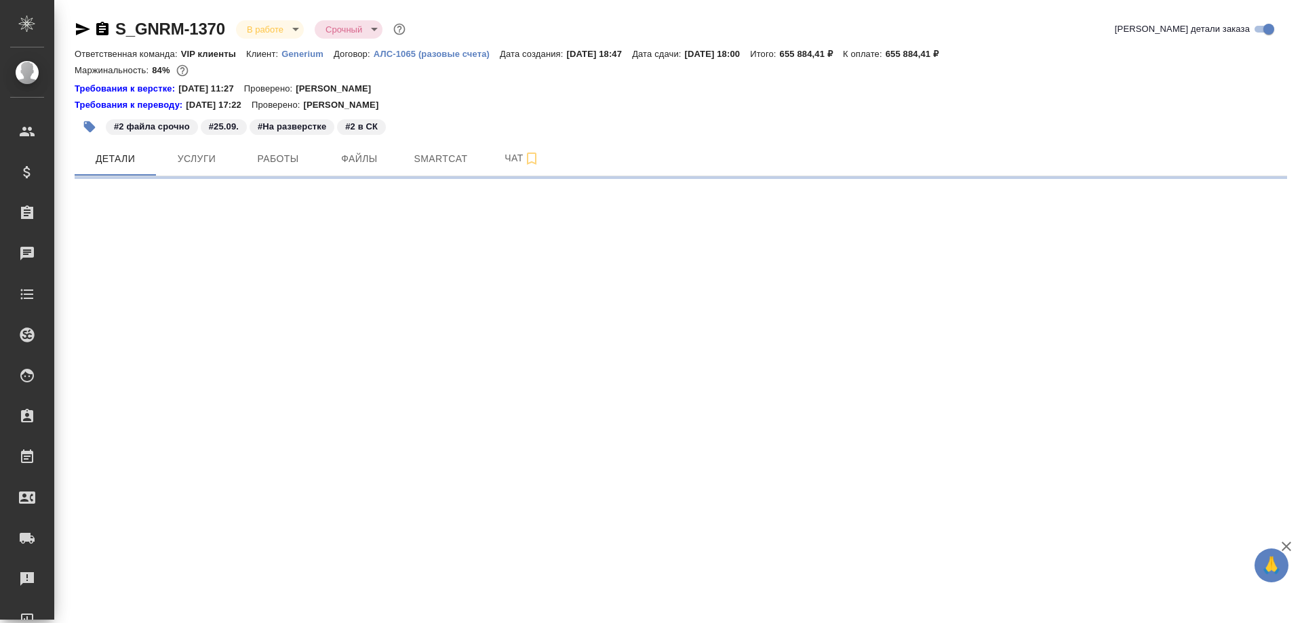
select select "RU"
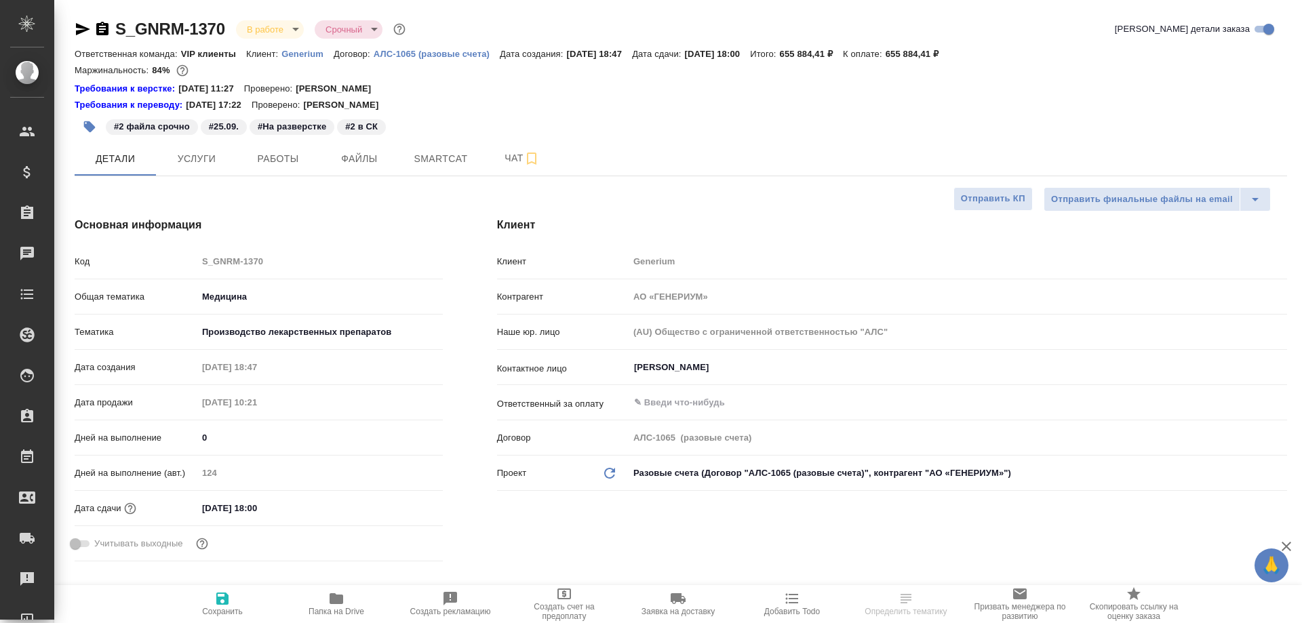
type textarea "x"
click at [276, 156] on span "Работы" at bounding box center [278, 159] width 65 height 17
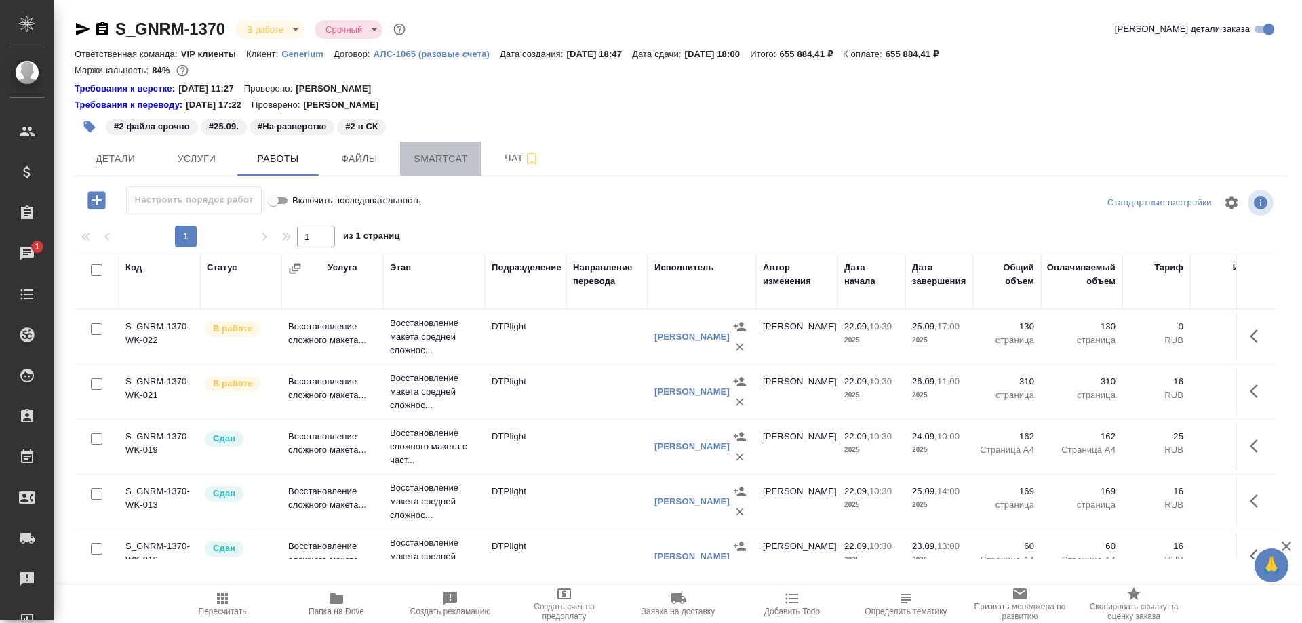
click at [452, 154] on span "Smartcat" at bounding box center [440, 159] width 65 height 17
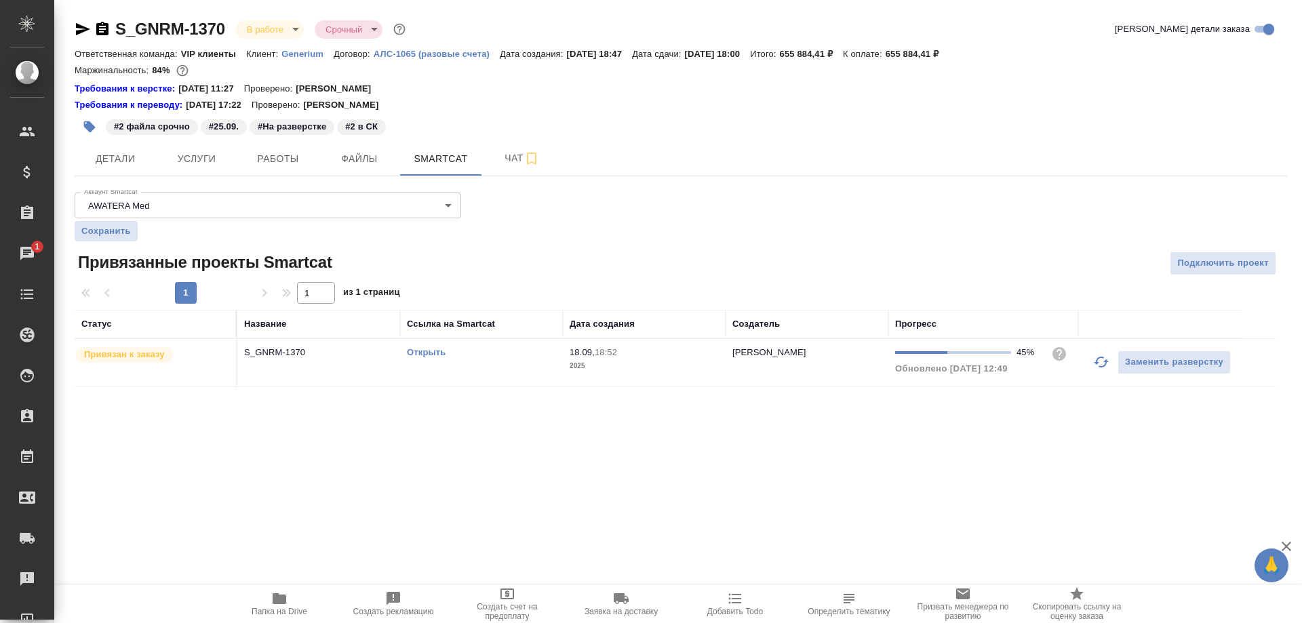
click at [431, 348] on link "Открыть" at bounding box center [426, 352] width 39 height 10
click at [439, 157] on span "Smartcat" at bounding box center [440, 159] width 65 height 17
click at [427, 353] on link "Открыть" at bounding box center [426, 352] width 39 height 10
click at [275, 602] on icon "button" at bounding box center [280, 599] width 14 height 11
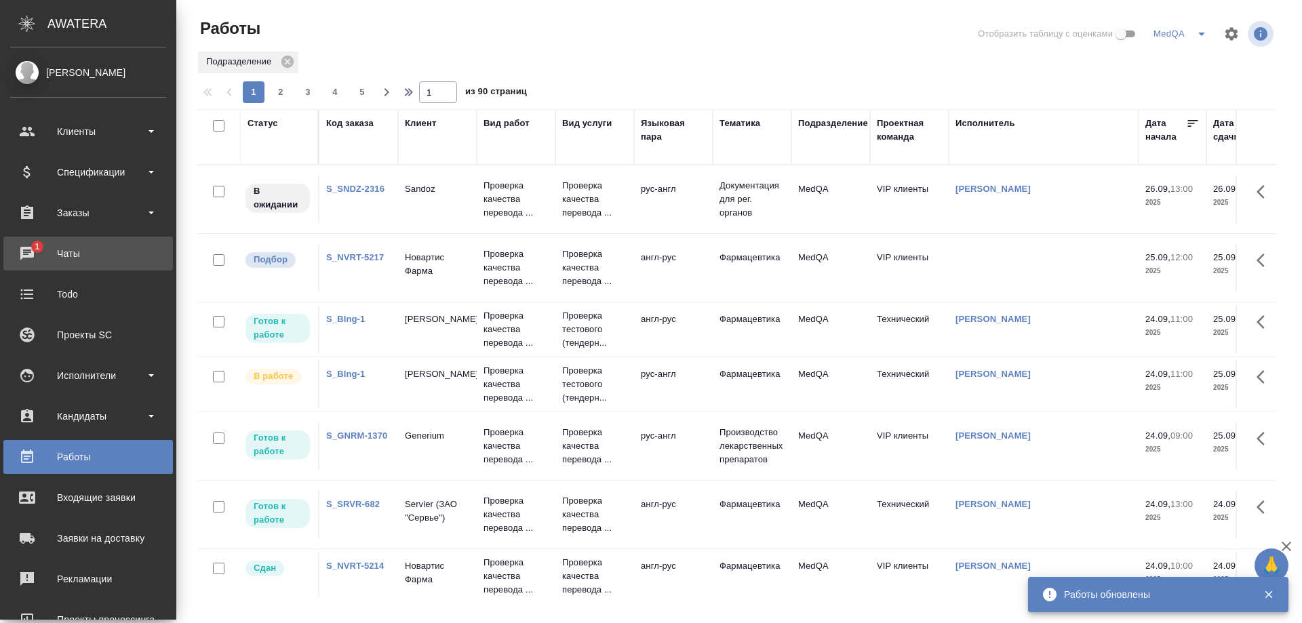
click at [73, 263] on div "Чаты" at bounding box center [88, 254] width 156 height 20
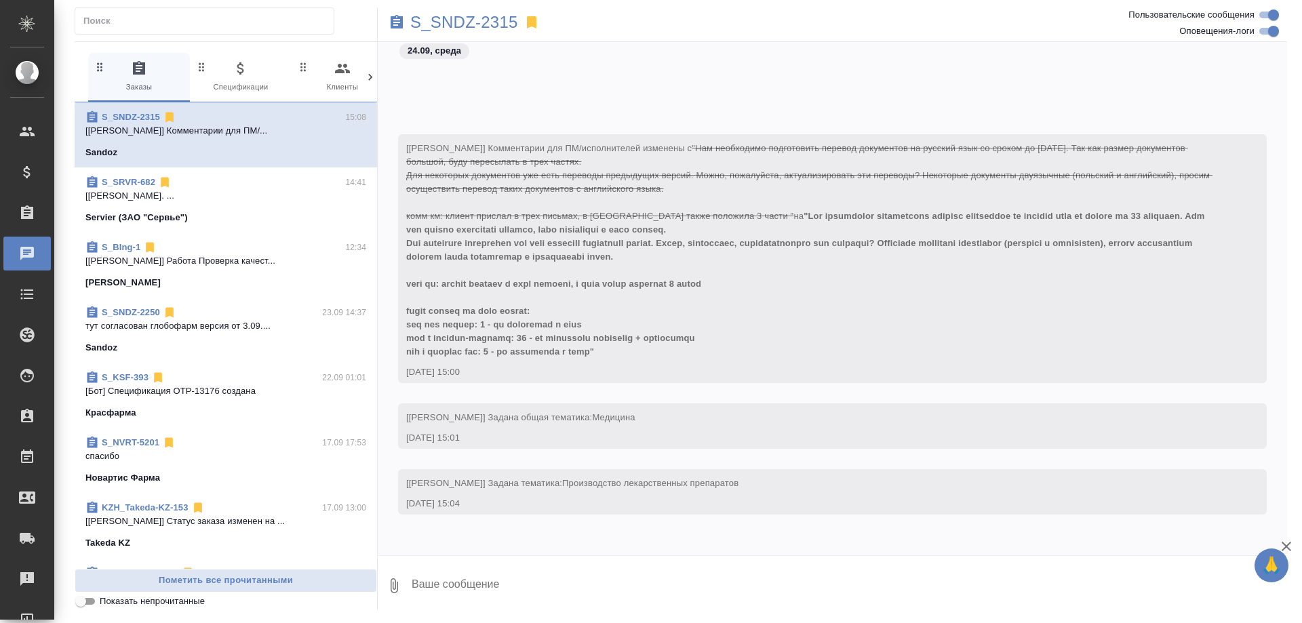
scroll to position [45292, 0]
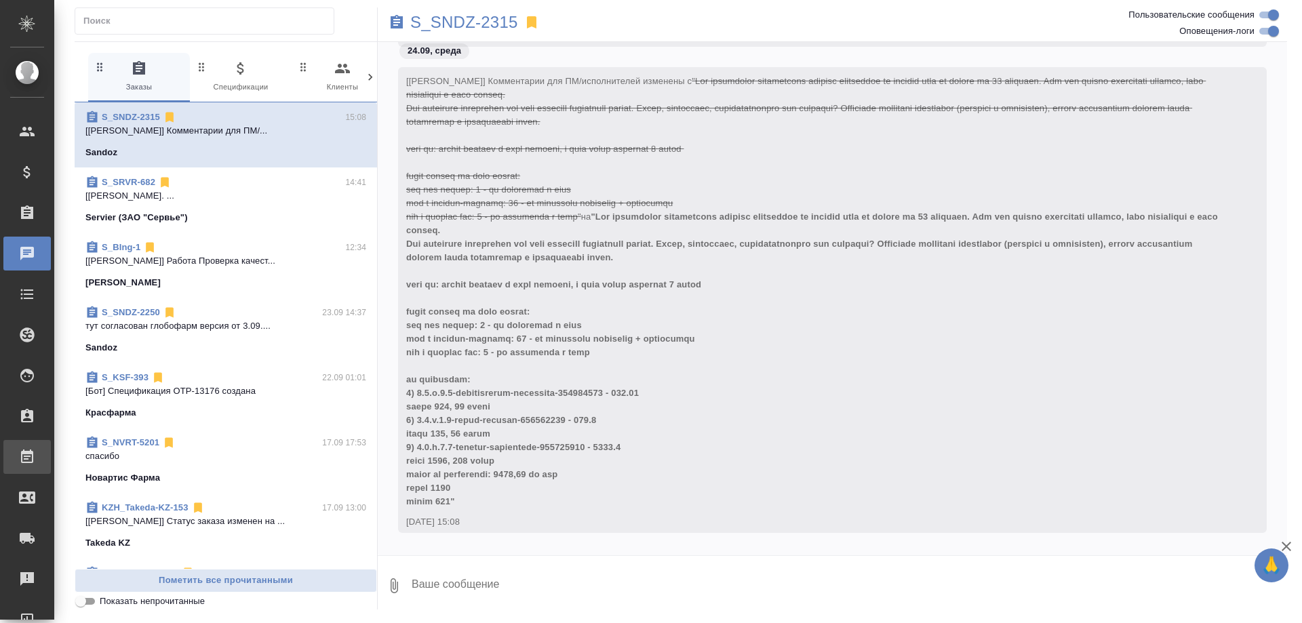
click at [27, 459] on div "Работы" at bounding box center [10, 457] width 34 height 20
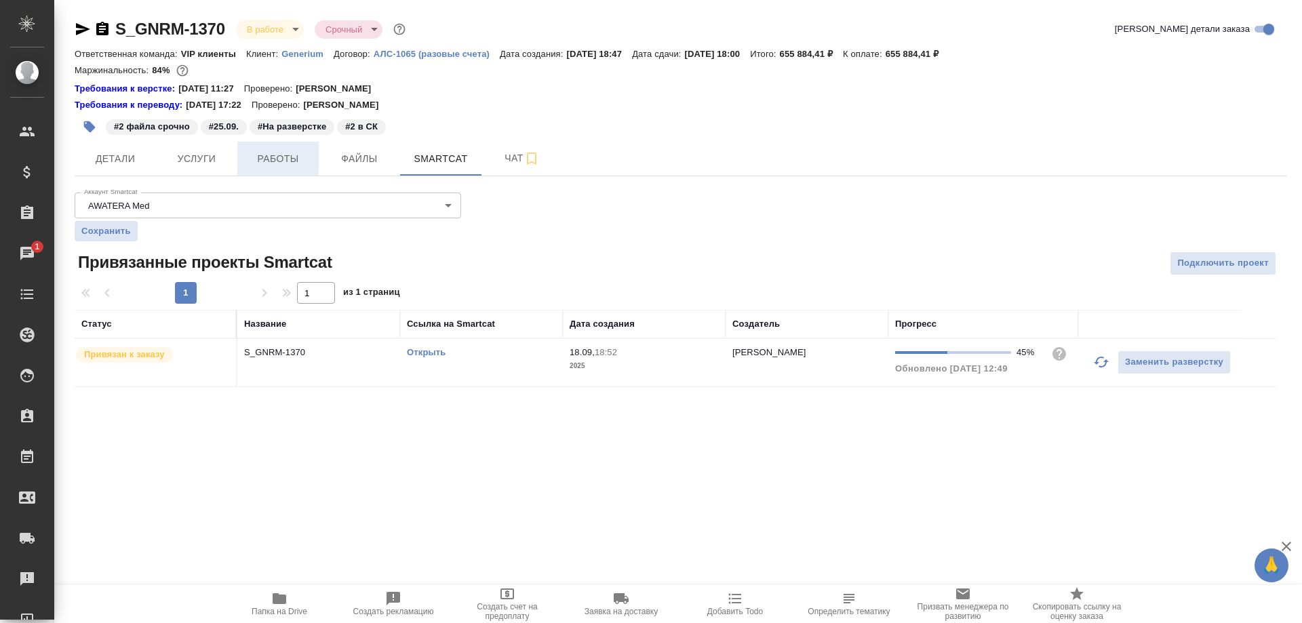
click at [287, 159] on span "Работы" at bounding box center [278, 159] width 65 height 17
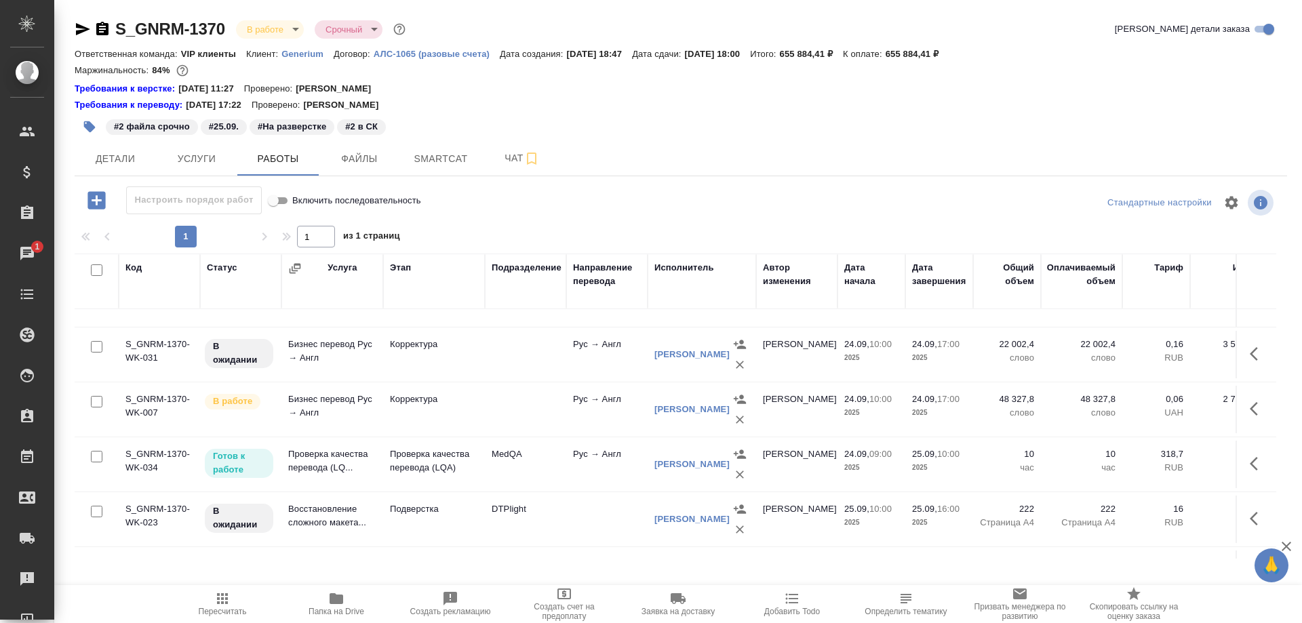
scroll to position [746, 0]
click at [327, 457] on td "Проверка качества перевода (LQ..." at bounding box center [333, 463] width 102 height 47
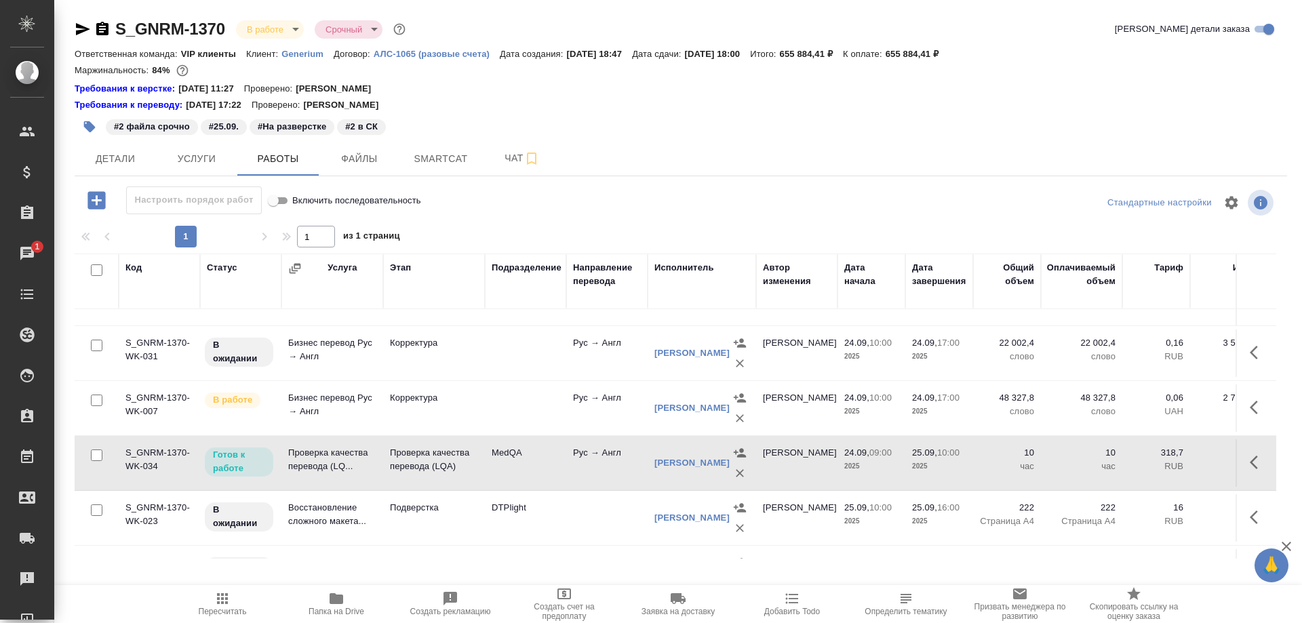
click at [327, 457] on td "Проверка качества перевода (LQ..." at bounding box center [333, 463] width 102 height 47
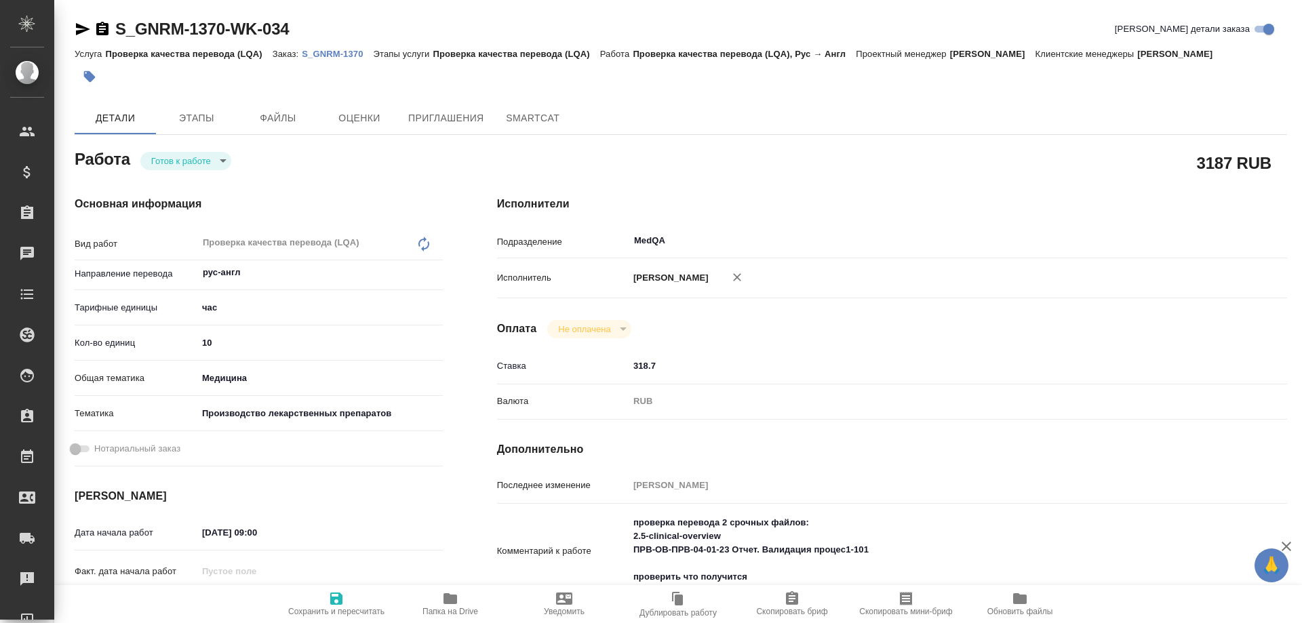
type textarea "x"
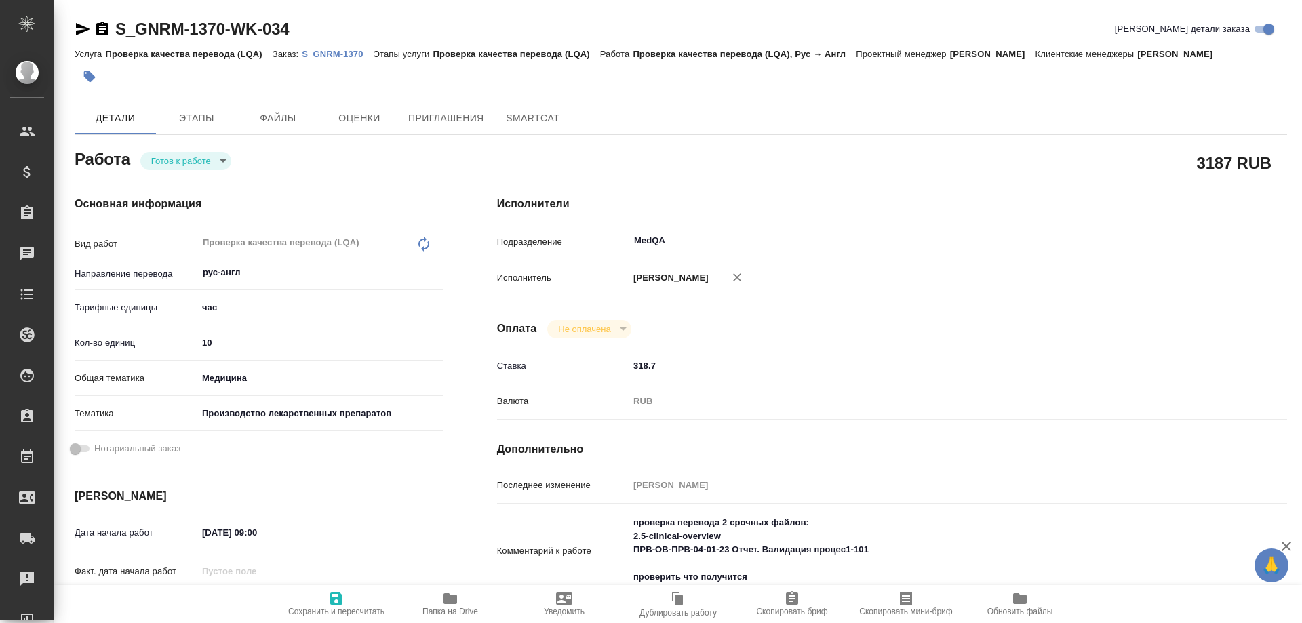
type textarea "x"
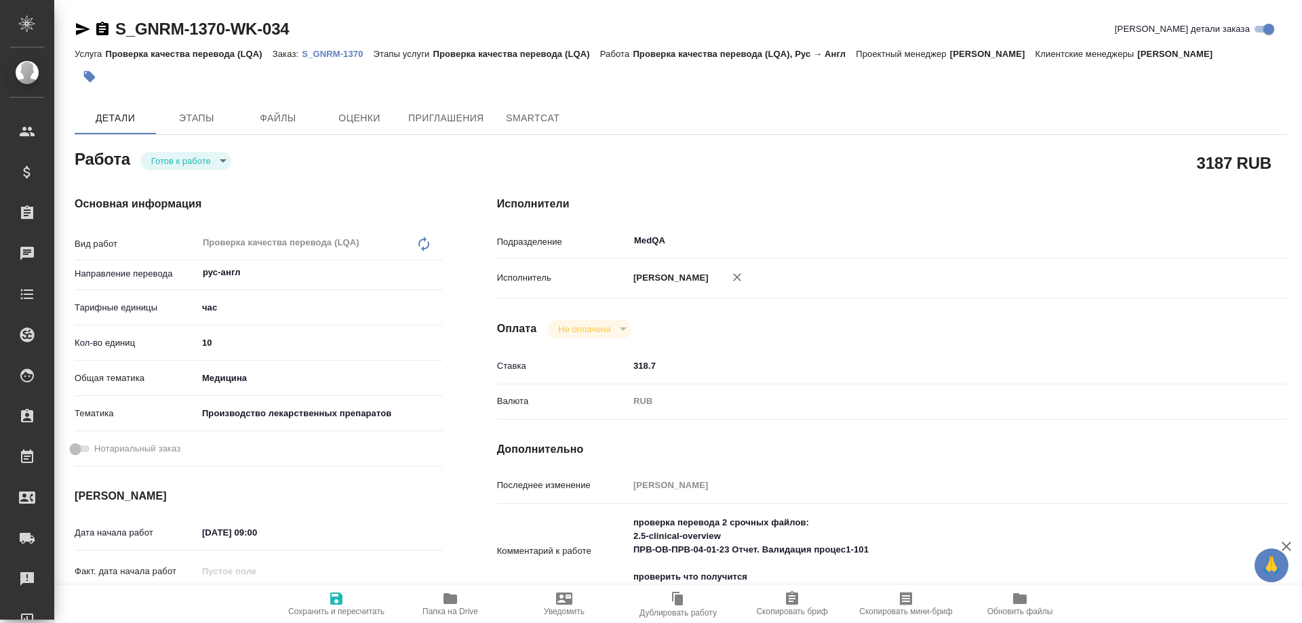
type textarea "x"
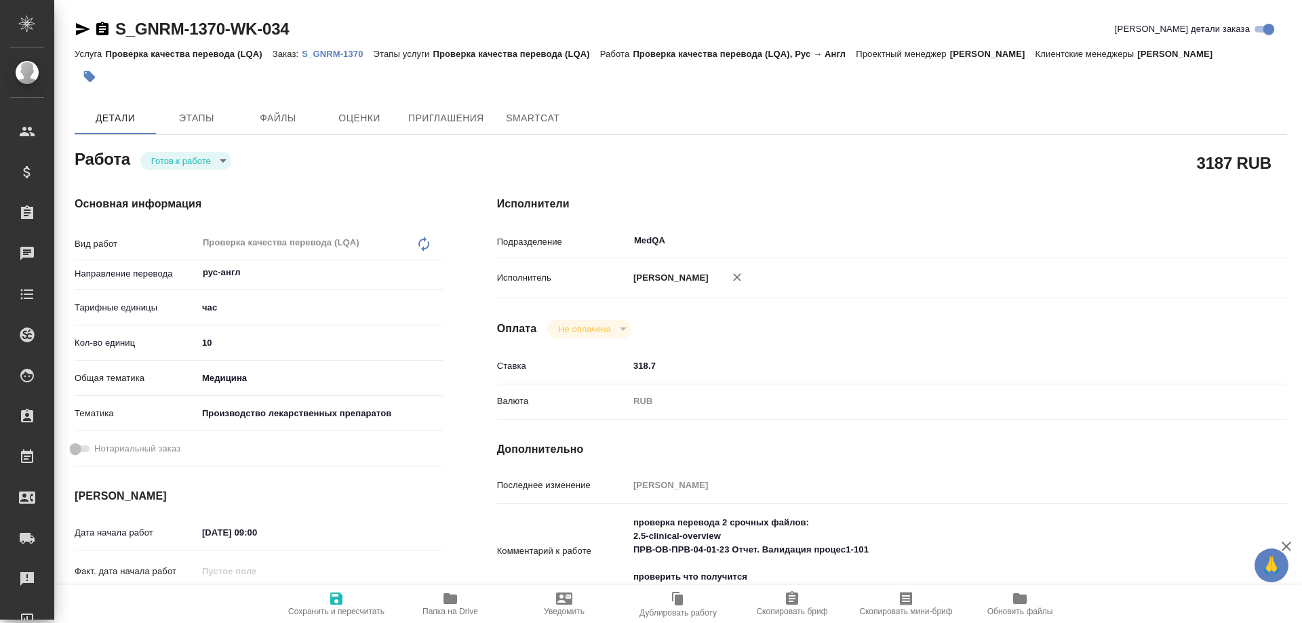
type textarea "x"
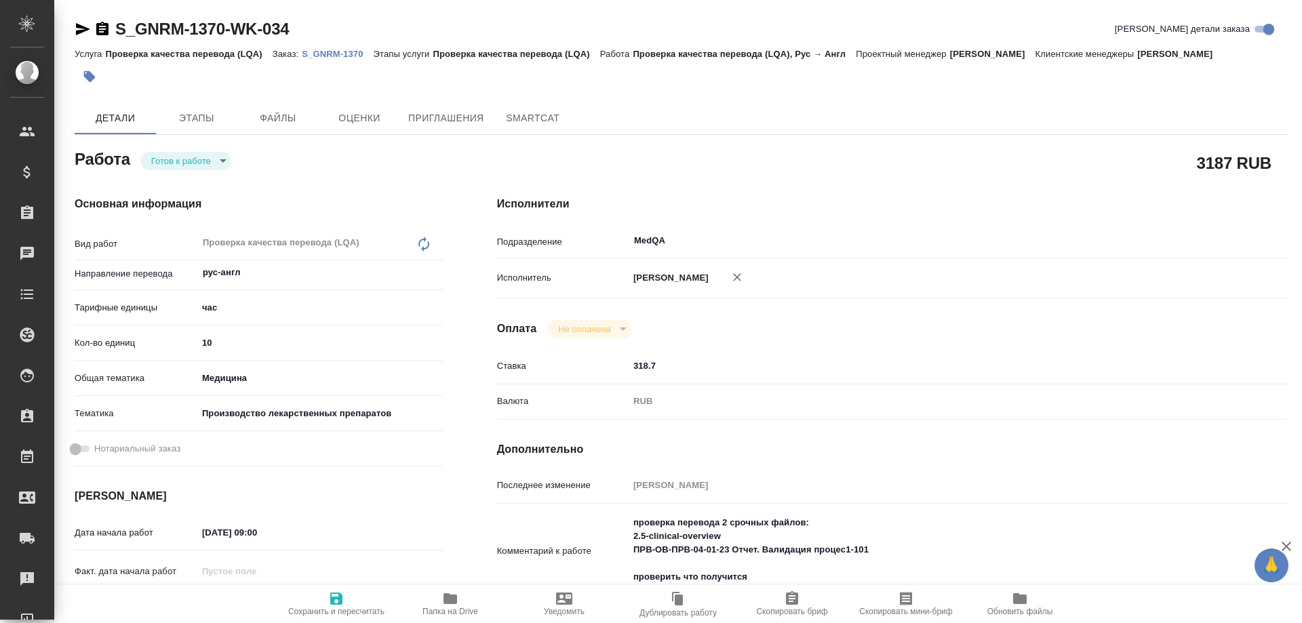
type textarea "x"
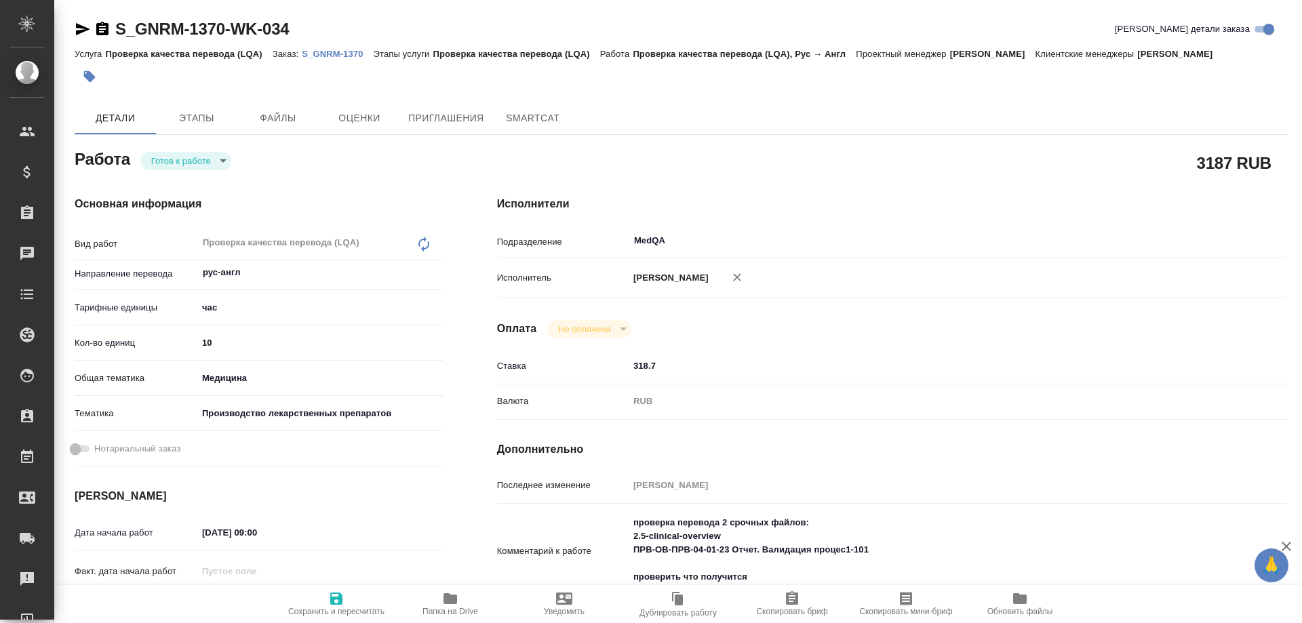
type textarea "x"
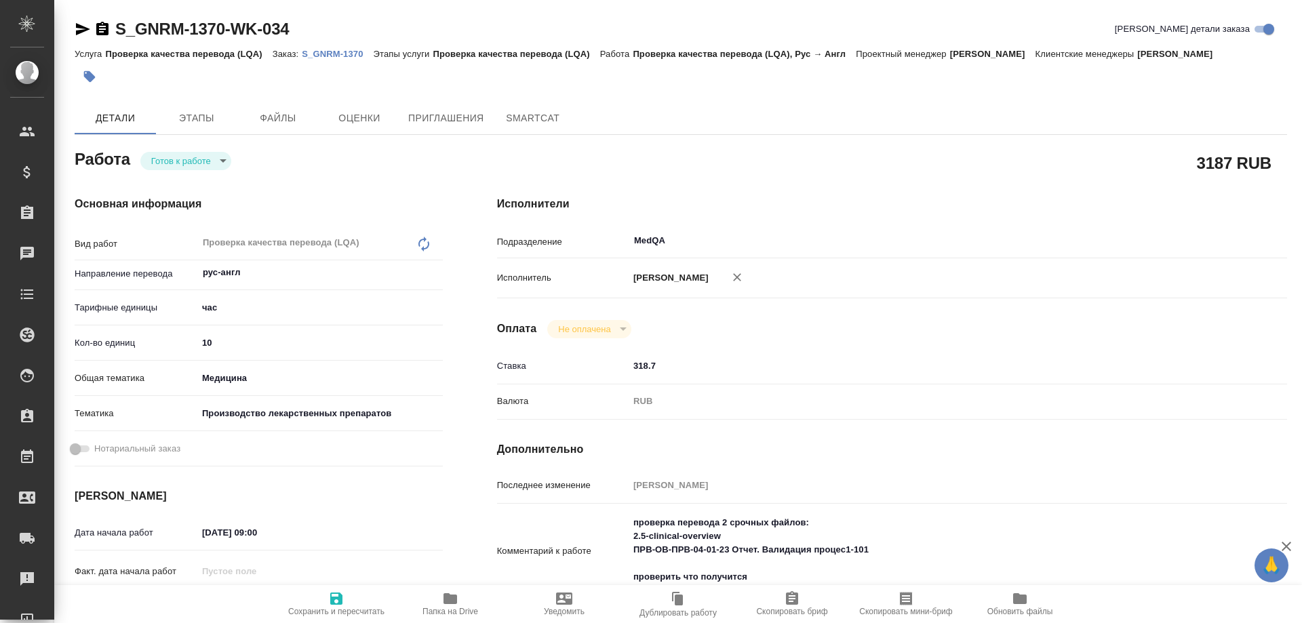
type textarea "x"
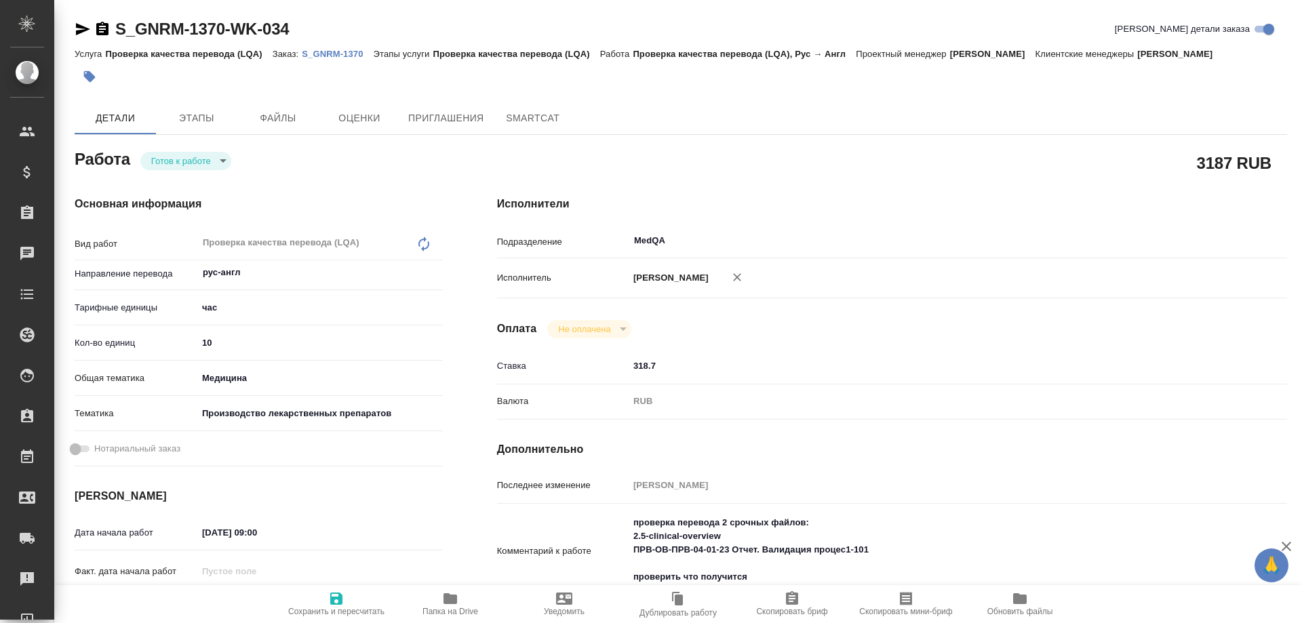
type textarea "x"
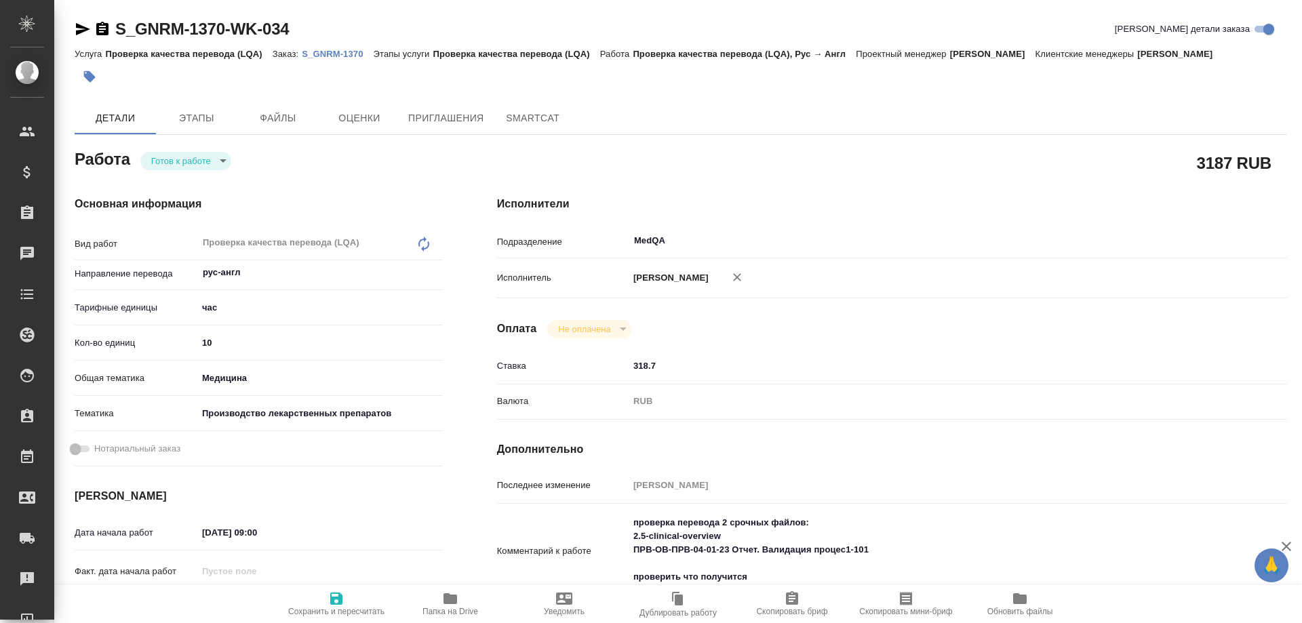
scroll to position [136, 0]
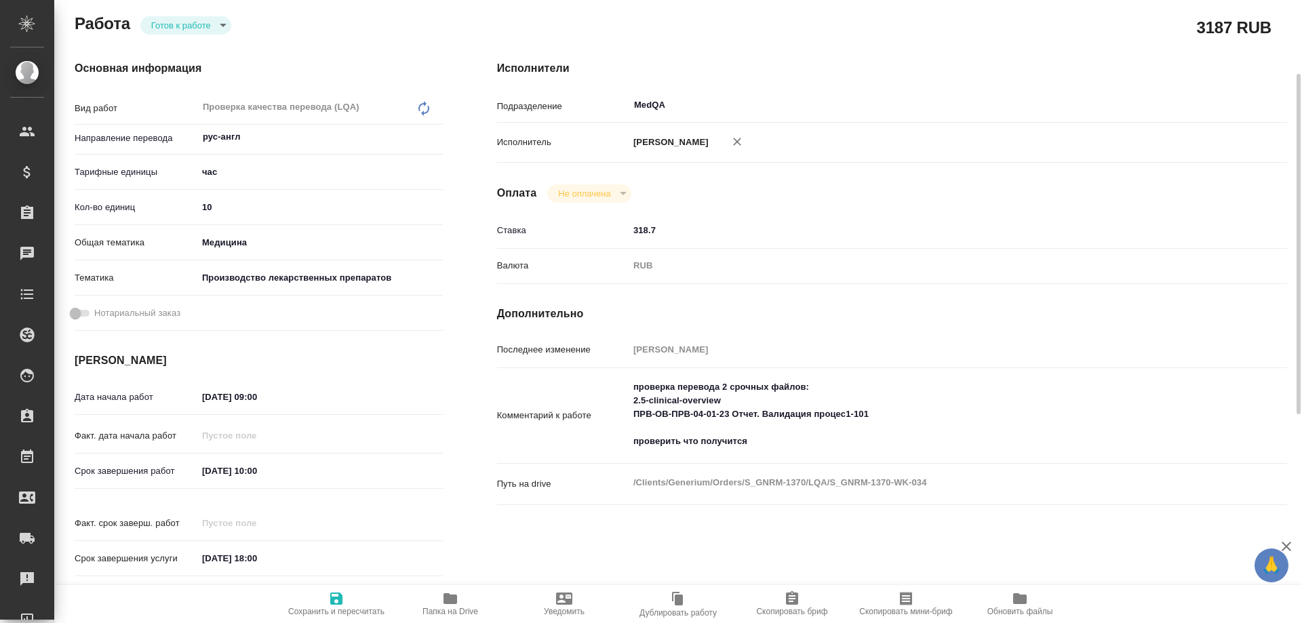
type textarea "x"
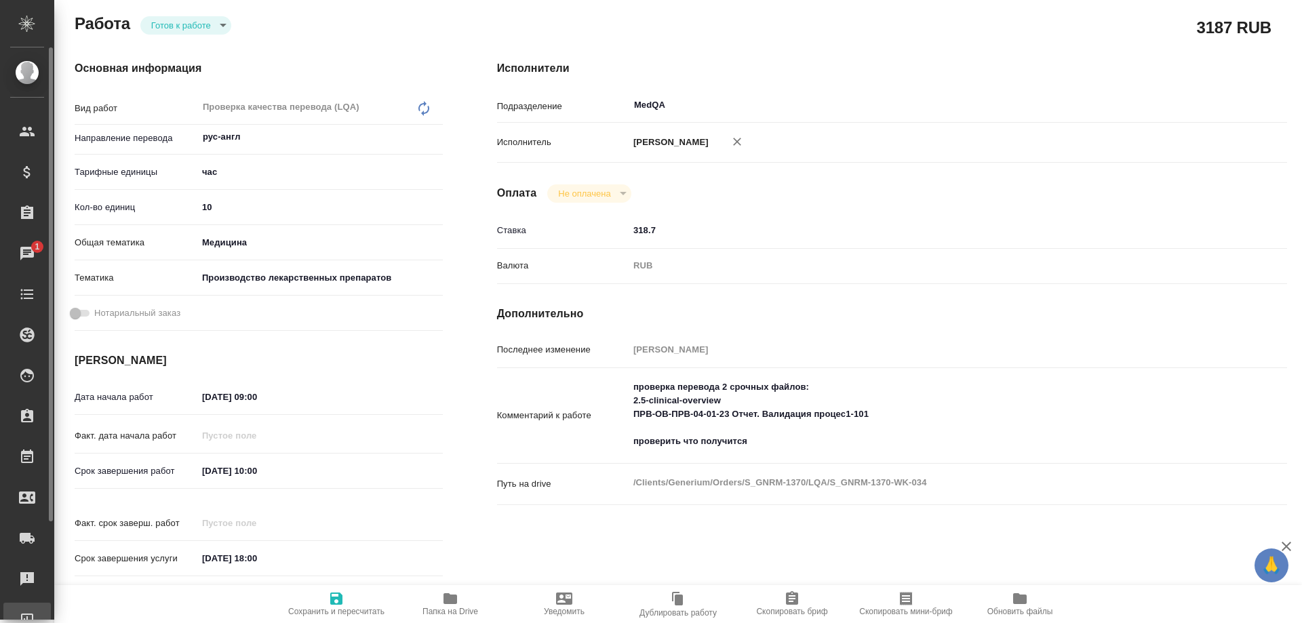
type textarea "x"
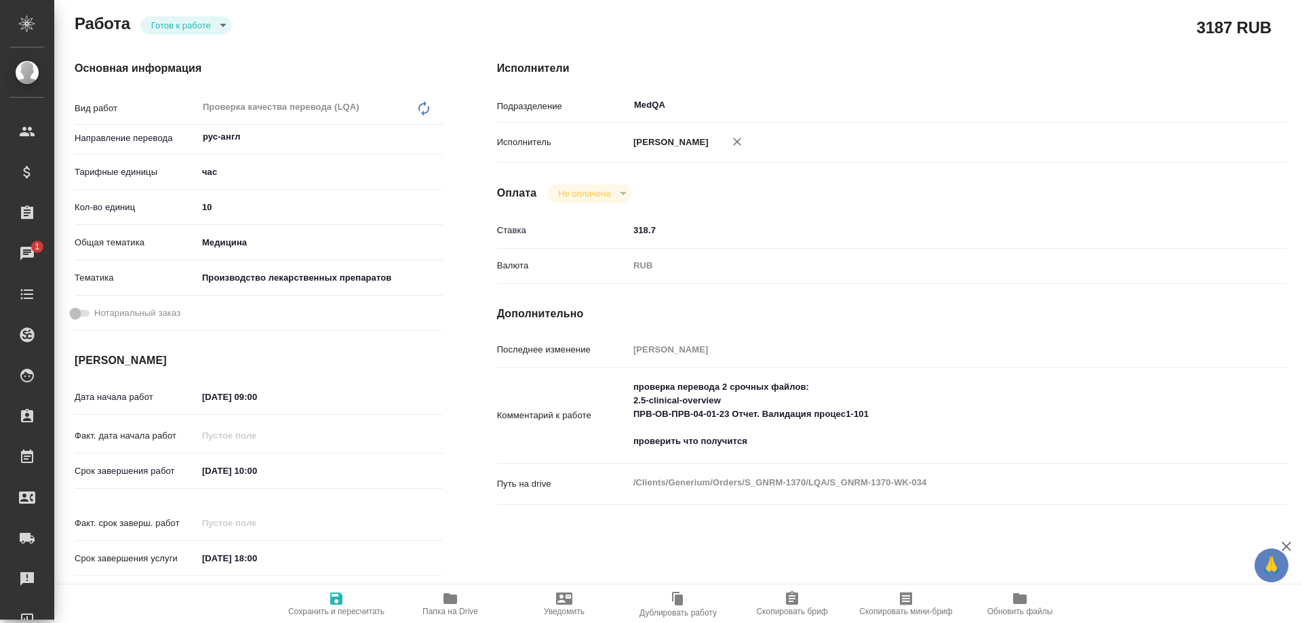
type textarea "x"
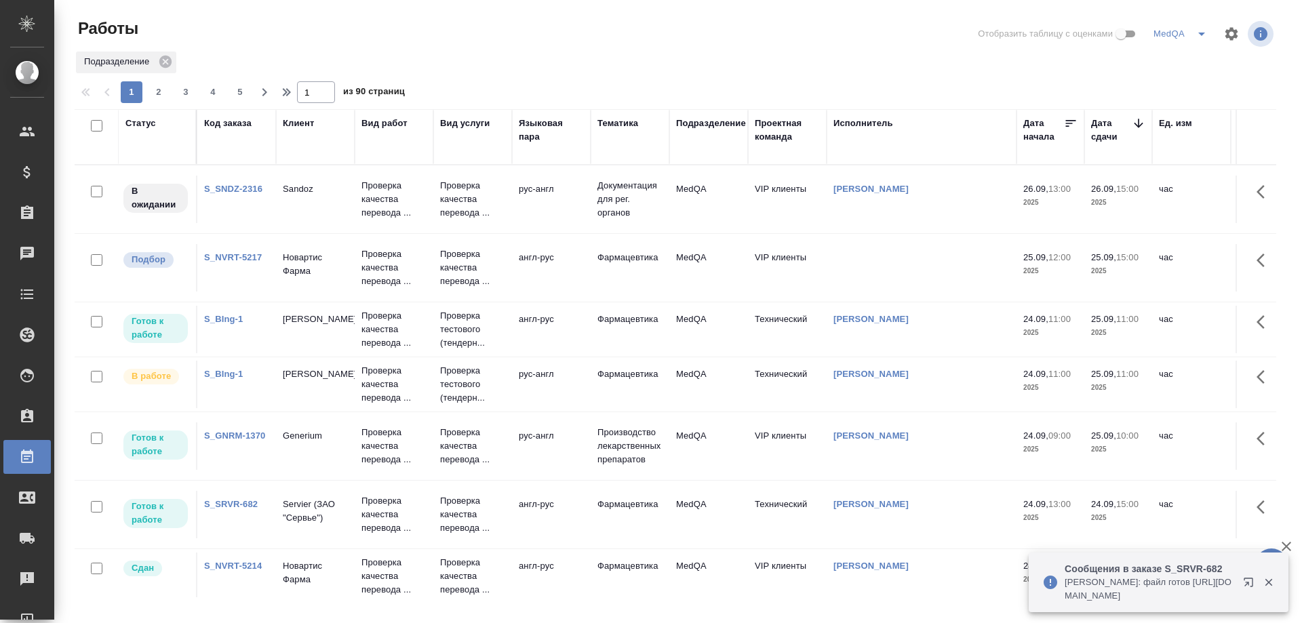
click at [237, 435] on link "S_GNRM-1370" at bounding box center [234, 436] width 61 height 10
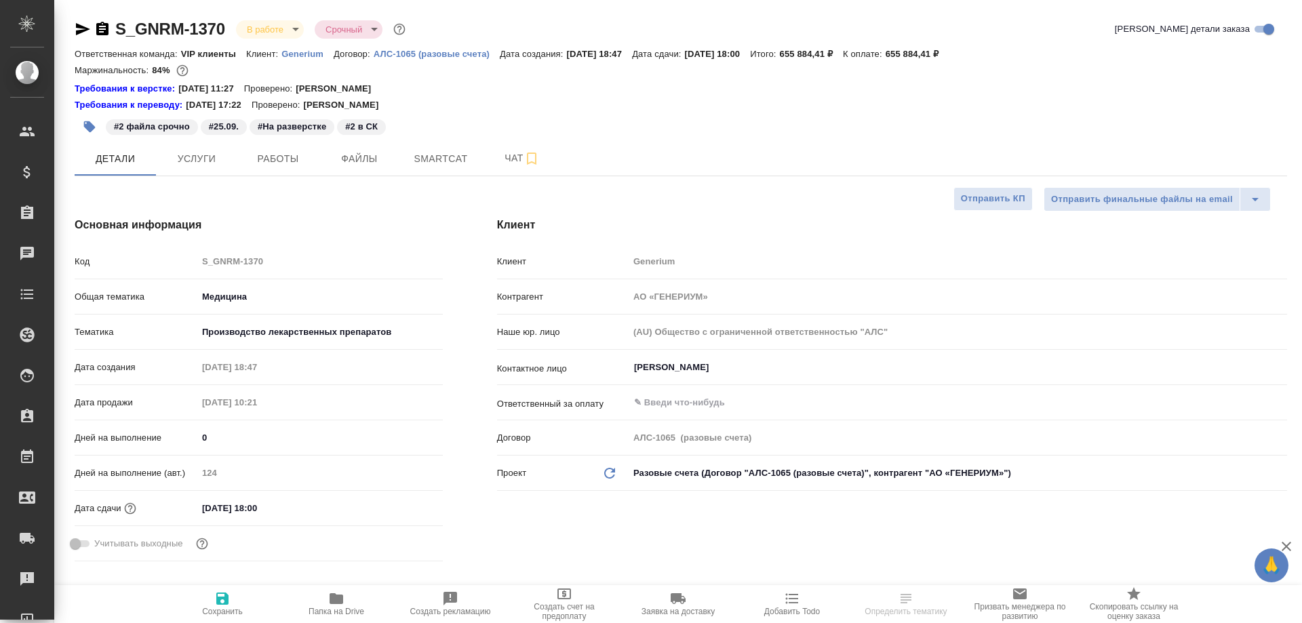
select select "RU"
click at [100, 28] on icon "button" at bounding box center [102, 29] width 12 height 14
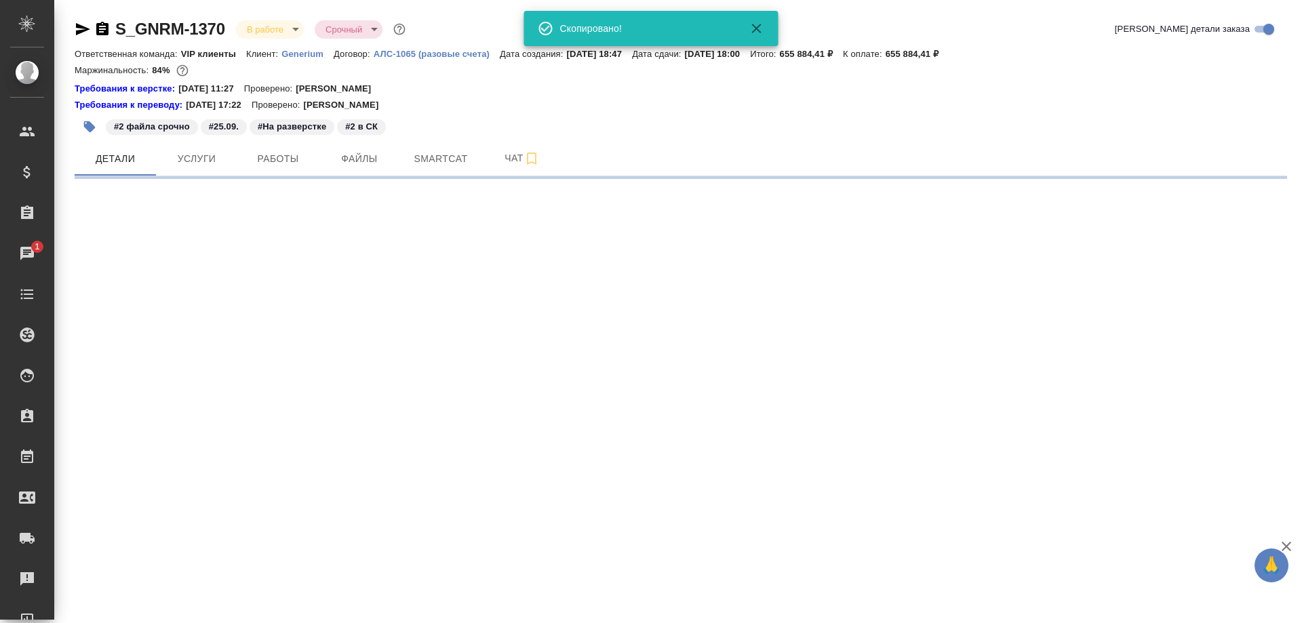
select select "RU"
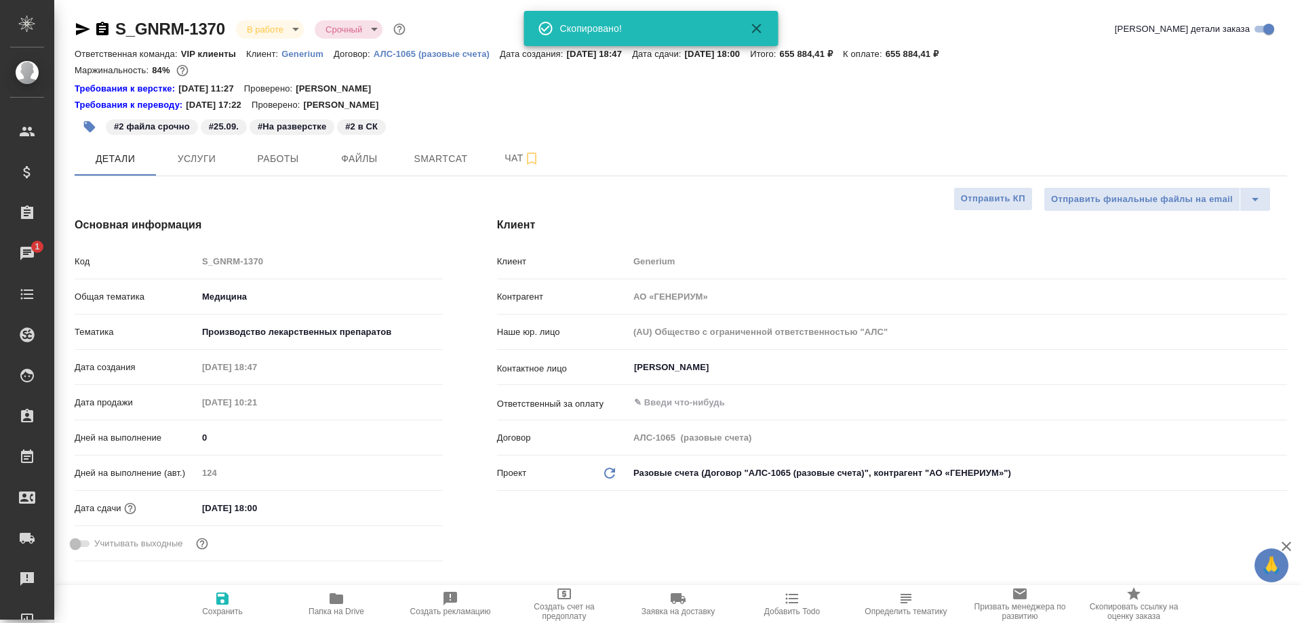
type textarea "x"
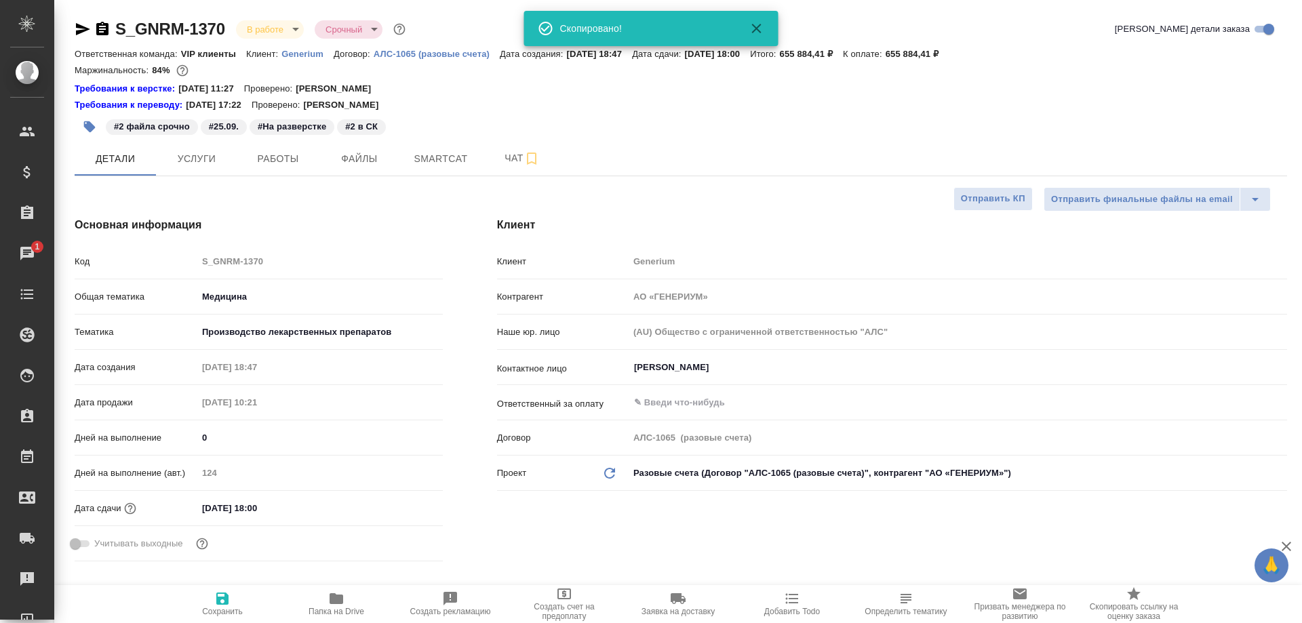
type textarea "x"
